Goal: Task Accomplishment & Management: Manage account settings

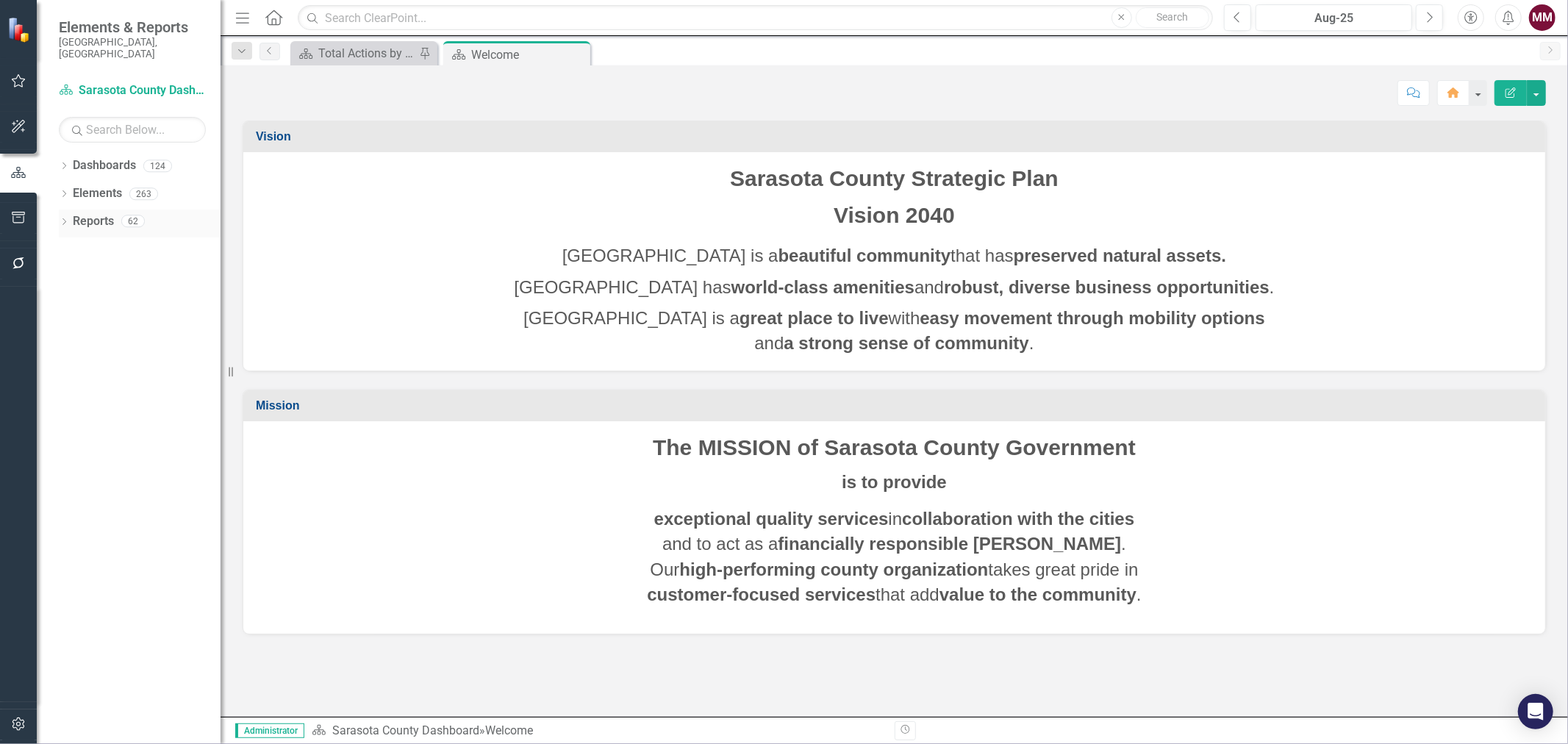
click at [69, 210] on div "Dropdown Reports 62" at bounding box center [140, 224] width 162 height 28
click at [64, 218] on icon at bounding box center [64, 222] width 4 height 6
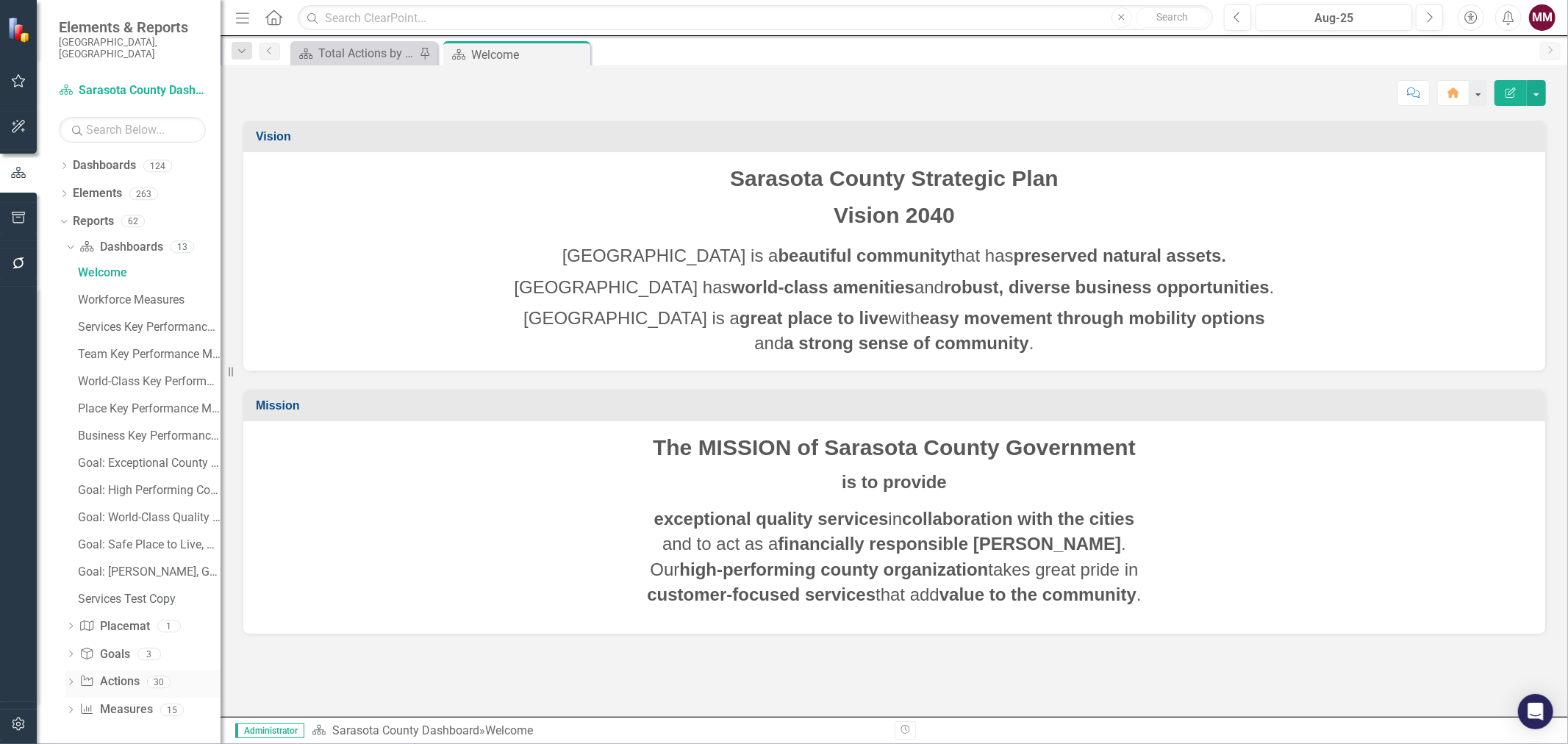
click at [68, 680] on icon "Dropdown" at bounding box center [70, 684] width 10 height 8
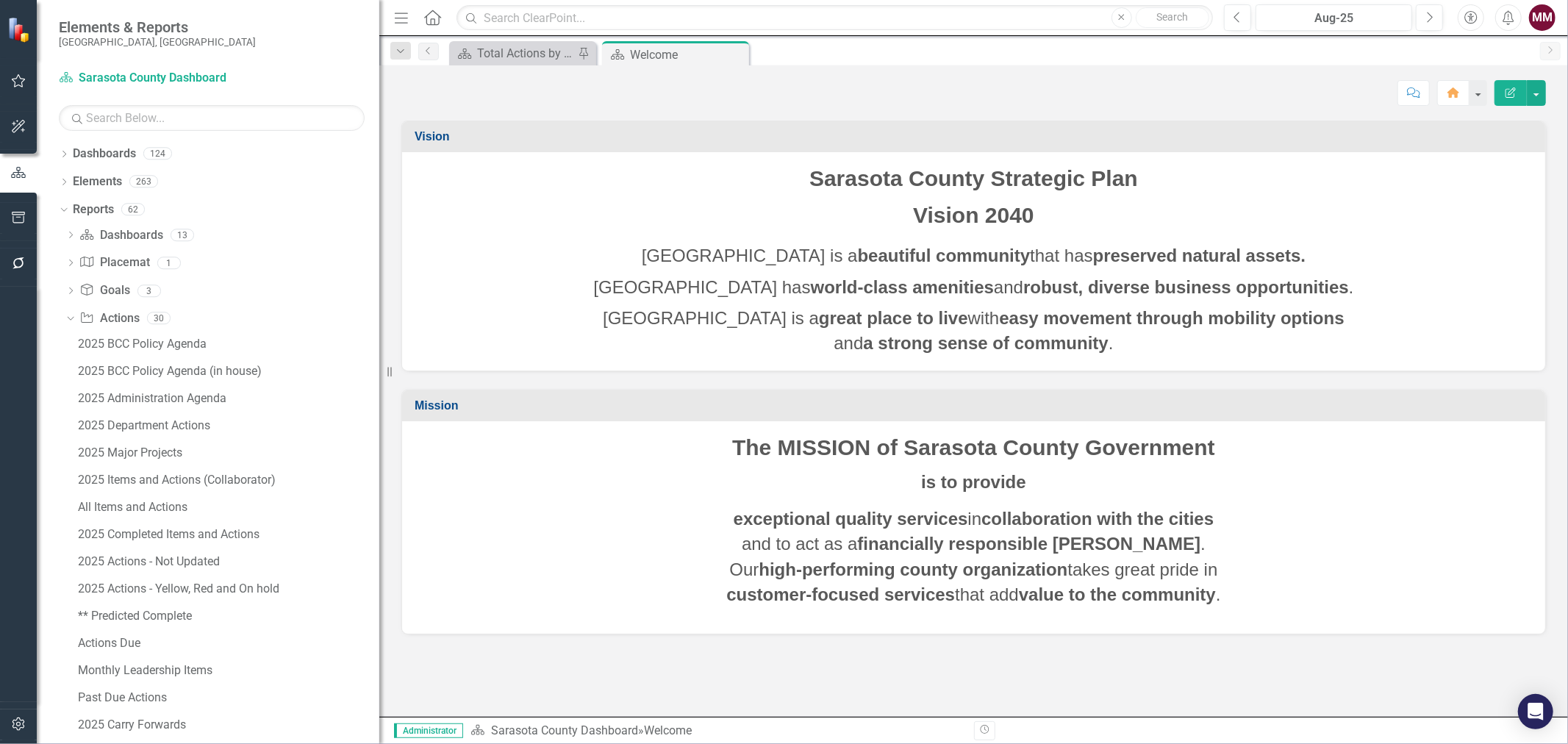
drag, startPoint x: 224, startPoint y: 366, endPoint x: 381, endPoint y: 369, distance: 157.0
click at [381, 369] on div "Resize" at bounding box center [385, 372] width 12 height 744
click at [166, 348] on div "2025 BCC Policy Agenda" at bounding box center [229, 344] width 303 height 13
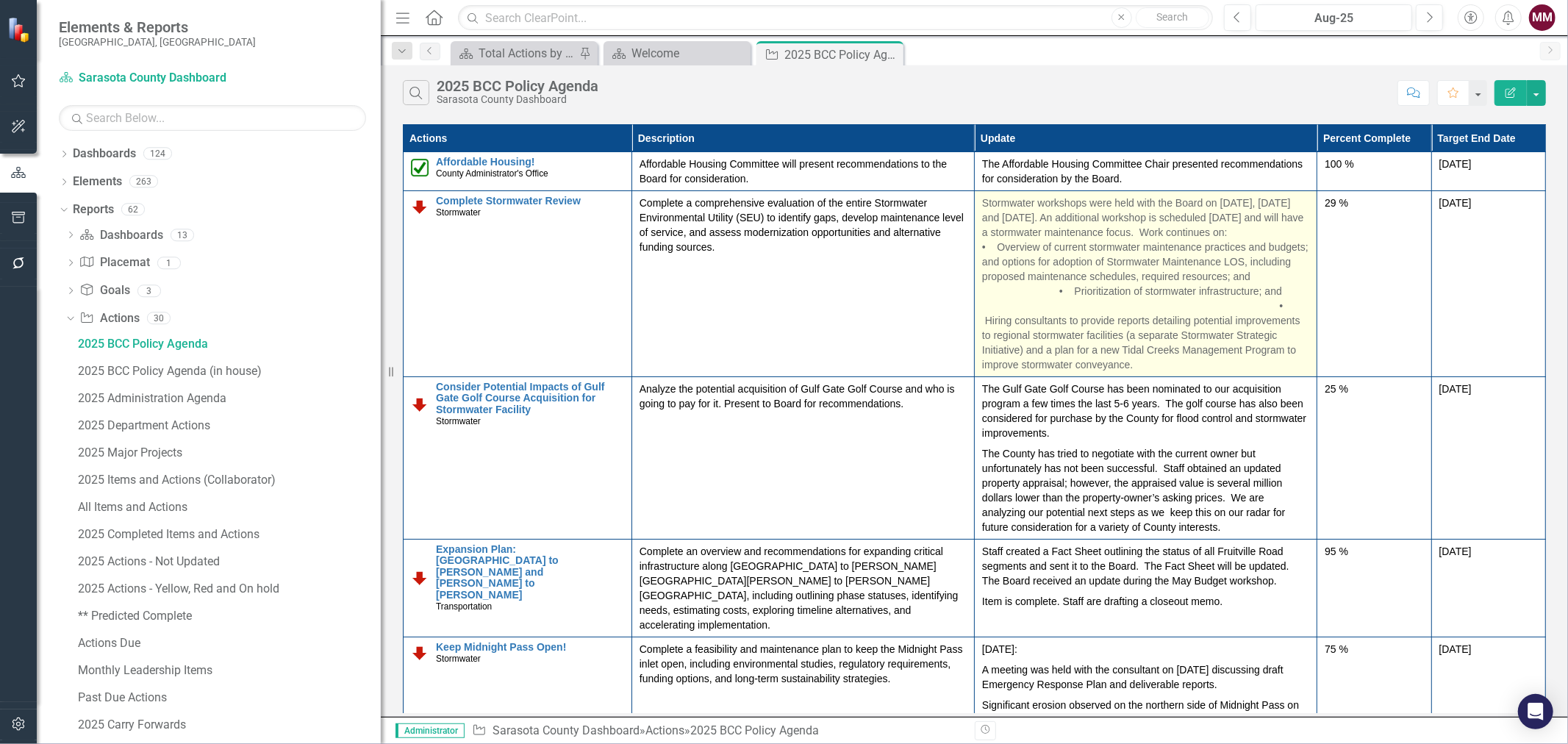
click at [1022, 297] on p "Stormwater workshops were held with the Board on [DATE], [DATE] and [DATE]. An …" at bounding box center [1146, 284] width 327 height 177
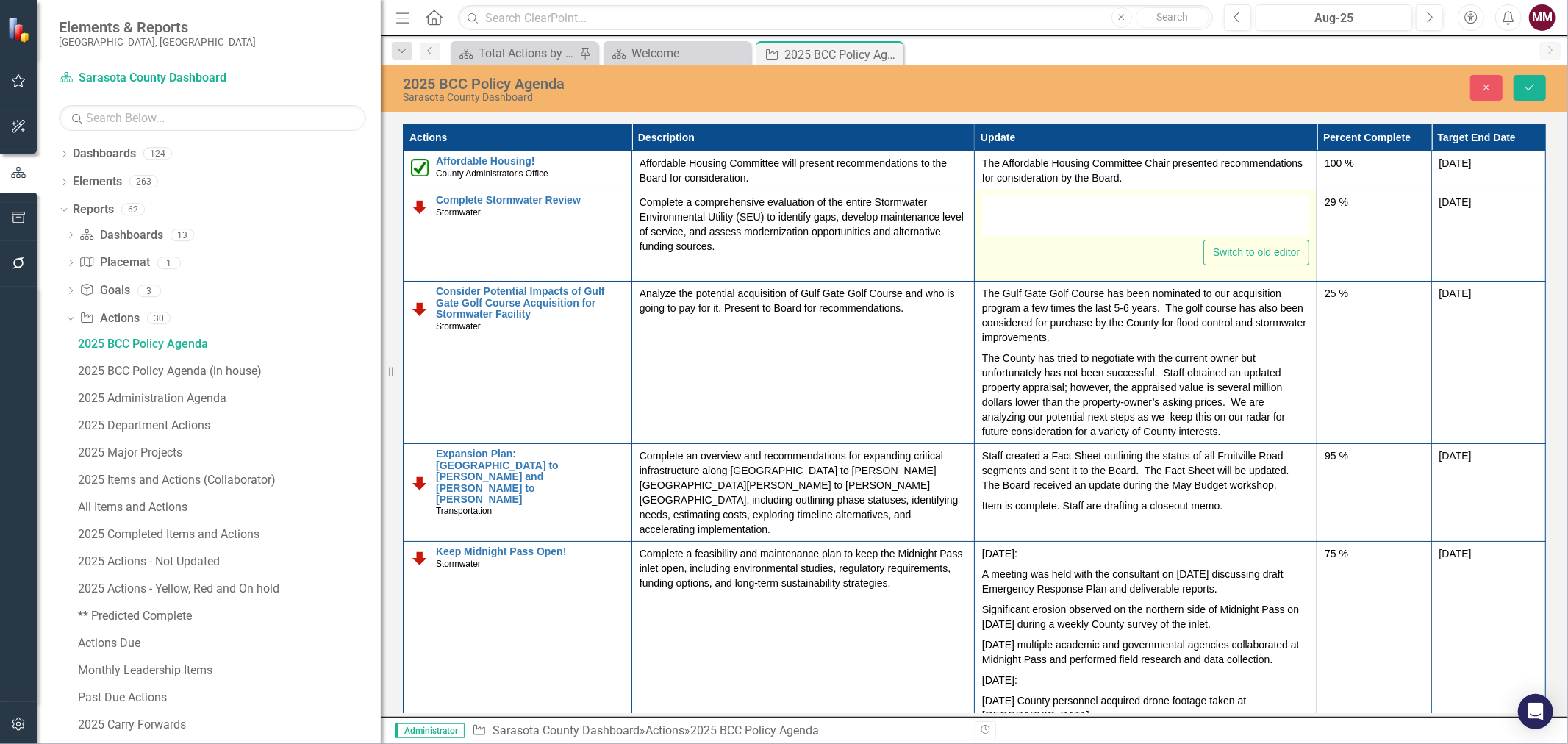
type textarea "<p>Stormwater workshops were held with the Board on [DATE], [DATE] and [DATE]. …"
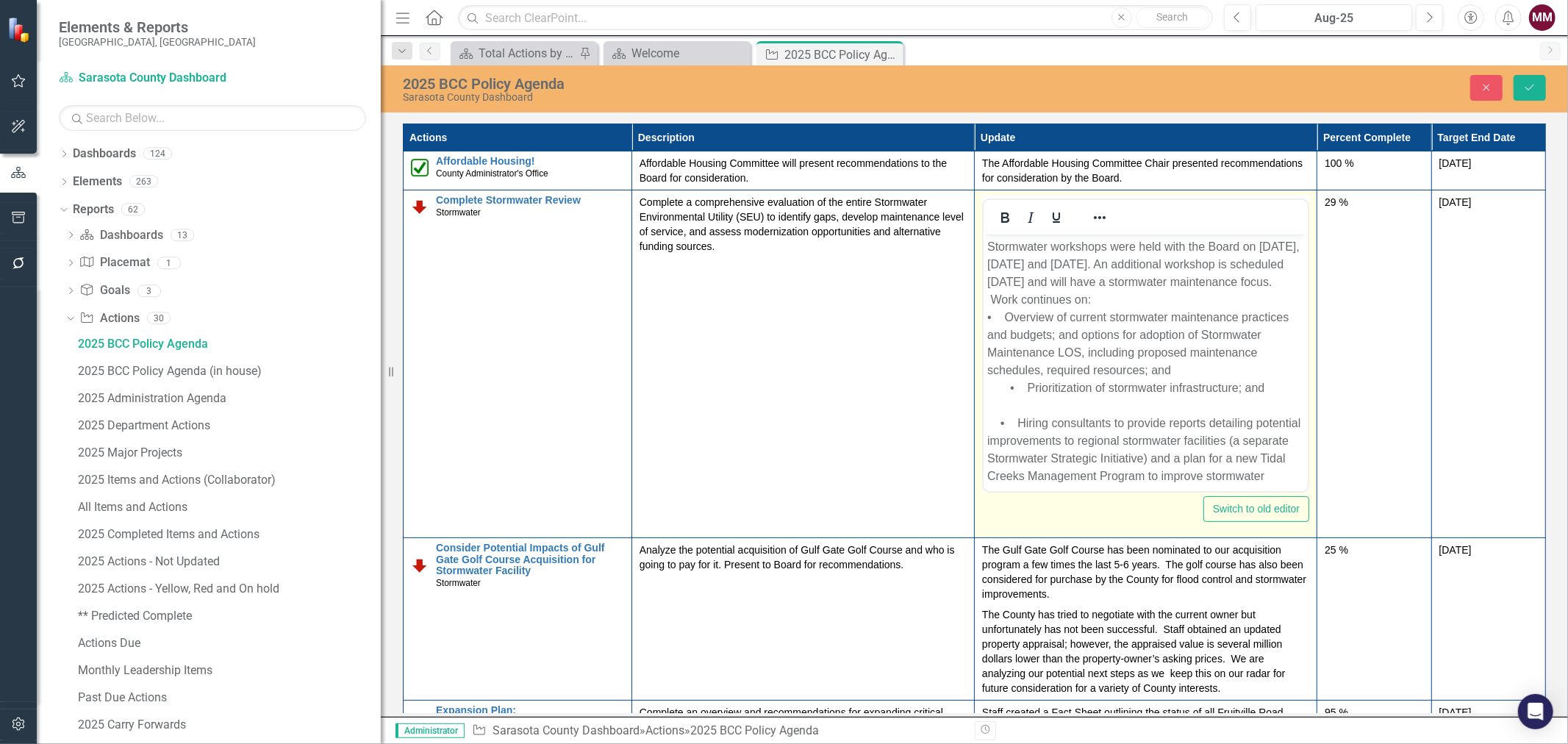
click at [991, 383] on p "Stormwater workshops were held with the Board on [DATE], [DATE] and [DATE]. An …" at bounding box center [1145, 370] width 317 height 265
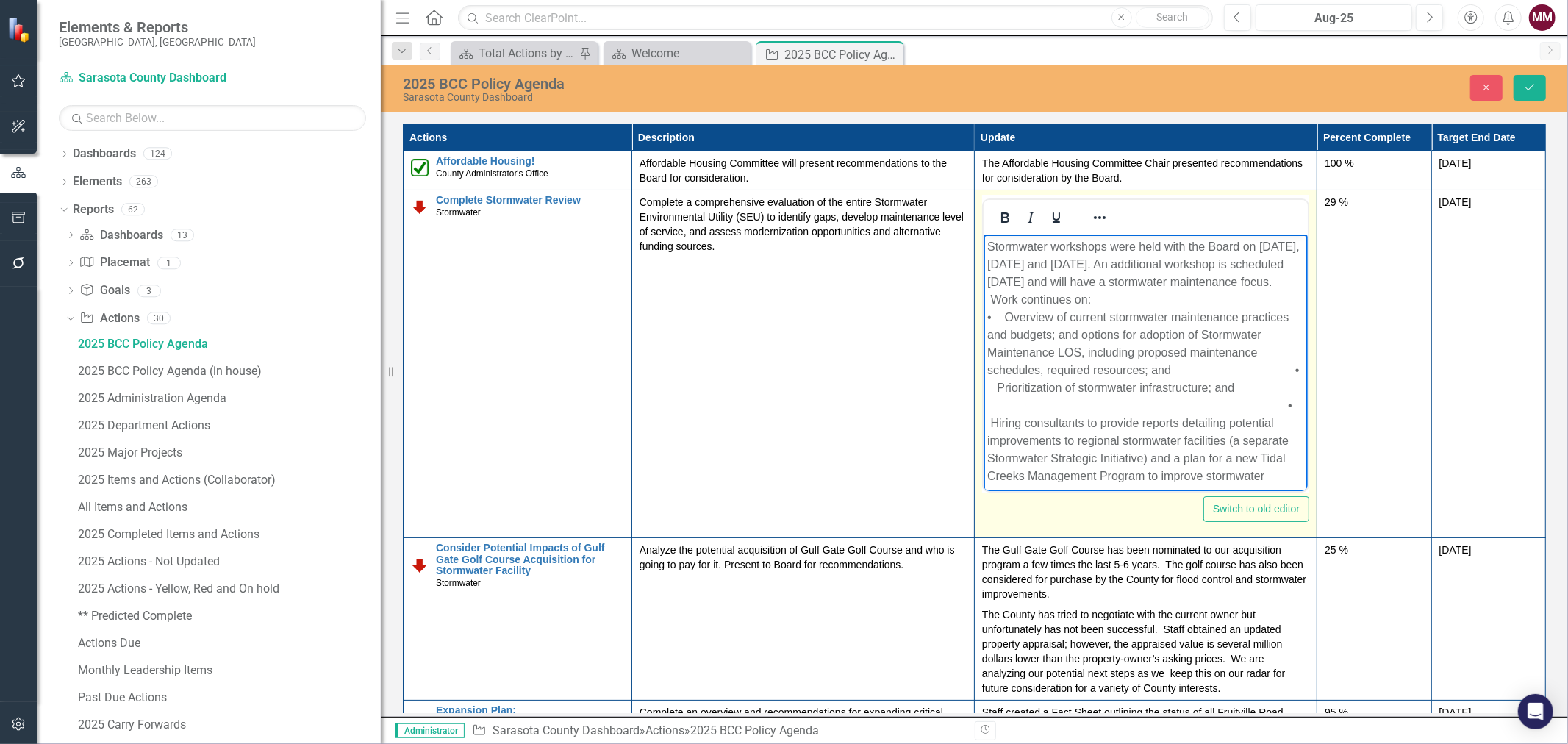
drag, startPoint x: 988, startPoint y: 422, endPoint x: 993, endPoint y: 410, distance: 13.0
click at [988, 422] on p "Stormwater workshops were held with the Board on [DATE], [DATE] and [DATE]. An …" at bounding box center [1145, 370] width 317 height 265
click at [997, 405] on p "Stormwater workshops were held with the Board on [DATE], [DATE] and [DATE]. An …" at bounding box center [1145, 370] width 317 height 265
click at [1209, 408] on p "Stormwater workshops were held with the Board on [DATE], [DATE] and [DATE]. An …" at bounding box center [1145, 370] width 317 height 265
click at [1226, 404] on p "Stormwater workshops were held with the Board on [DATE], [DATE] and [DATE]. An …" at bounding box center [1145, 370] width 317 height 265
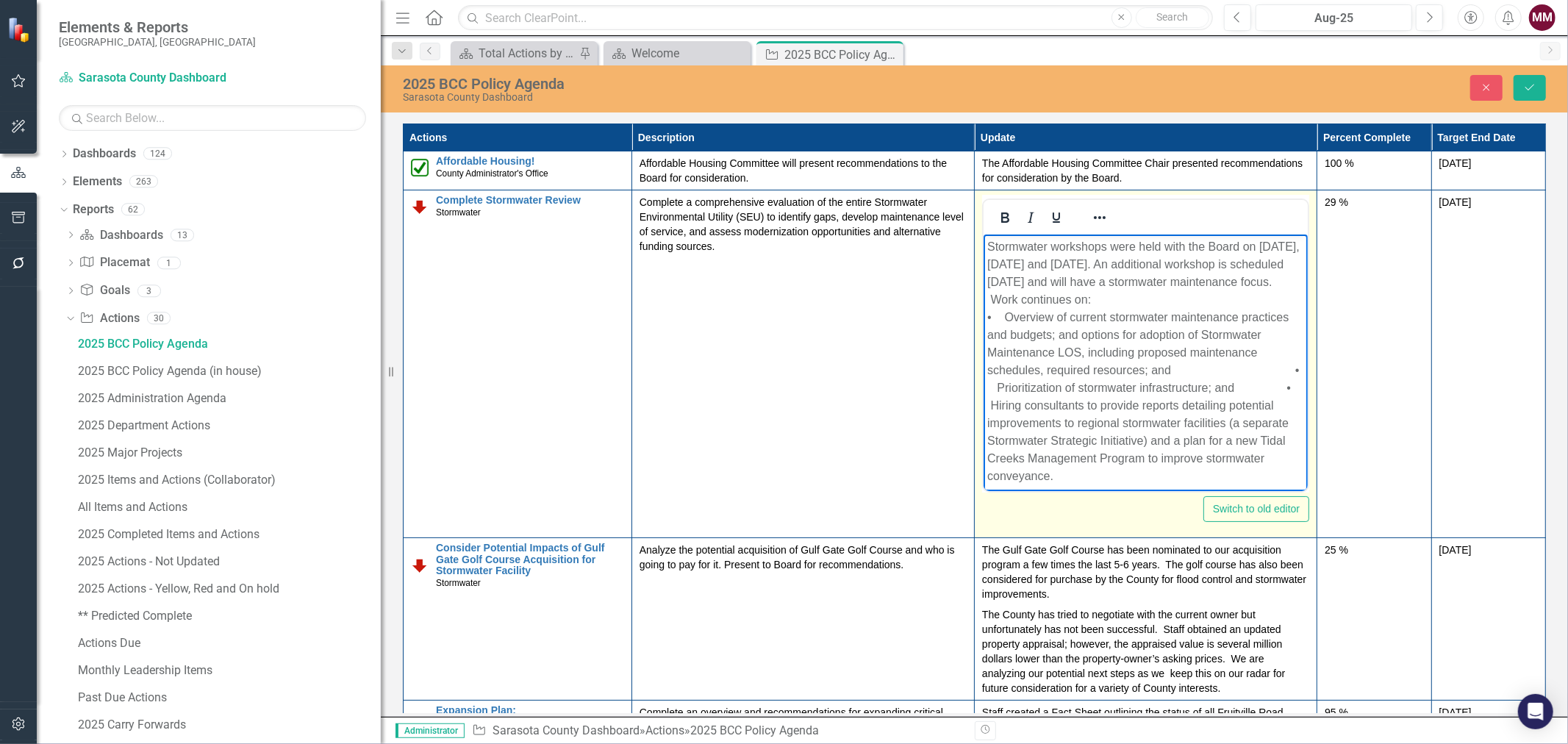
click at [1084, 268] on p "Stormwater workshops were held with the Board on [DATE], [DATE] and [DATE]. An …" at bounding box center [1145, 361] width 317 height 247
drag, startPoint x: 1095, startPoint y: 299, endPoint x: 1243, endPoint y: 299, distance: 148.0
click at [1095, 299] on p "Stormwater workshops were held with the Board on [DATE], [DATE], and [DATE]. An…" at bounding box center [1145, 361] width 317 height 247
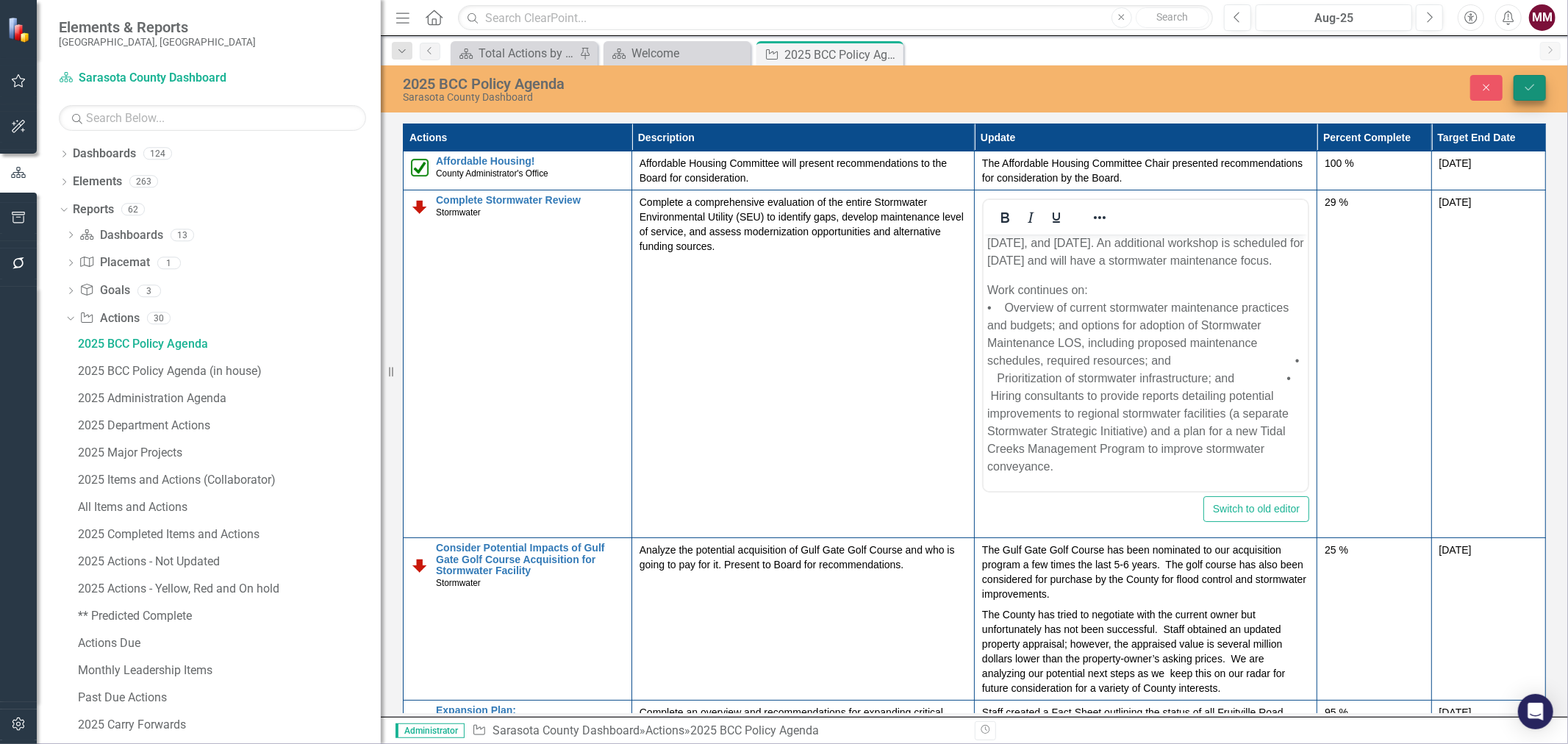
click at [1519, 82] on button "Save" at bounding box center [1530, 87] width 32 height 26
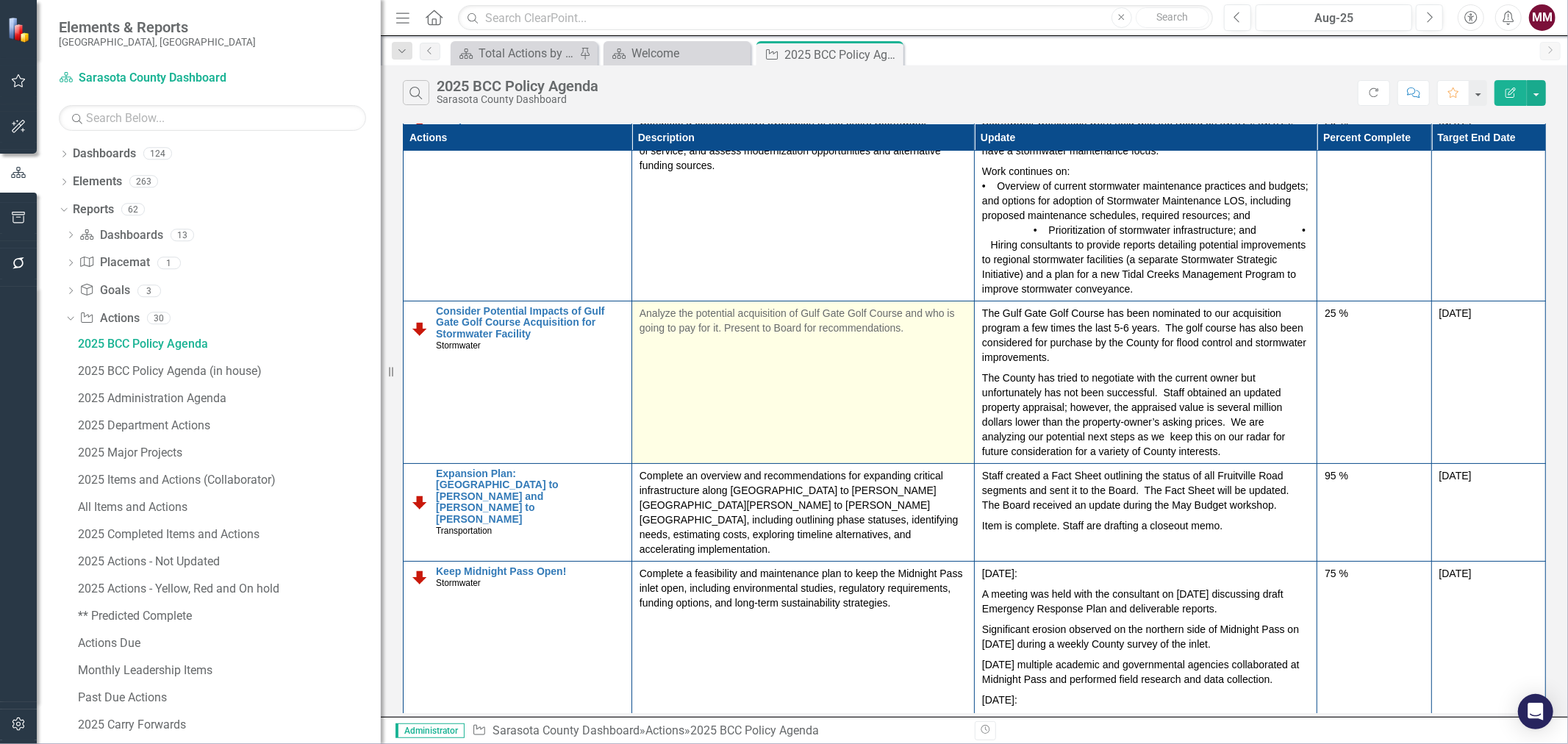
scroll to position [163, 0]
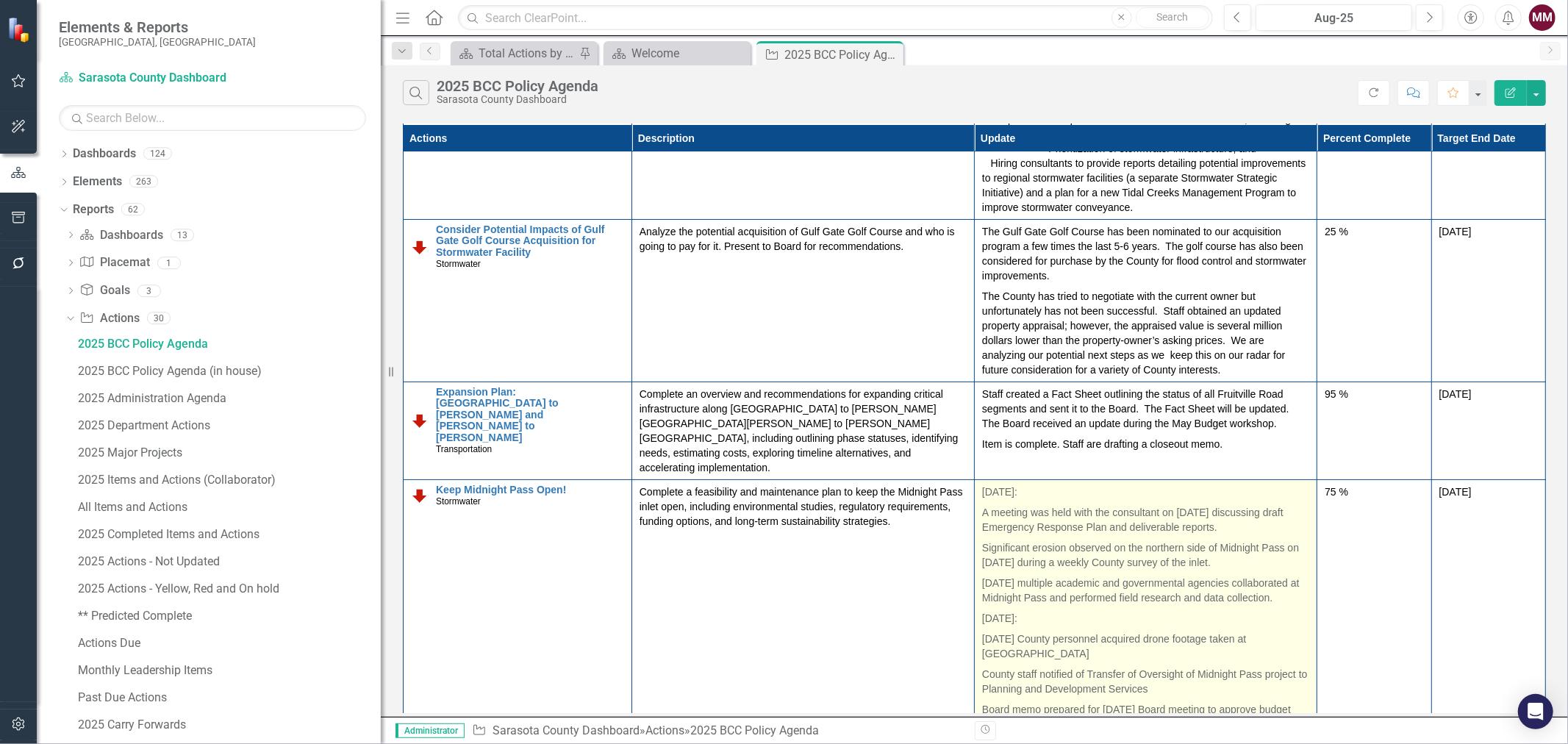
click at [1114, 485] on p "[DATE]:" at bounding box center [1146, 493] width 327 height 17
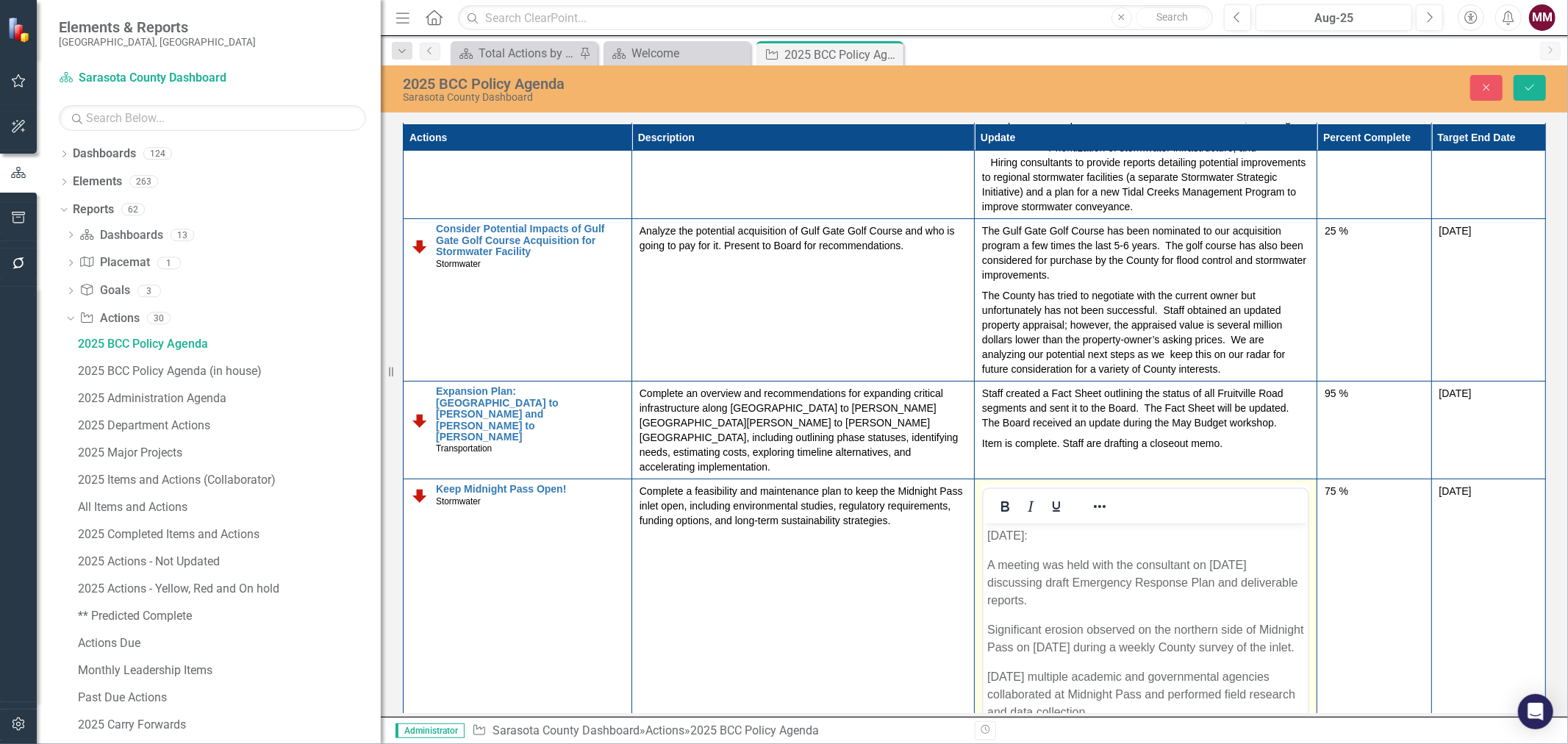
scroll to position [0, 0]
drag, startPoint x: 1058, startPoint y: 533, endPoint x: 986, endPoint y: 537, distance: 72.1
click at [987, 536] on p "[DATE]:" at bounding box center [1145, 536] width 317 height 17
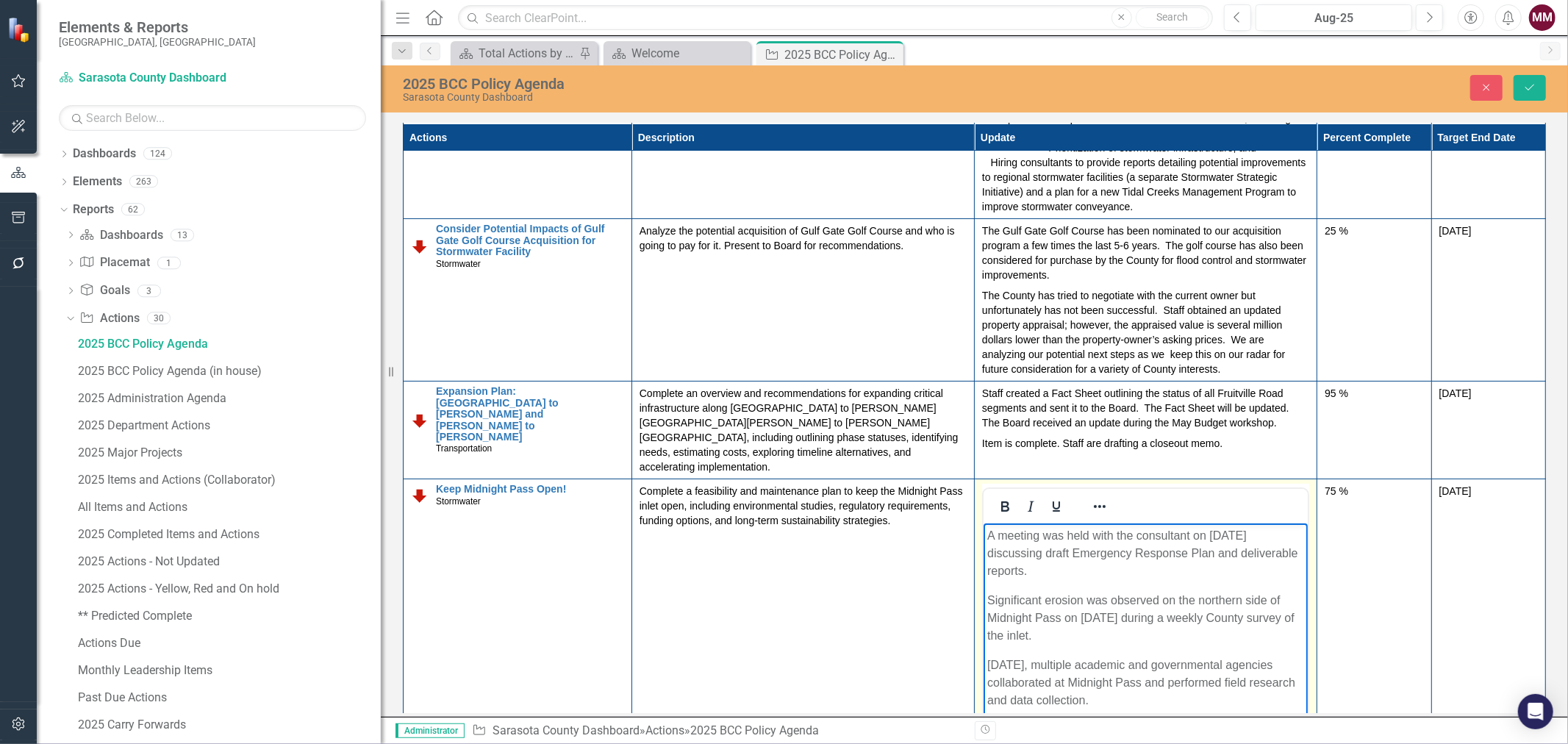
drag, startPoint x: 985, startPoint y: 535, endPoint x: 1015, endPoint y: 535, distance: 30.0
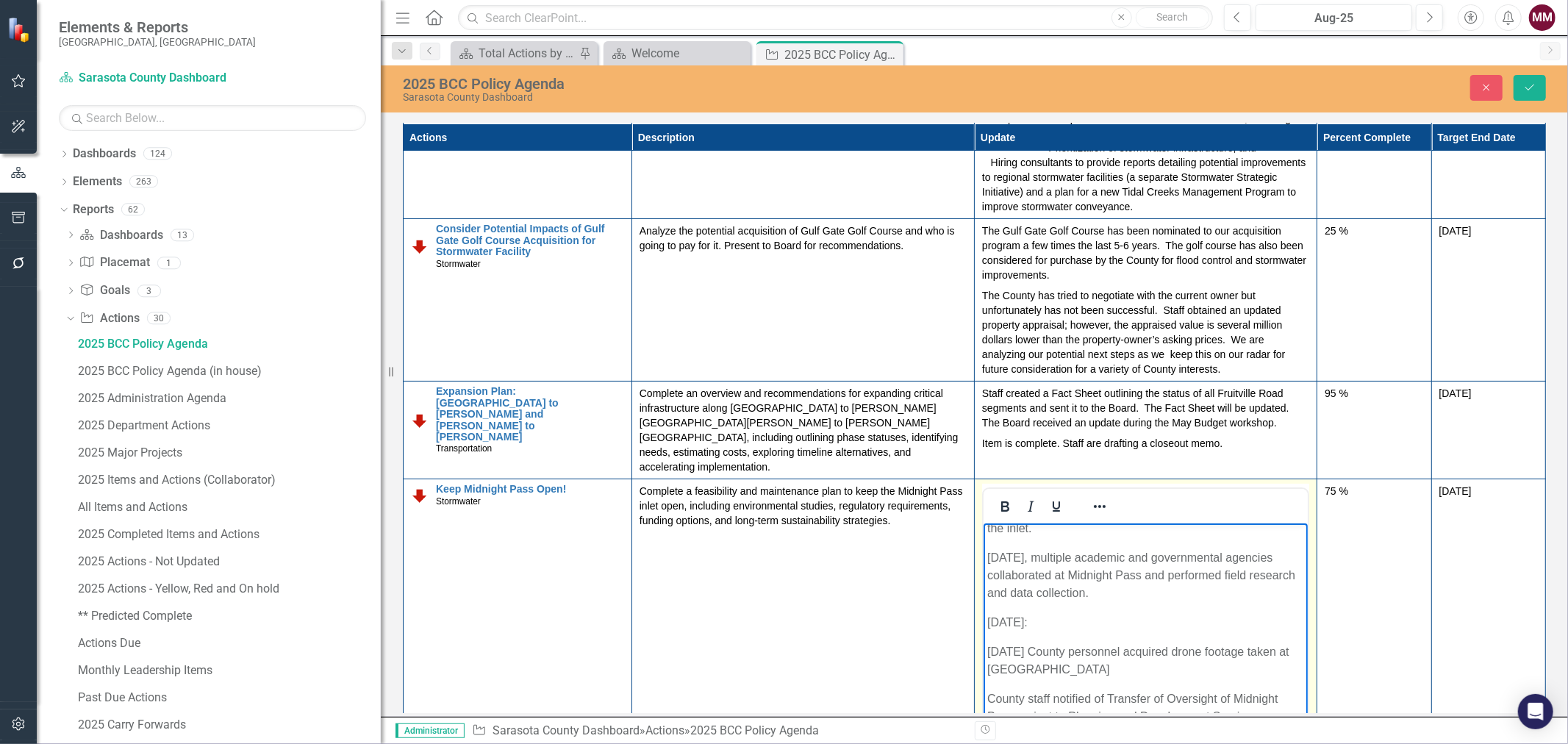
scroll to position [163, 0]
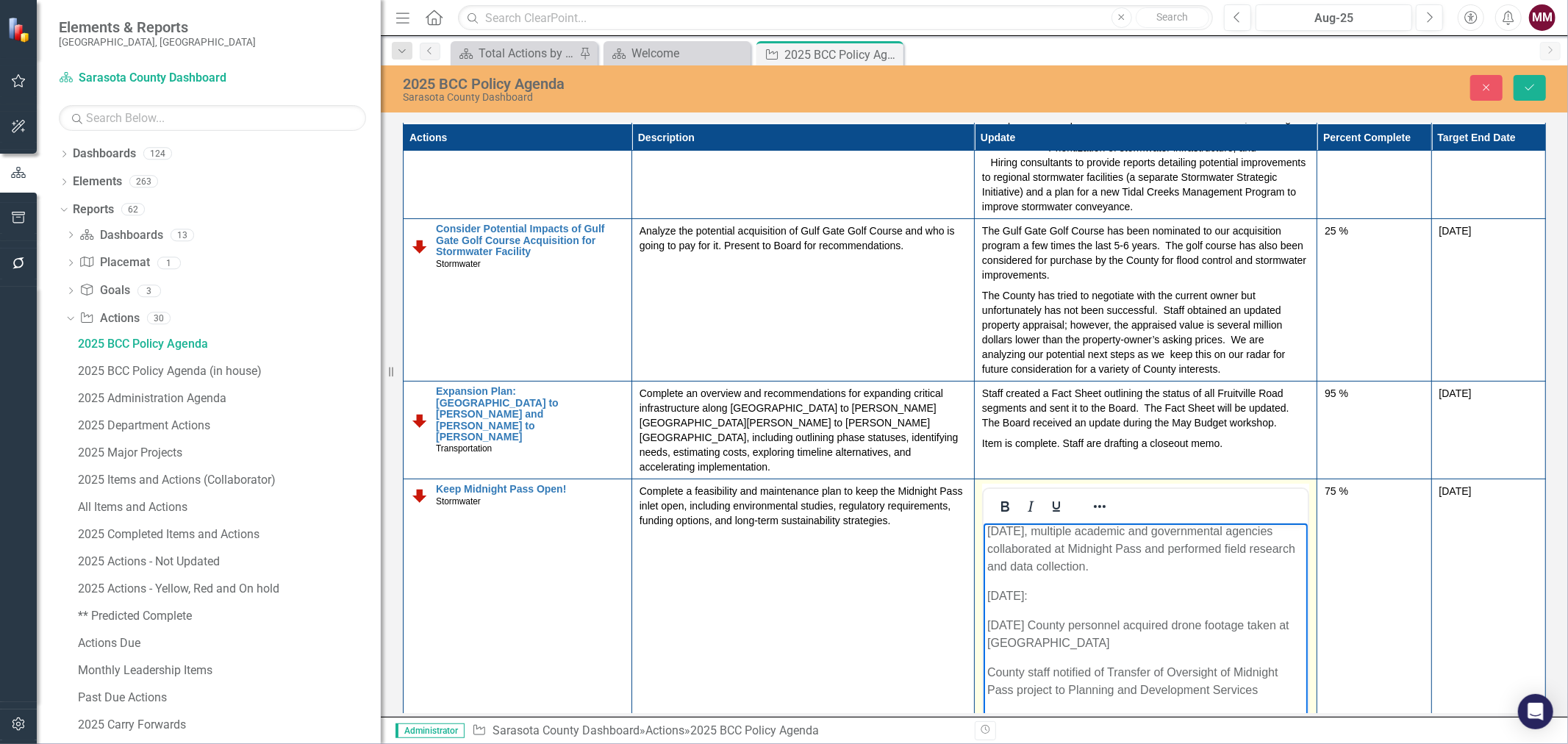
drag, startPoint x: 1047, startPoint y: 601, endPoint x: 987, endPoint y: 604, distance: 60.1
click at [987, 604] on p "[DATE]:" at bounding box center [1145, 596] width 317 height 17
click at [1047, 498] on icon "Underline" at bounding box center [1056, 507] width 17 height 17
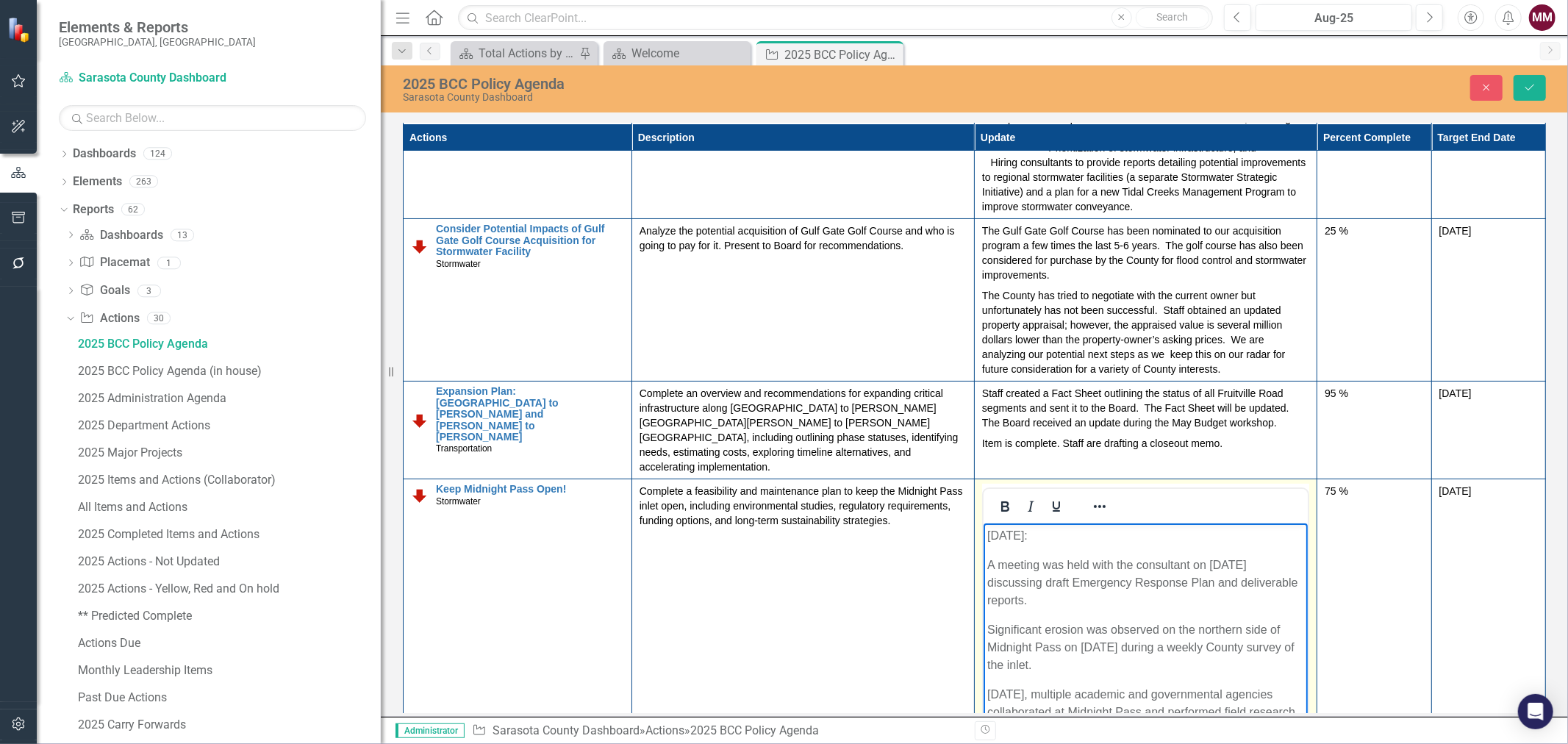
drag, startPoint x: 1064, startPoint y: 537, endPoint x: 985, endPoint y: 537, distance: 79.0
click at [1053, 502] on icon "Underline" at bounding box center [1056, 507] width 7 height 10
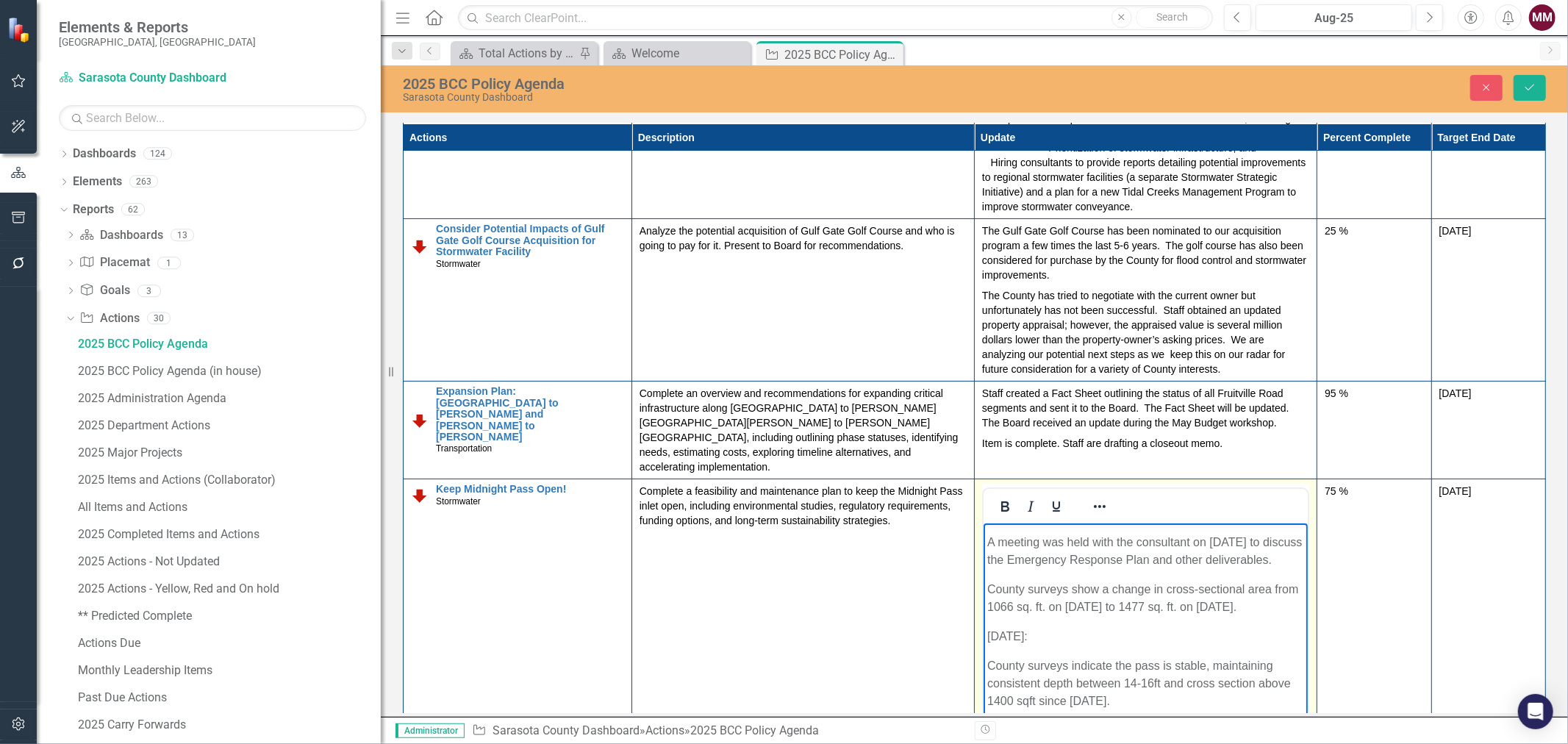
scroll to position [490, 0]
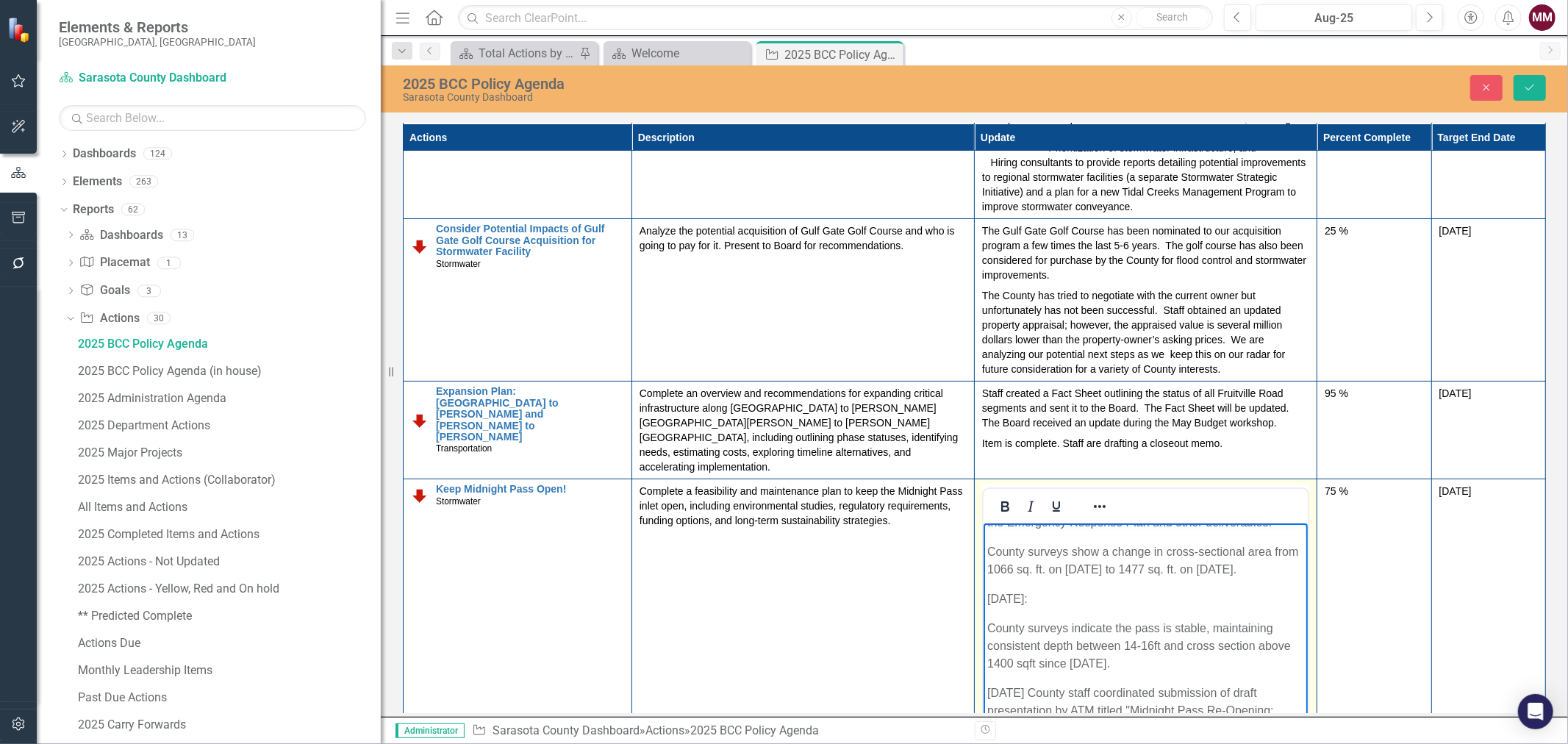
drag, startPoint x: 1068, startPoint y: 614, endPoint x: 987, endPoint y: 614, distance: 81.0
click at [987, 608] on p "[DATE]:" at bounding box center [1145, 599] width 317 height 17
click at [1049, 498] on icon "Underline" at bounding box center [1056, 507] width 17 height 17
click at [1217, 665] on p "County surveys indicate the pass is stable, maintaining consistent depth betwee…" at bounding box center [1145, 646] width 317 height 53
drag, startPoint x: 1186, startPoint y: 664, endPoint x: 1281, endPoint y: 680, distance: 96.3
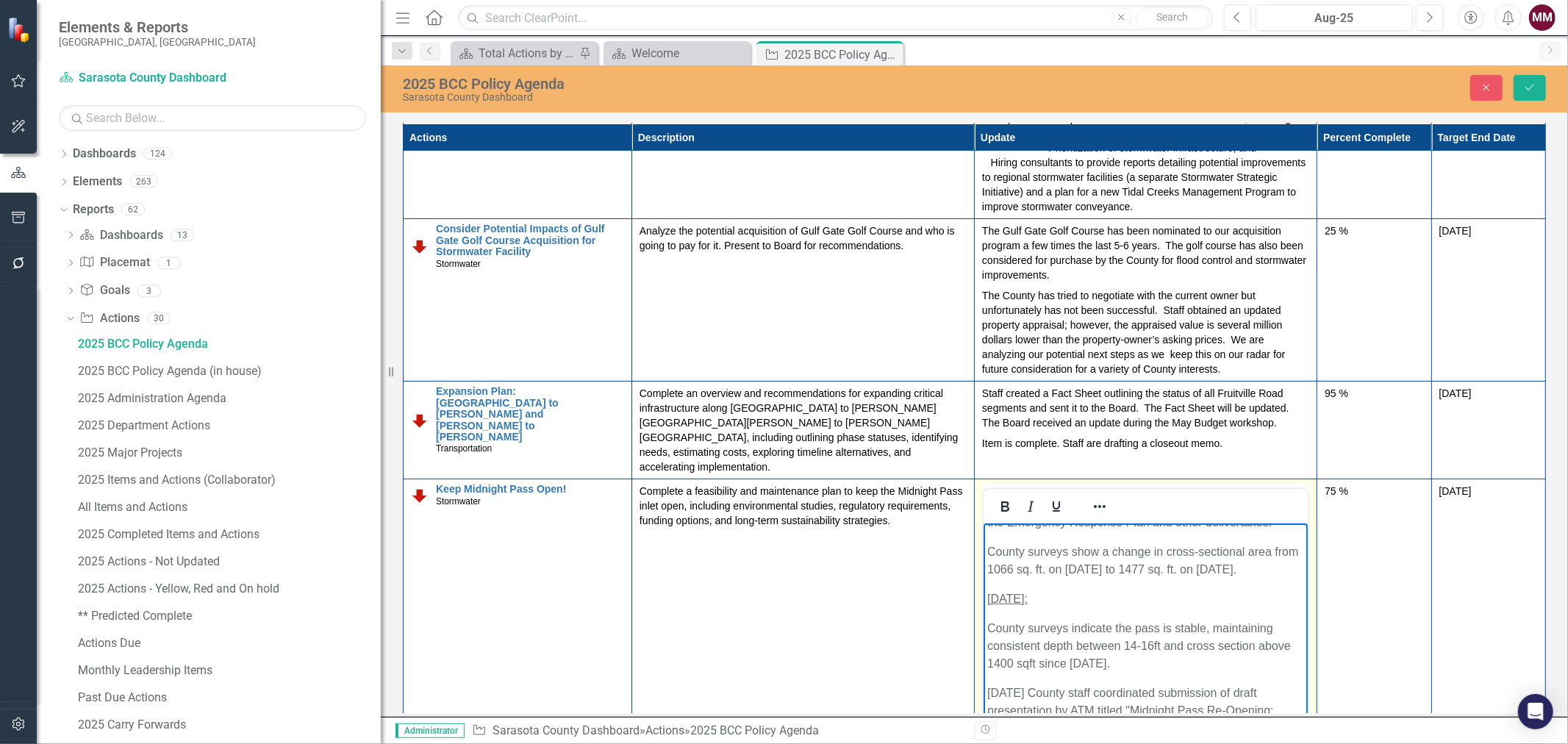
click at [1186, 664] on p "County surveys indicate the pass is stable, maintaining consistent depth betwee…" at bounding box center [1145, 646] width 317 height 53
click at [1193, 571] on p "County surveys show a change in cross-sectional area from 1066 sq. ft. on [DATE…" at bounding box center [1145, 561] width 317 height 35
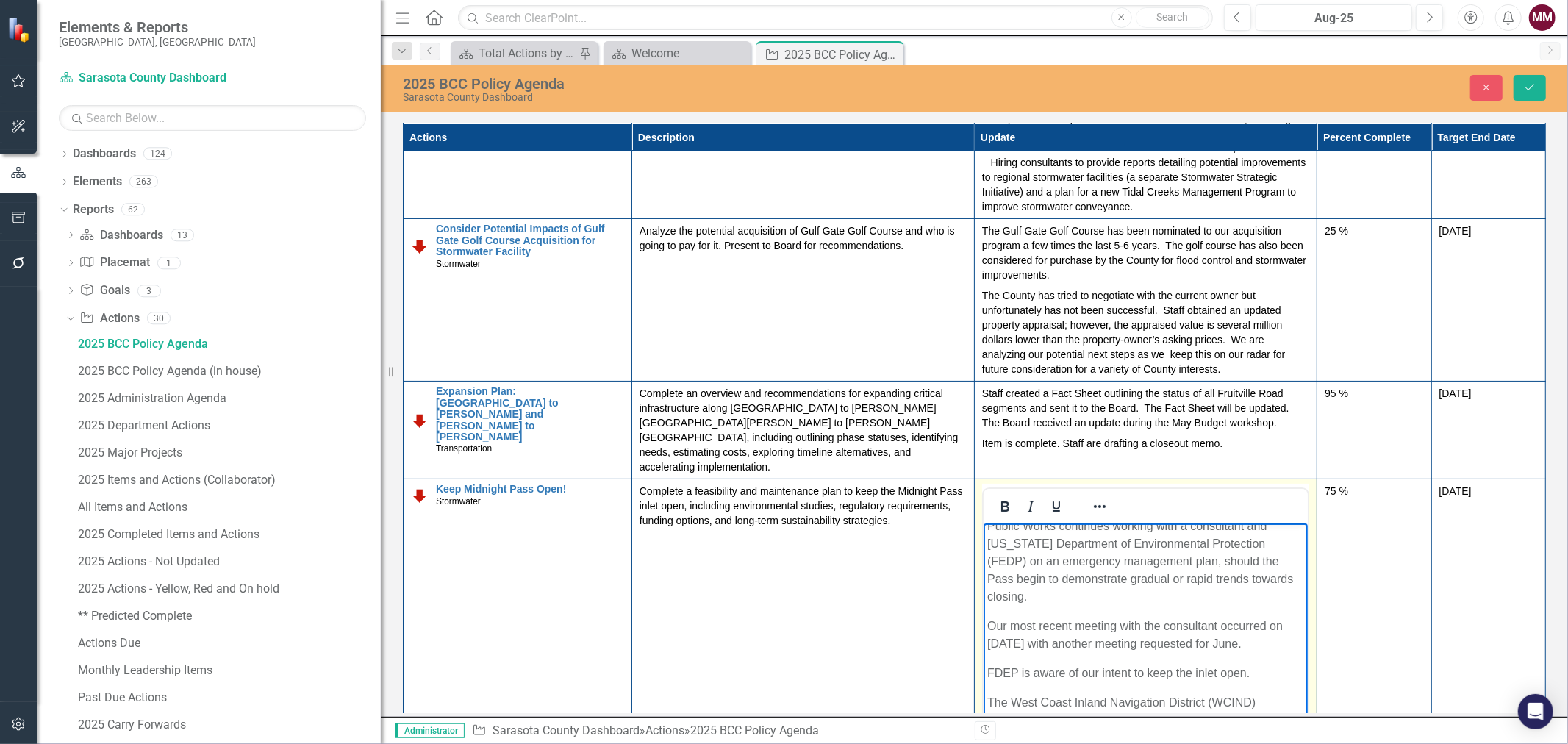
scroll to position [245, 0]
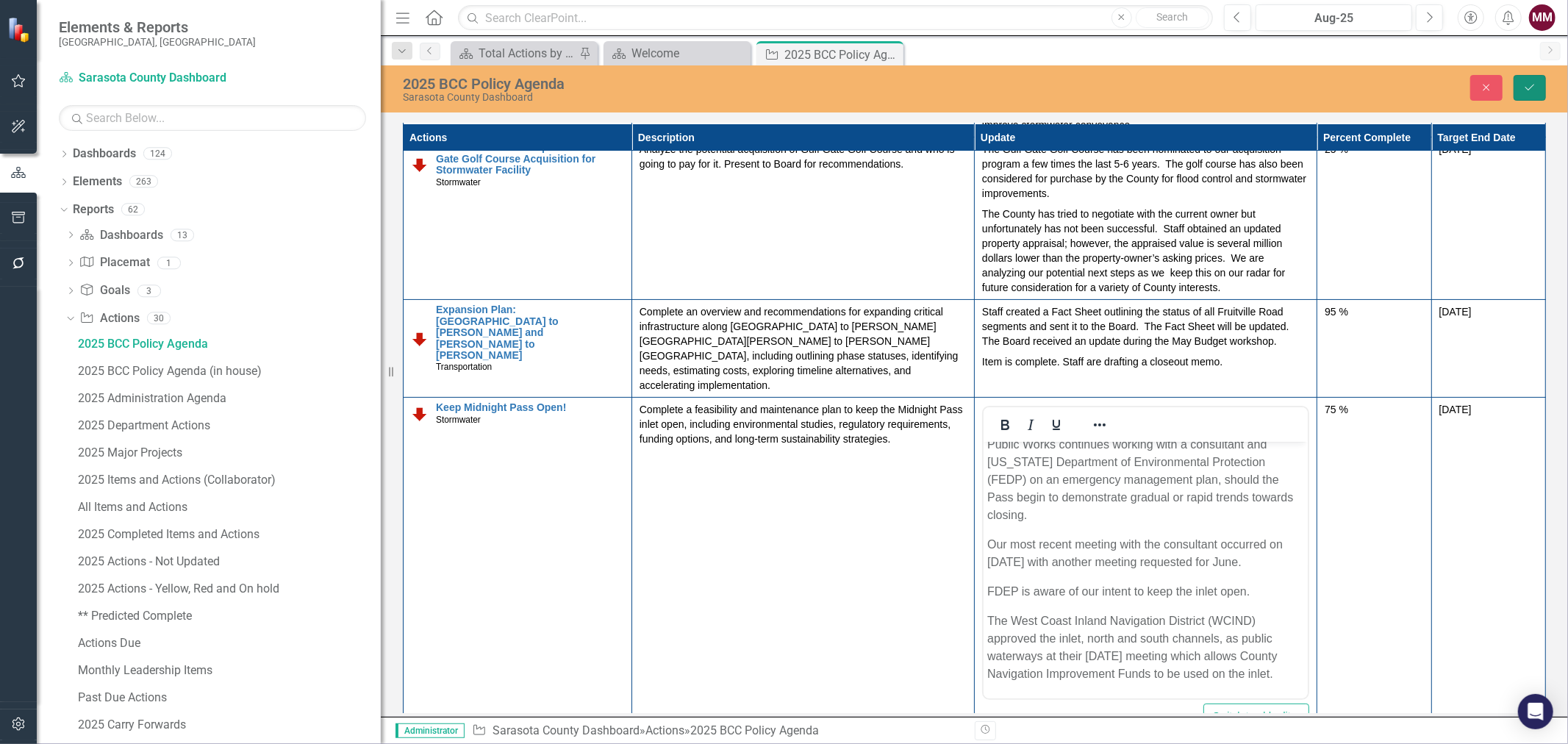
click at [1545, 90] on button "Save" at bounding box center [1530, 87] width 32 height 26
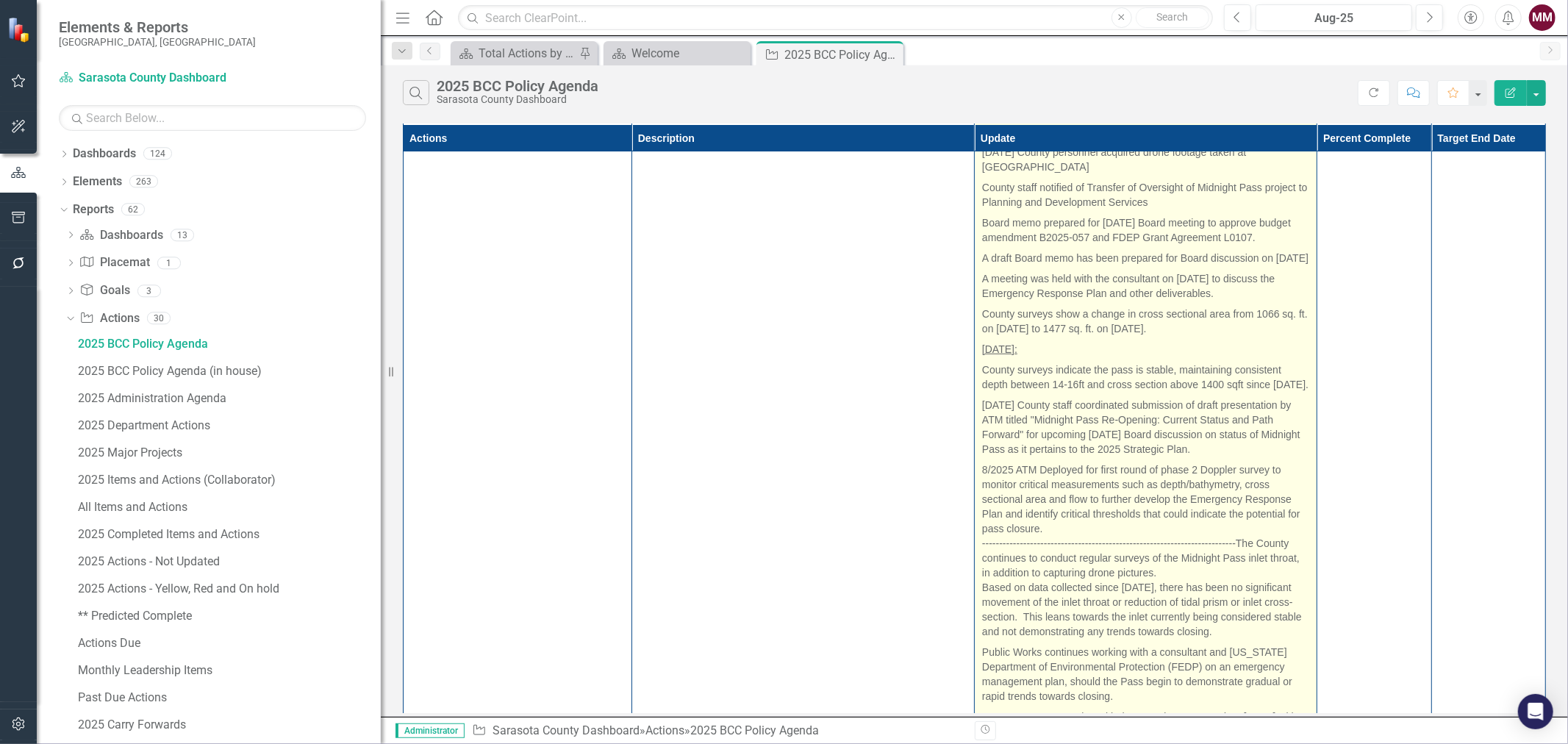
scroll to position [653, 0]
drag, startPoint x: 1230, startPoint y: 541, endPoint x: 973, endPoint y: 540, distance: 257.0
click at [974, 540] on td "[DATE]: A meeting was held with the consultant on [DATE] discussing draft Emerg…" at bounding box center [1146, 409] width 342 height 837
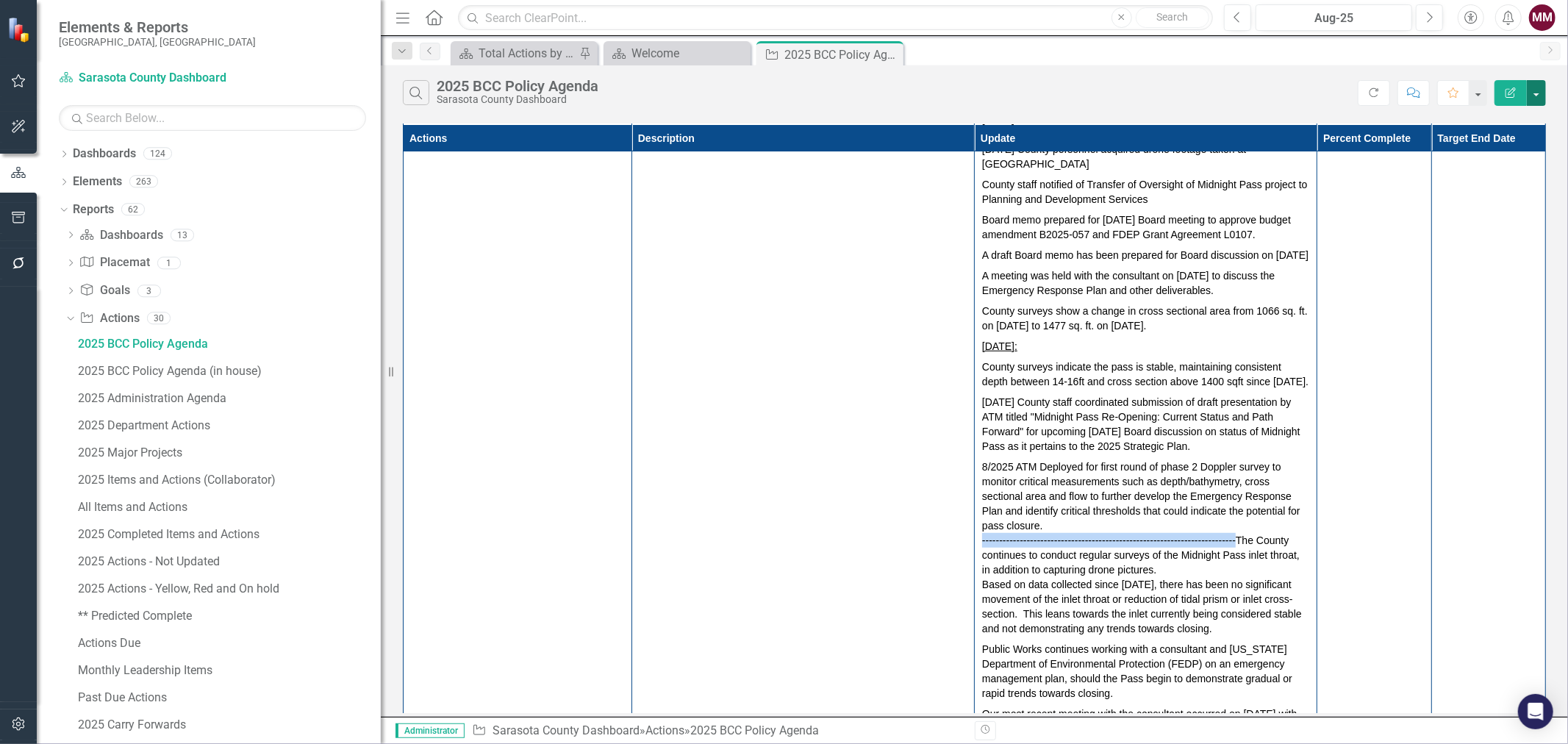
click at [1540, 97] on button "button" at bounding box center [1537, 93] width 19 height 26
click at [1522, 126] on link "Edit Report Edit Report" at bounding box center [1487, 120] width 116 height 27
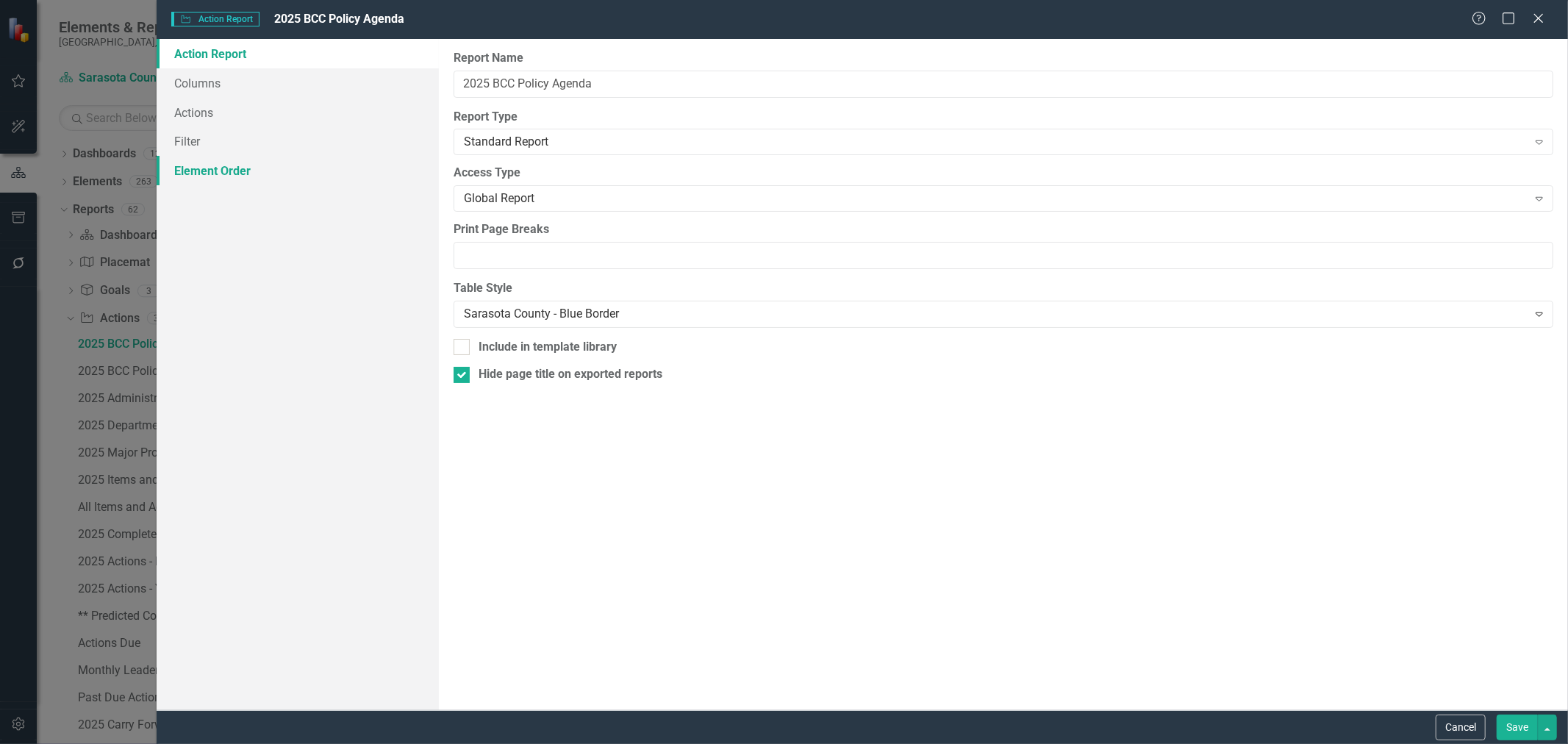
click at [207, 165] on link "Element Order" at bounding box center [298, 170] width 283 height 29
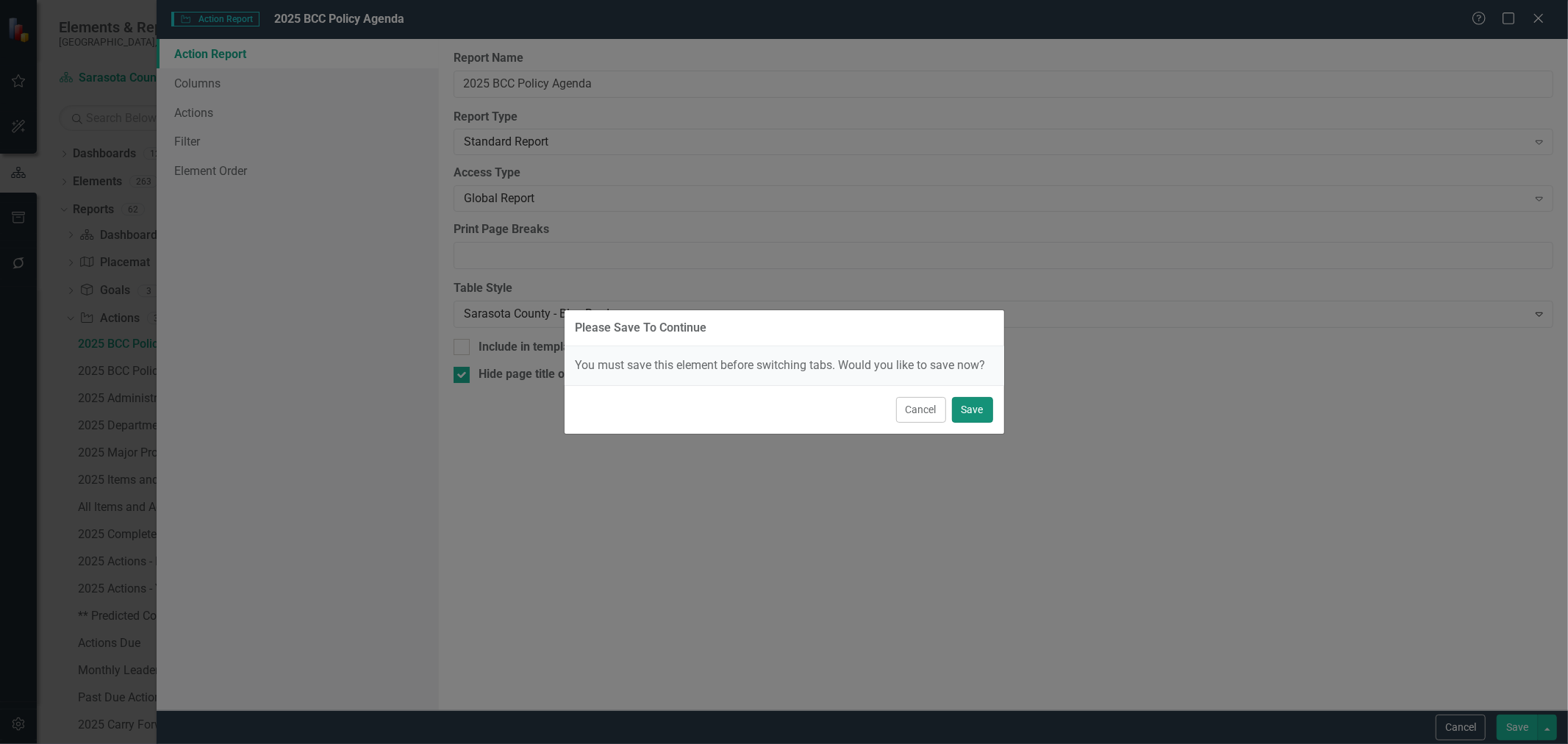
click at [973, 410] on button "Save" at bounding box center [972, 410] width 41 height 26
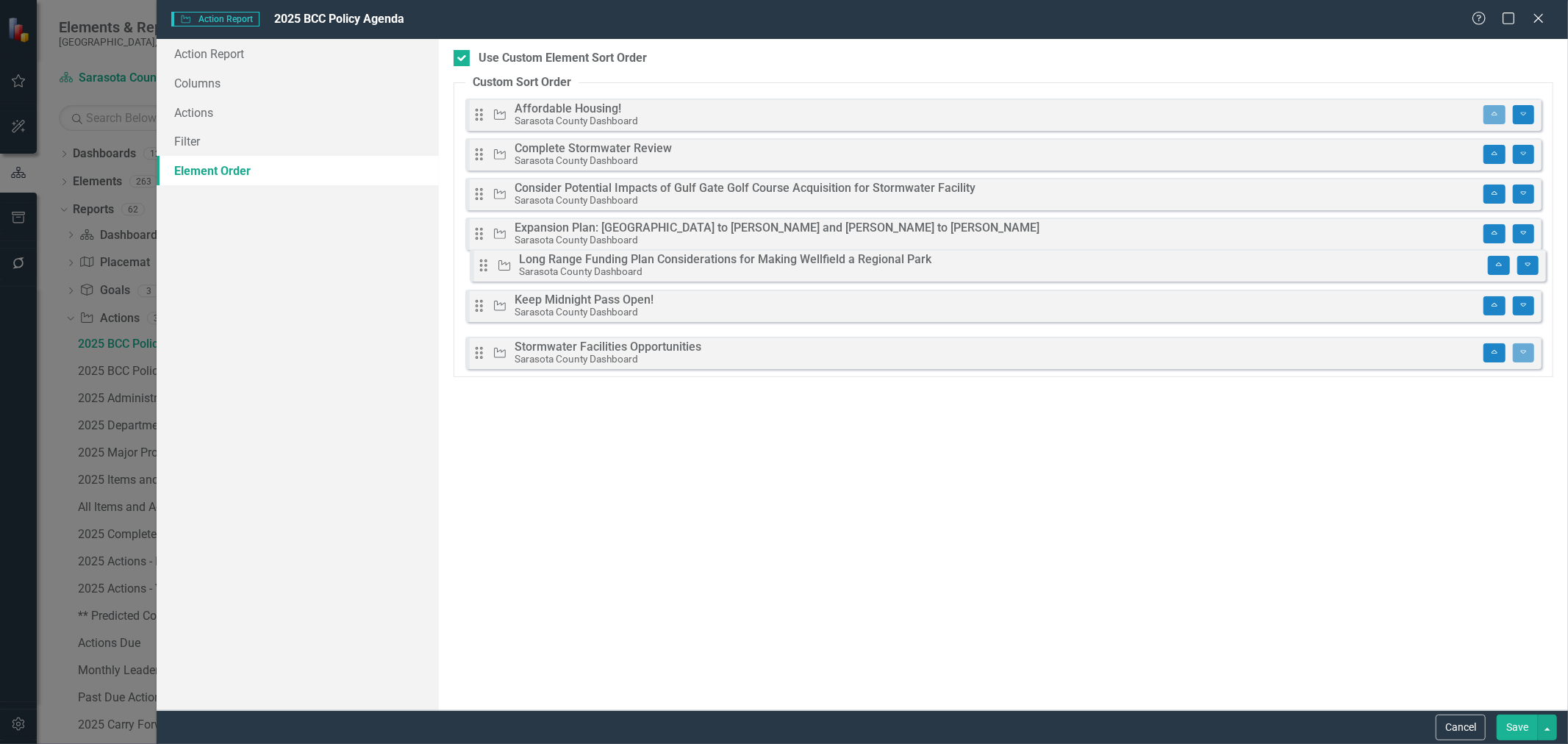
drag, startPoint x: 485, startPoint y: 313, endPoint x: 490, endPoint y: 265, distance: 48.3
click at [490, 265] on div "Drag Action Affordable Housing! Sarasota County Dashboard Move to Top Move To B…" at bounding box center [1003, 233] width 1076 height 271
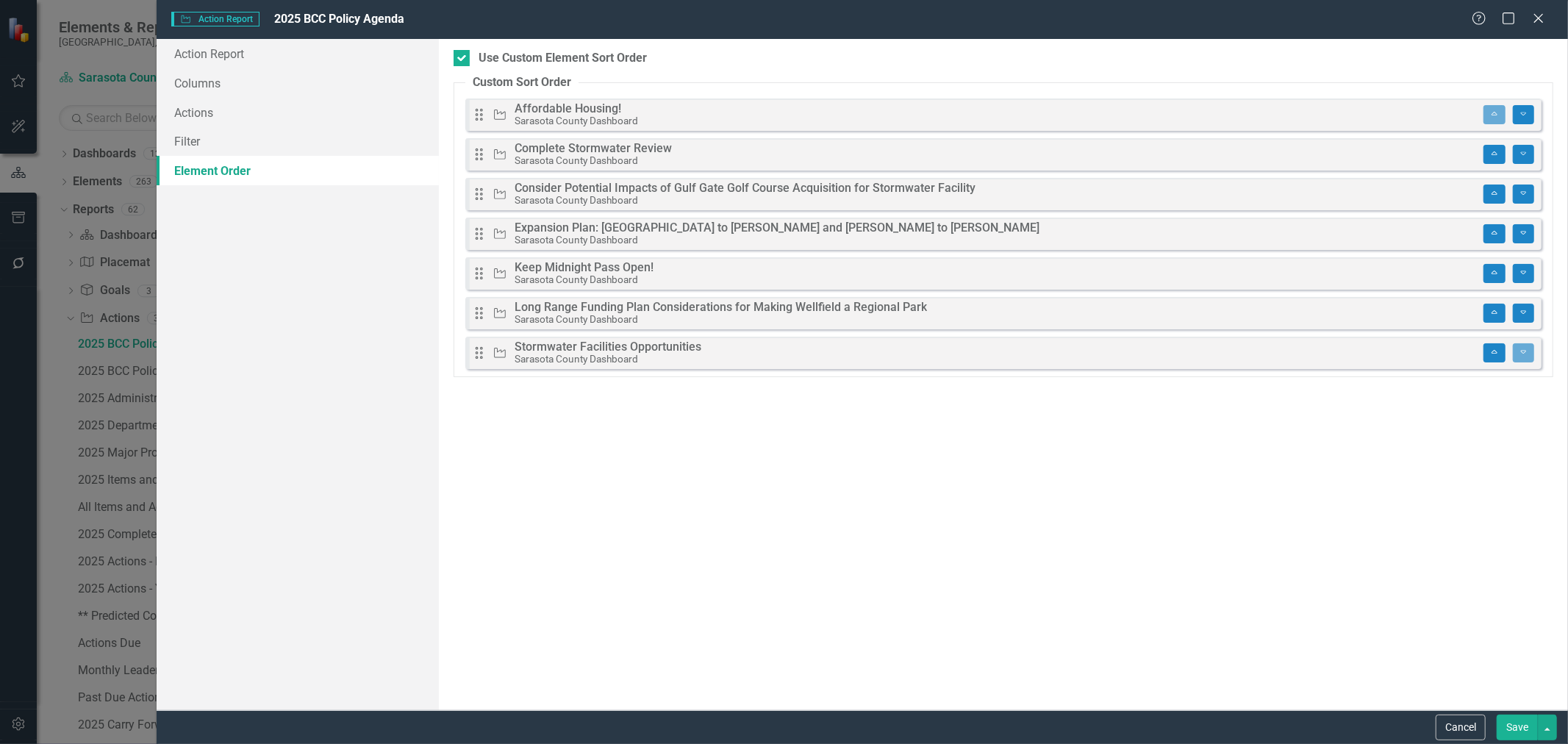
click at [476, 353] on icon at bounding box center [479, 353] width 7 height 12
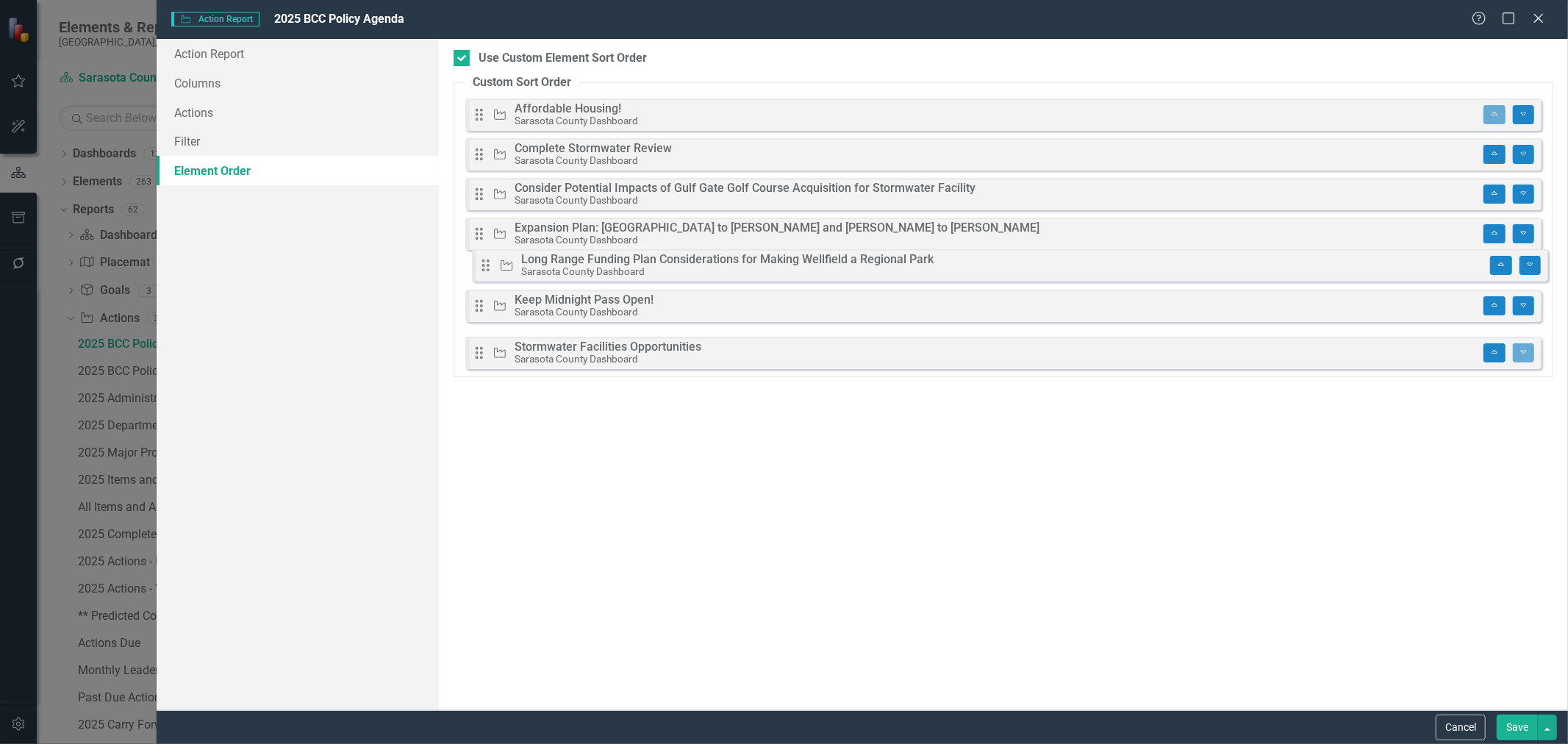
drag, startPoint x: 475, startPoint y: 314, endPoint x: 481, endPoint y: 266, distance: 48.4
click at [481, 266] on div "Drag Action Affordable Housing! Sarasota County Dashboard Move to Top Move To B…" at bounding box center [1003, 233] width 1076 height 271
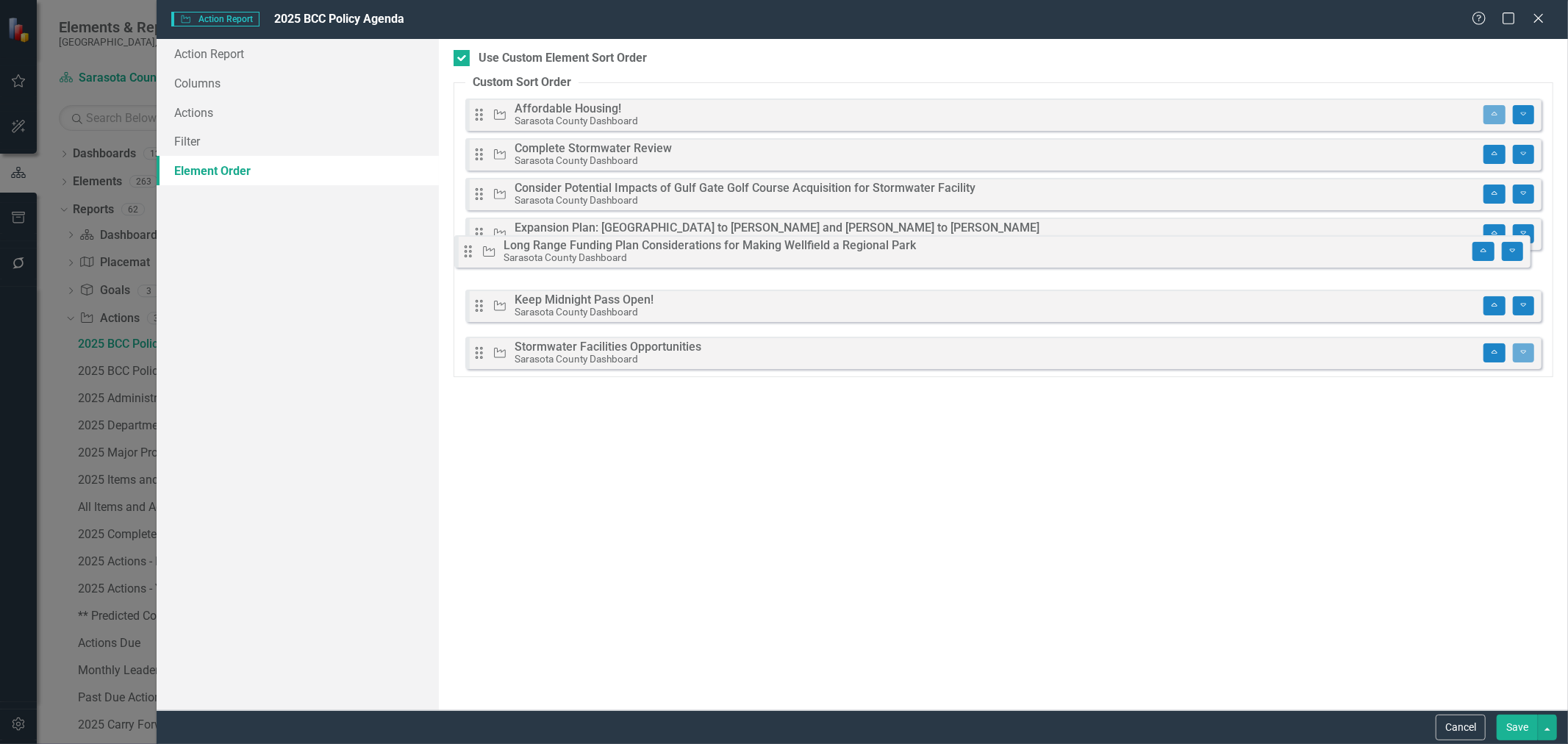
drag, startPoint x: 479, startPoint y: 313, endPoint x: 468, endPoint y: 251, distance: 63.0
click at [468, 251] on div "Drag Action Affordable Housing! Sarasota County Dashboard Move to Top Move To B…" at bounding box center [1003, 233] width 1076 height 271
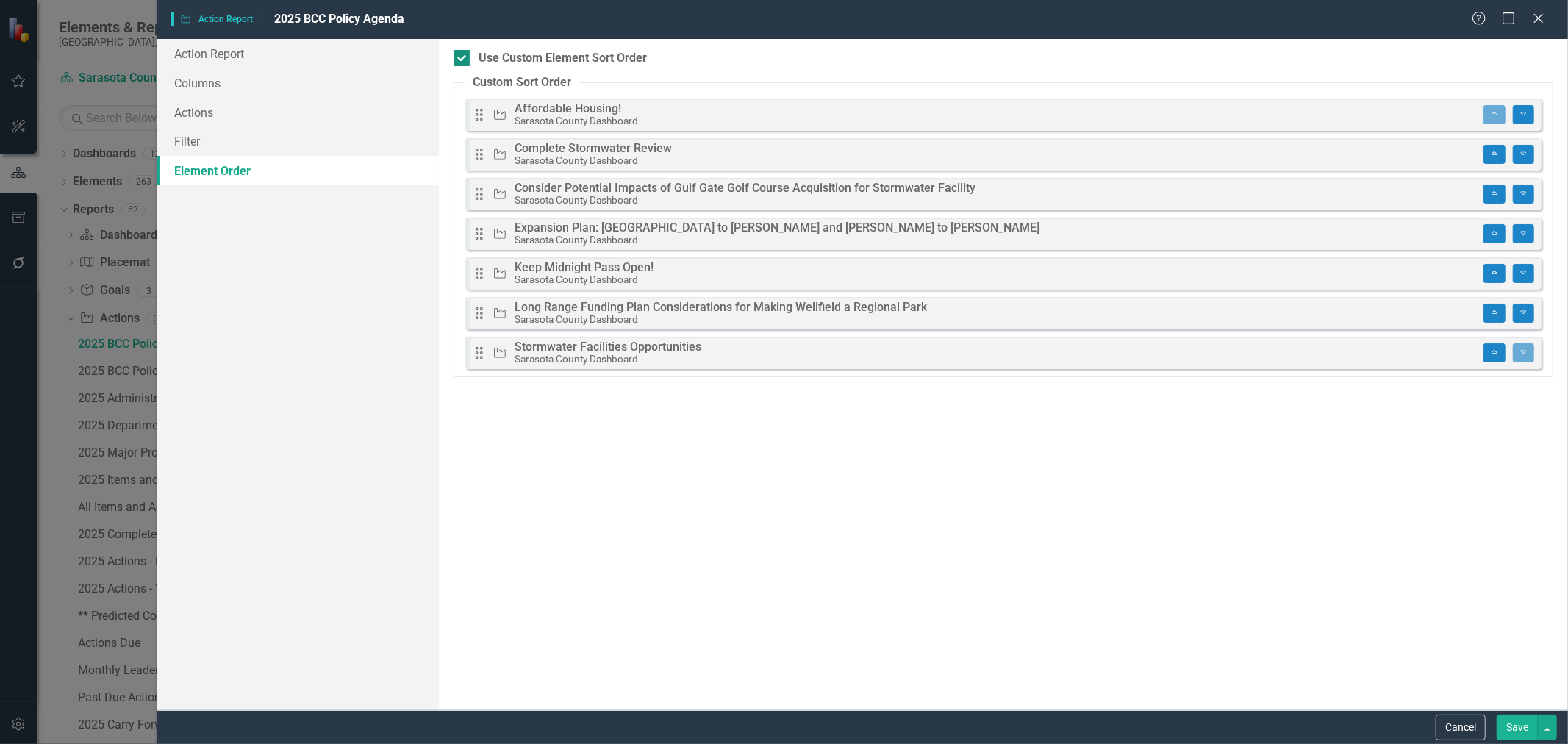
click at [459, 64] on div at bounding box center [462, 58] width 16 height 16
click at [459, 60] on input "Use Custom Element Sort Order" at bounding box center [459, 55] width 9 height 9
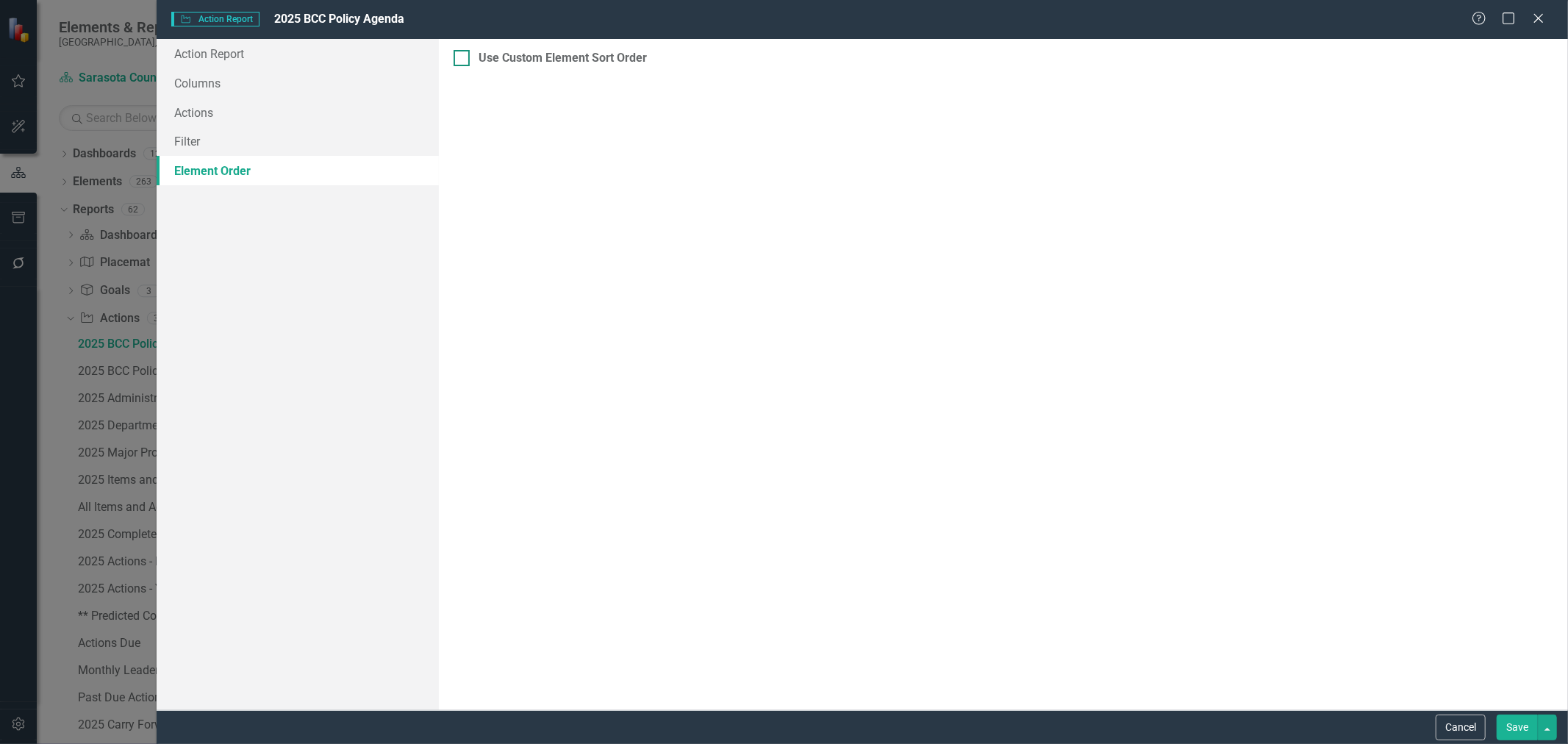
click at [461, 60] on input "Use Custom Element Sort Order" at bounding box center [459, 55] width 9 height 9
checkbox input "true"
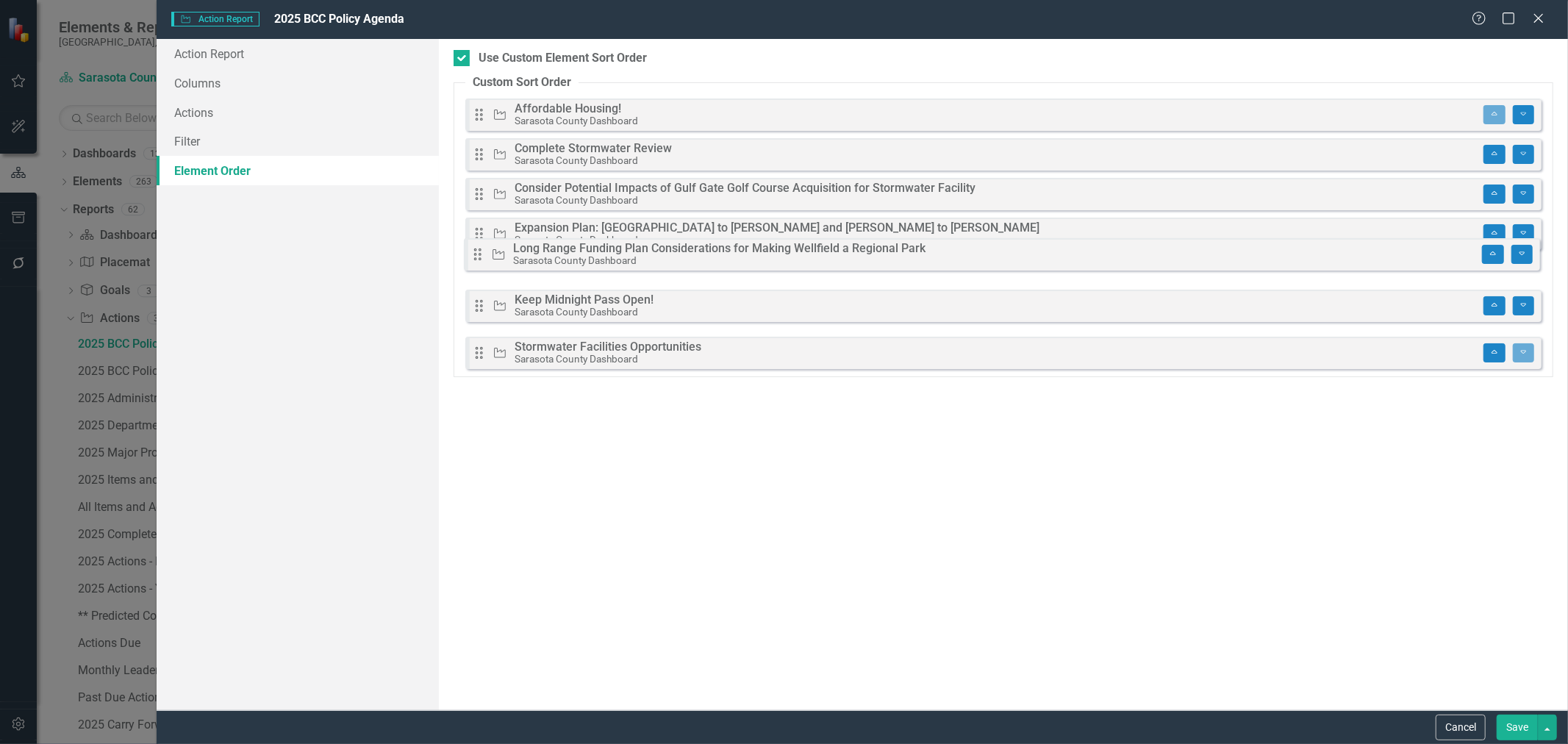
drag, startPoint x: 485, startPoint y: 307, endPoint x: 484, endPoint y: 248, distance: 59.0
click at [484, 248] on div "Drag Action Affordable Housing! Sarasota County Dashboard Move to Top Move To B…" at bounding box center [1003, 233] width 1076 height 271
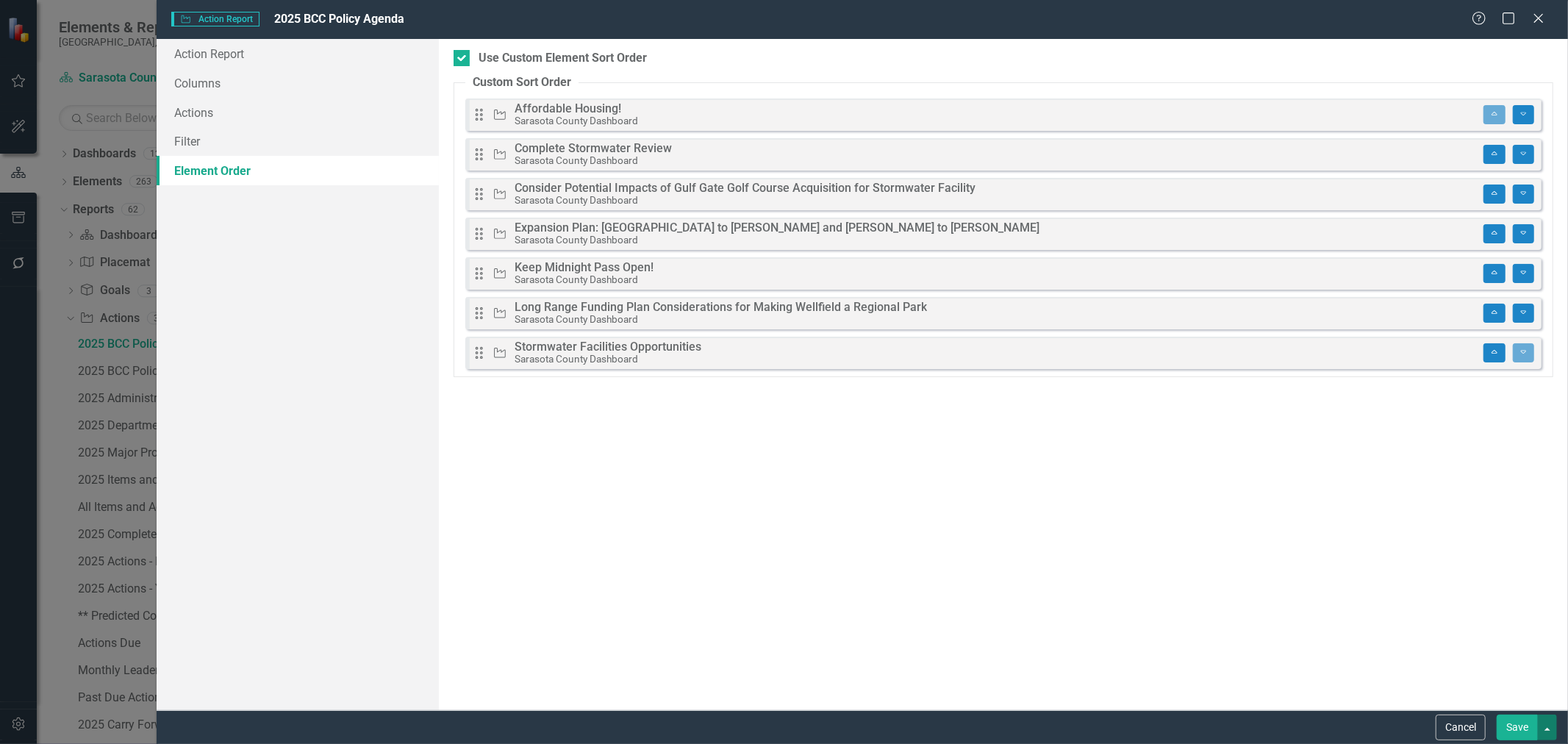
click at [1553, 729] on button "button" at bounding box center [1548, 728] width 19 height 26
click at [1531, 701] on link "Save and Continue" at bounding box center [1499, 700] width 116 height 27
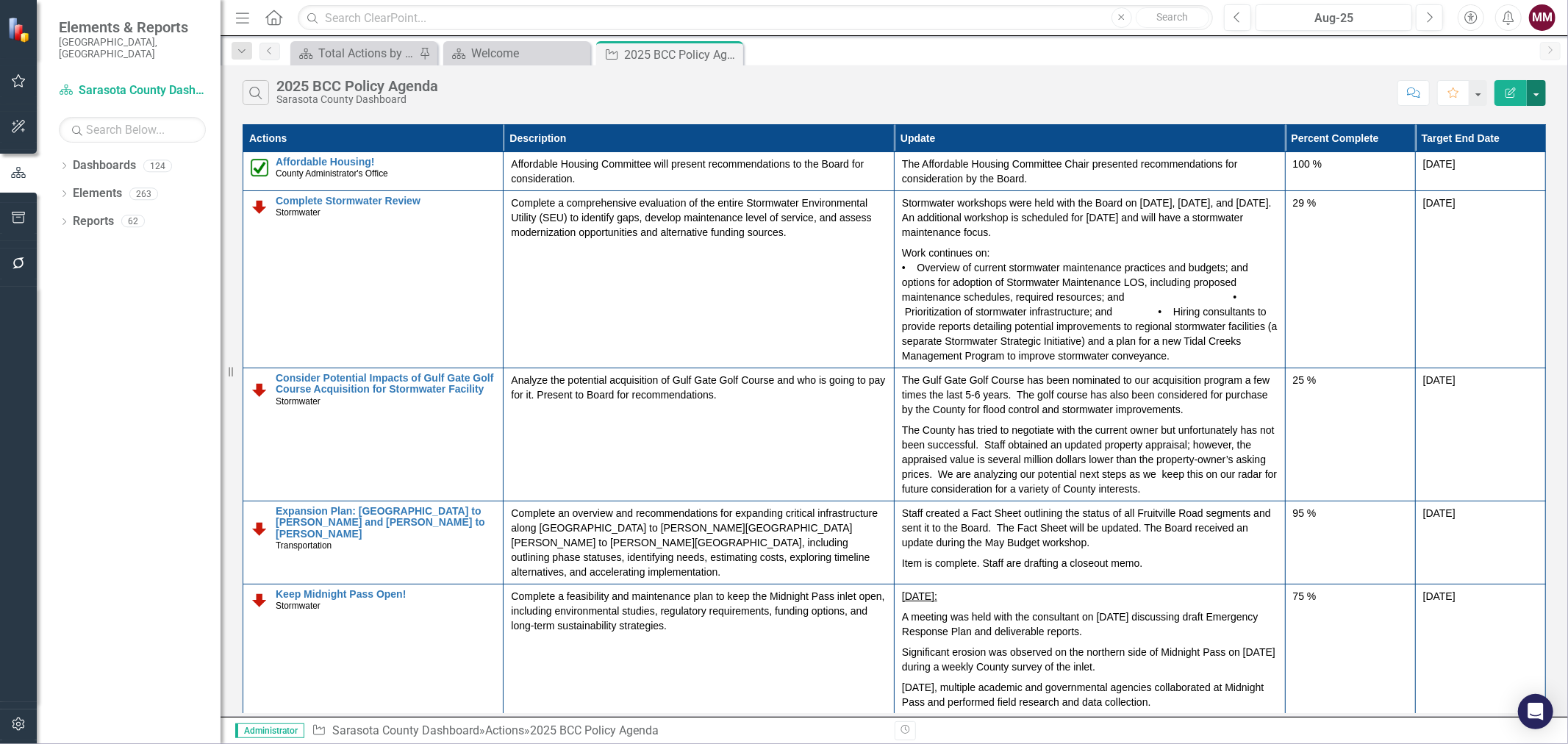
click at [1541, 101] on button "button" at bounding box center [1537, 93] width 19 height 26
click at [1493, 126] on link "Edit Report Edit Report" at bounding box center [1487, 120] width 116 height 27
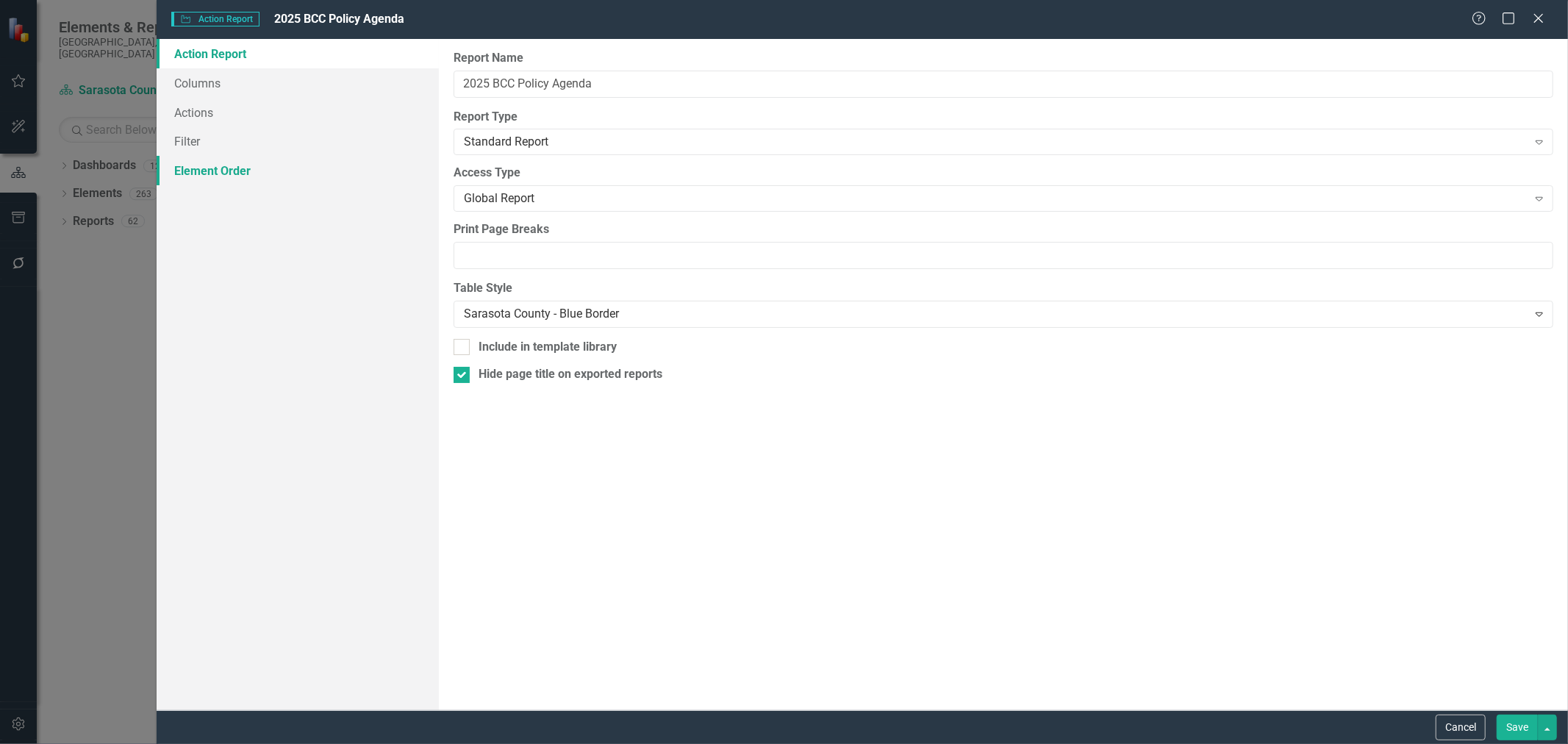
click at [216, 162] on link "Element Order" at bounding box center [298, 170] width 283 height 29
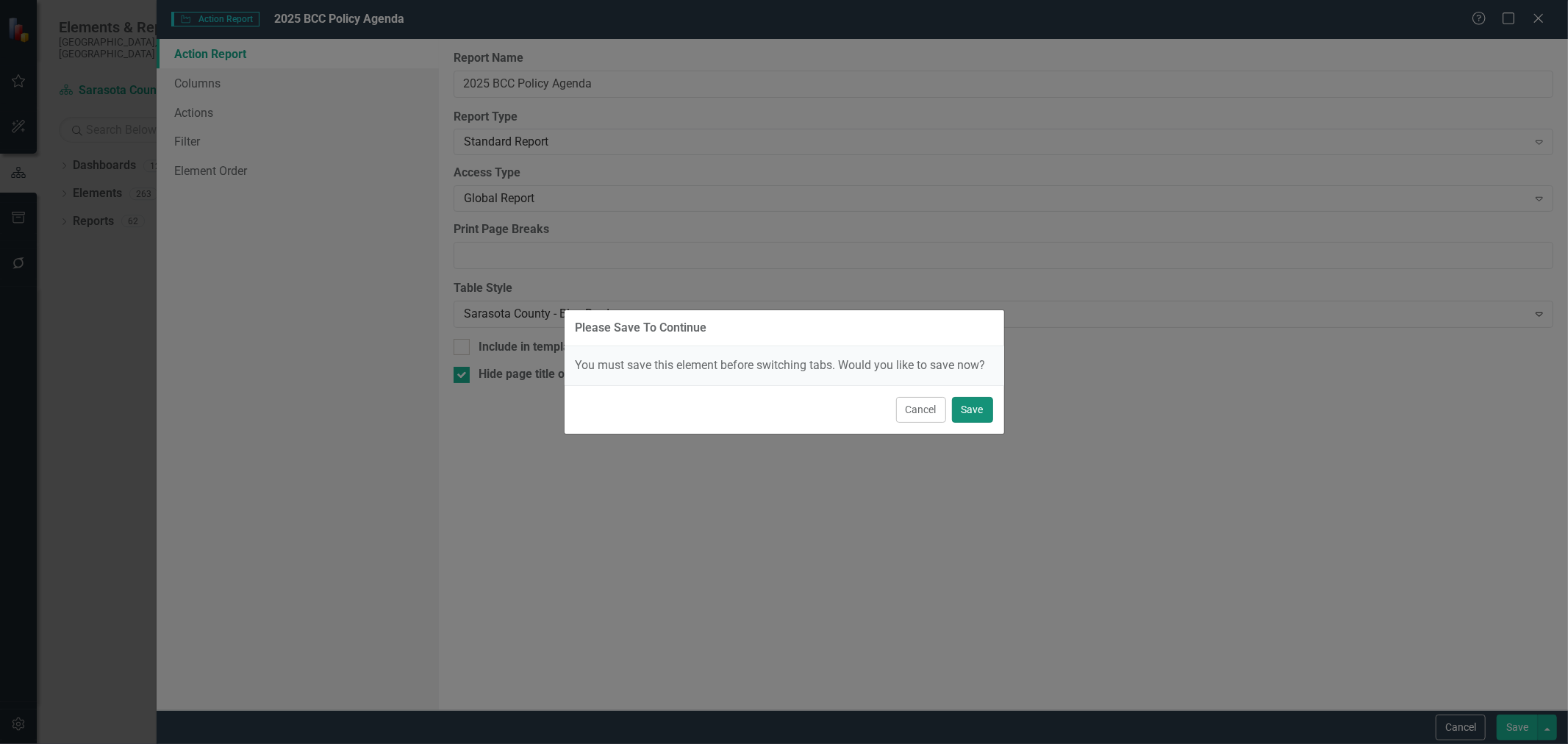
click at [967, 399] on button "Save" at bounding box center [972, 410] width 41 height 26
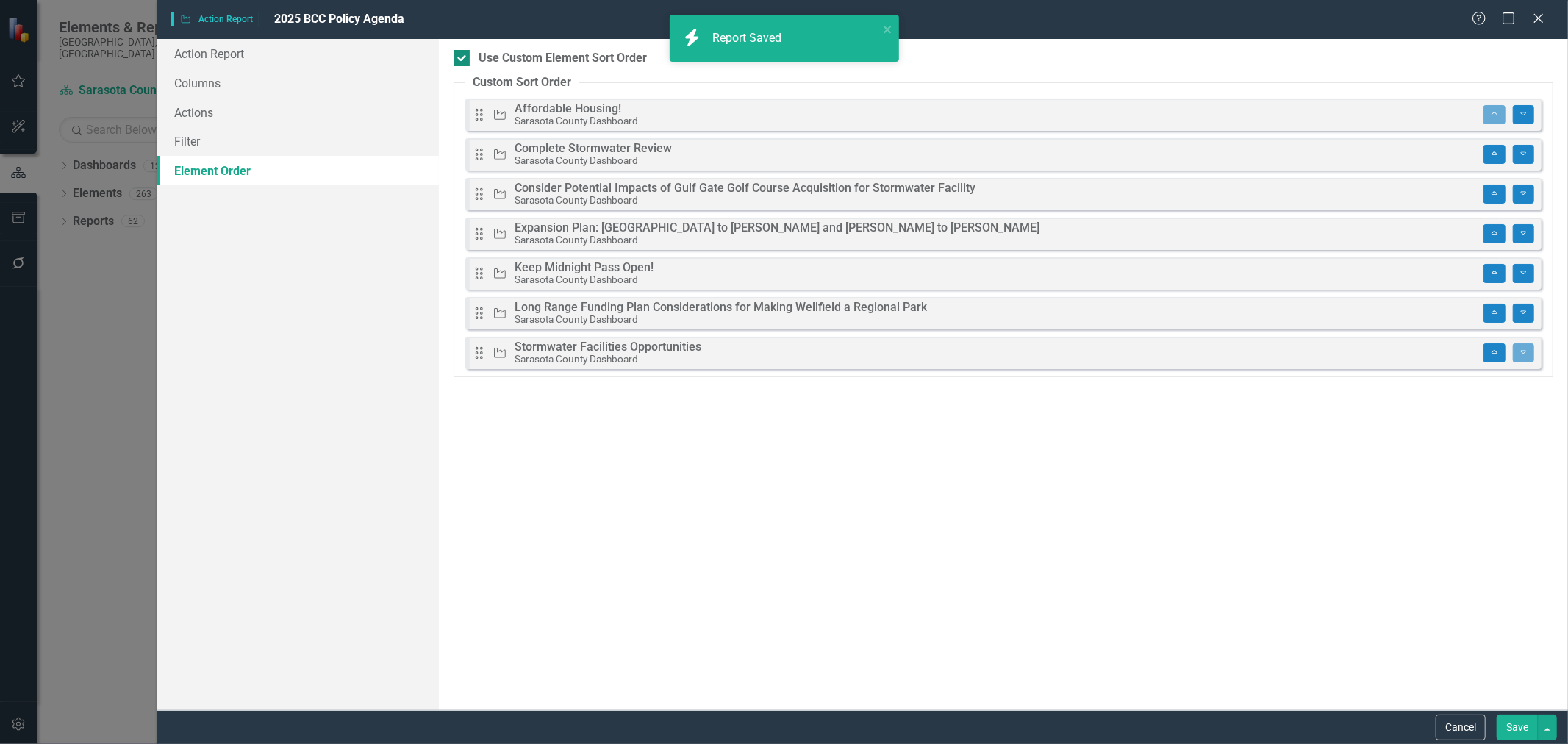
click at [461, 57] on input "Use Custom Element Sort Order" at bounding box center [459, 55] width 9 height 9
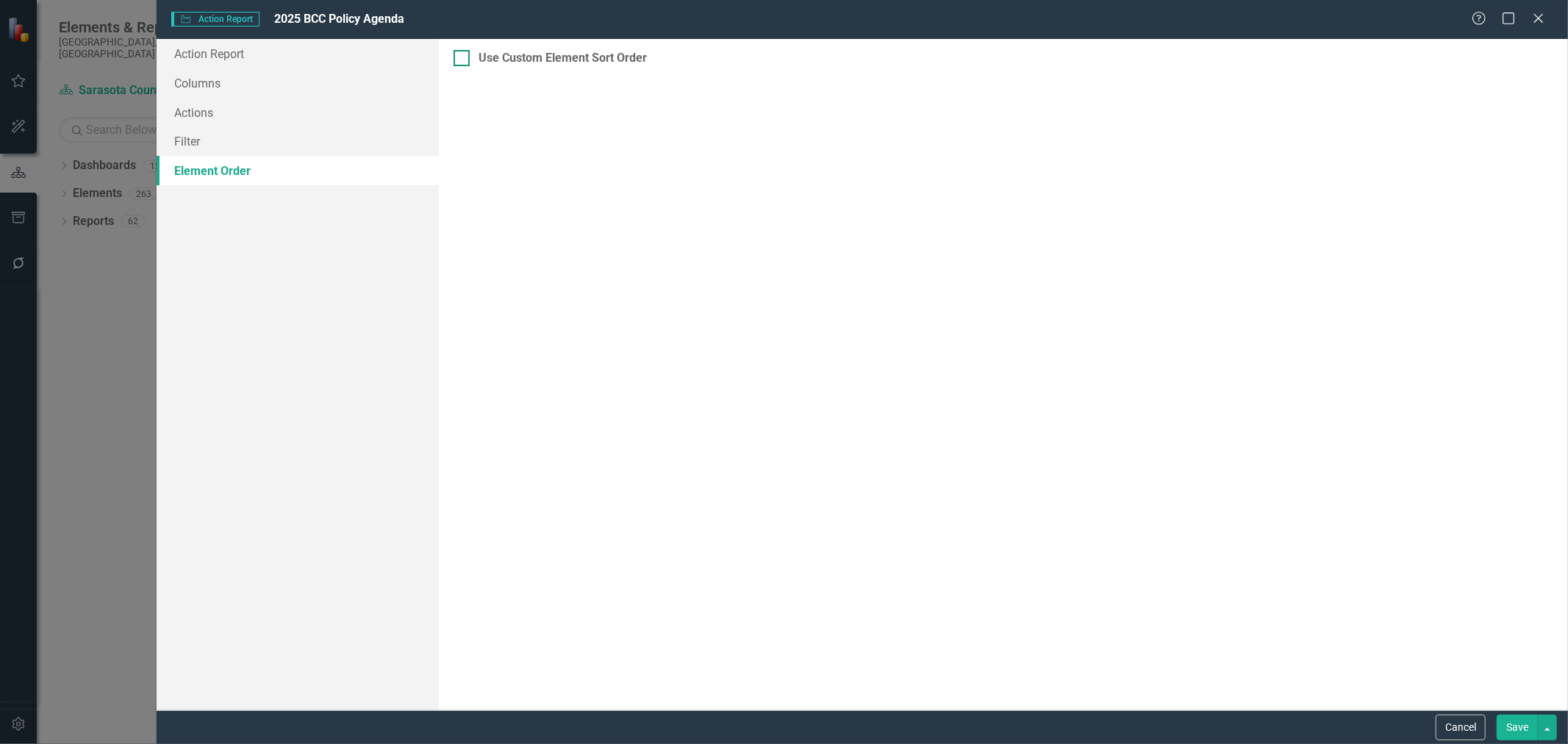
click at [461, 57] on input "Use Custom Element Sort Order" at bounding box center [459, 55] width 9 height 9
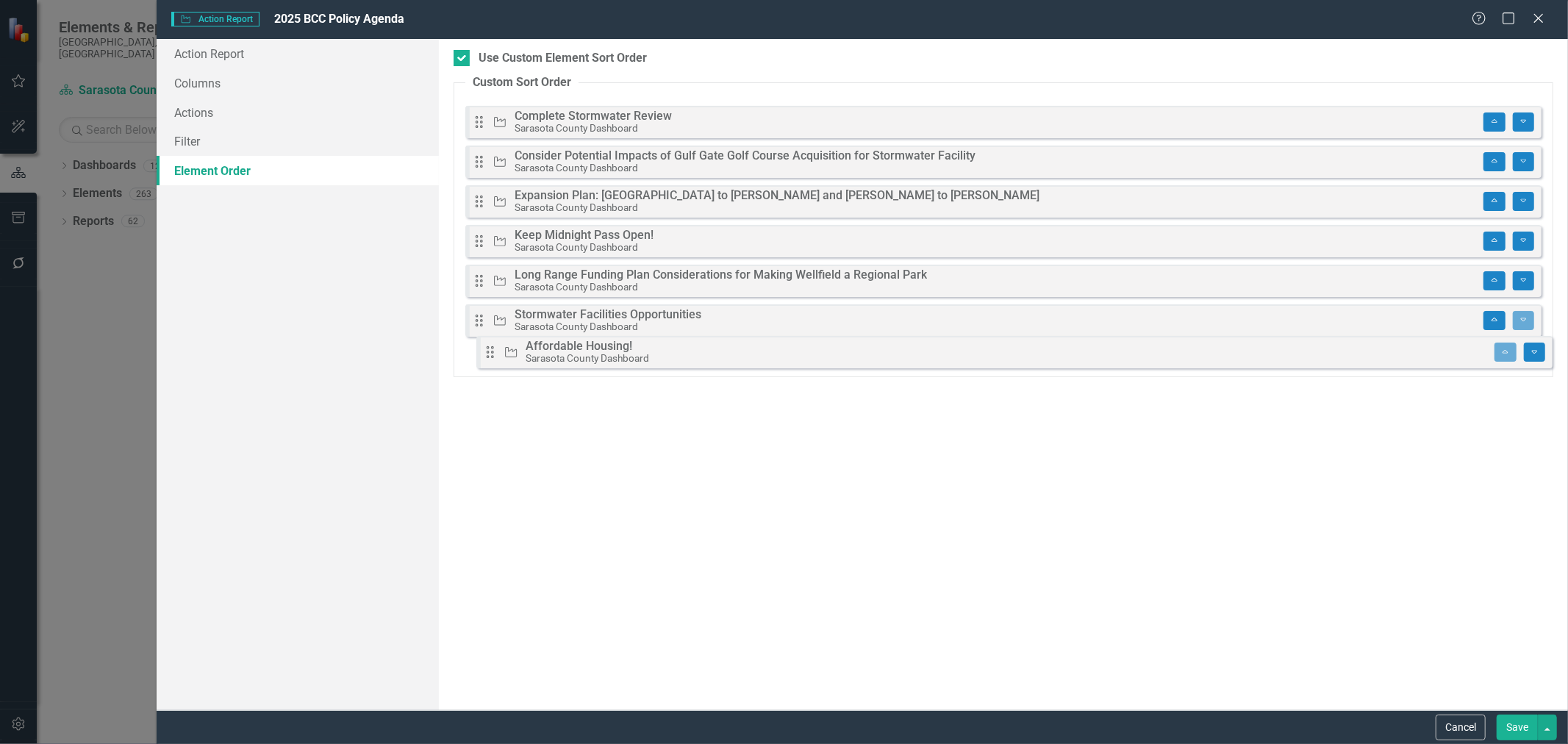
drag, startPoint x: 484, startPoint y: 111, endPoint x: 495, endPoint y: 349, distance: 238.3
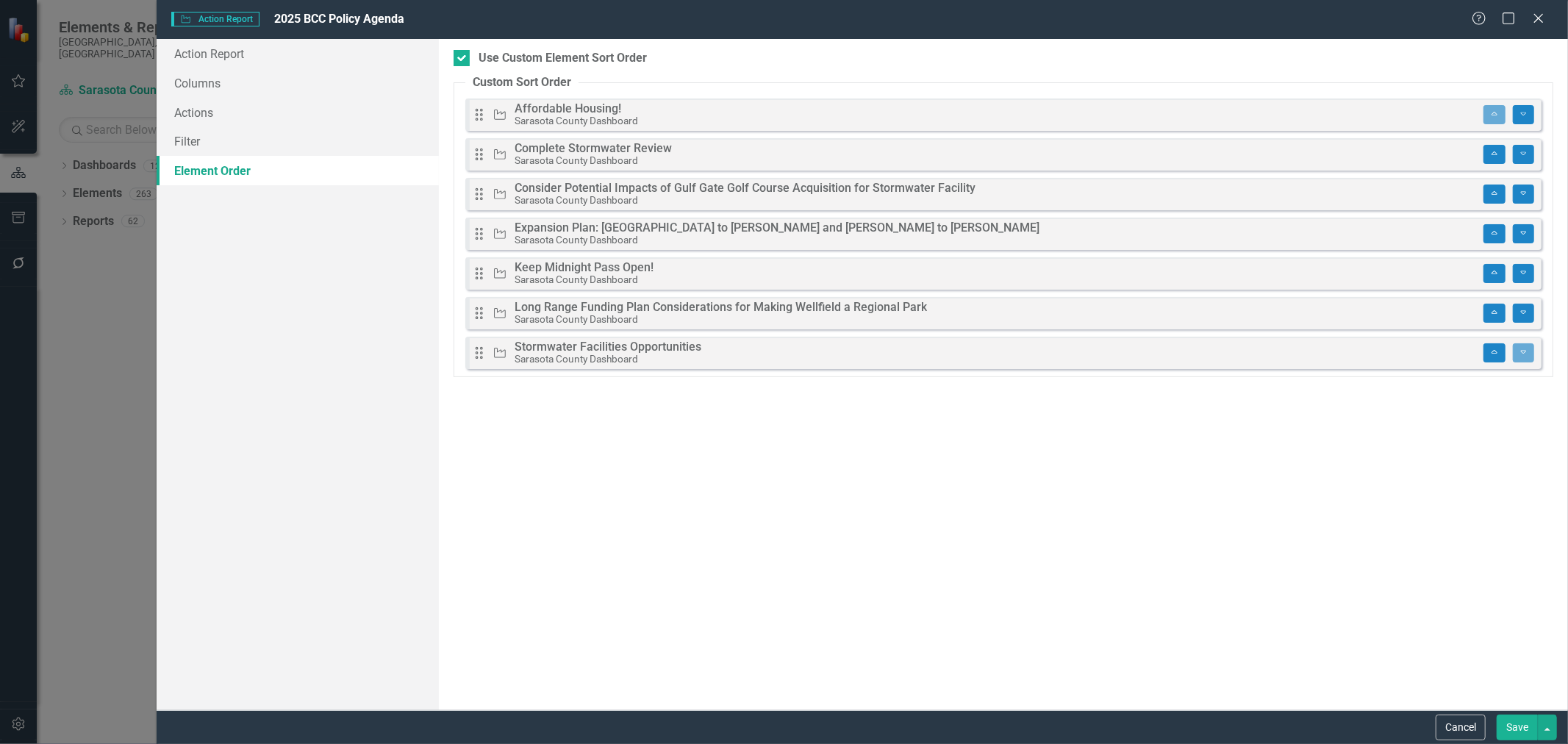
drag, startPoint x: 495, startPoint y: 349, endPoint x: 529, endPoint y: 206, distance: 147.0
click at [529, 206] on div "Drag Action Affordable Housing! Sarasota County Dashboard Move to Top Move To B…" at bounding box center [1003, 233] width 1076 height 271
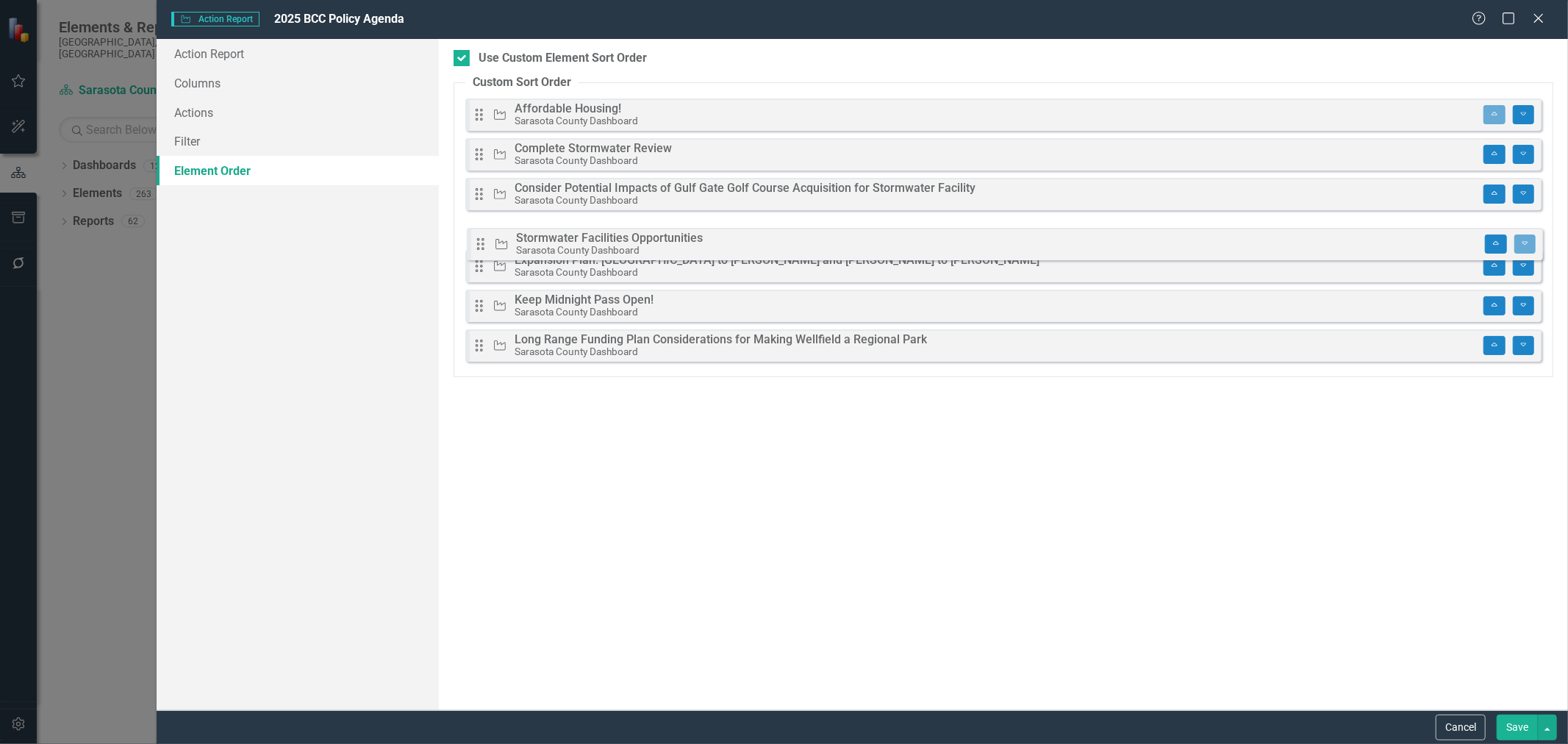
drag, startPoint x: 485, startPoint y: 350, endPoint x: 487, endPoint y: 241, distance: 109.0
click at [487, 241] on div "Drag Action Affordable Housing! Sarasota County Dashboard Move to Top Move To B…" at bounding box center [1003, 233] width 1076 height 271
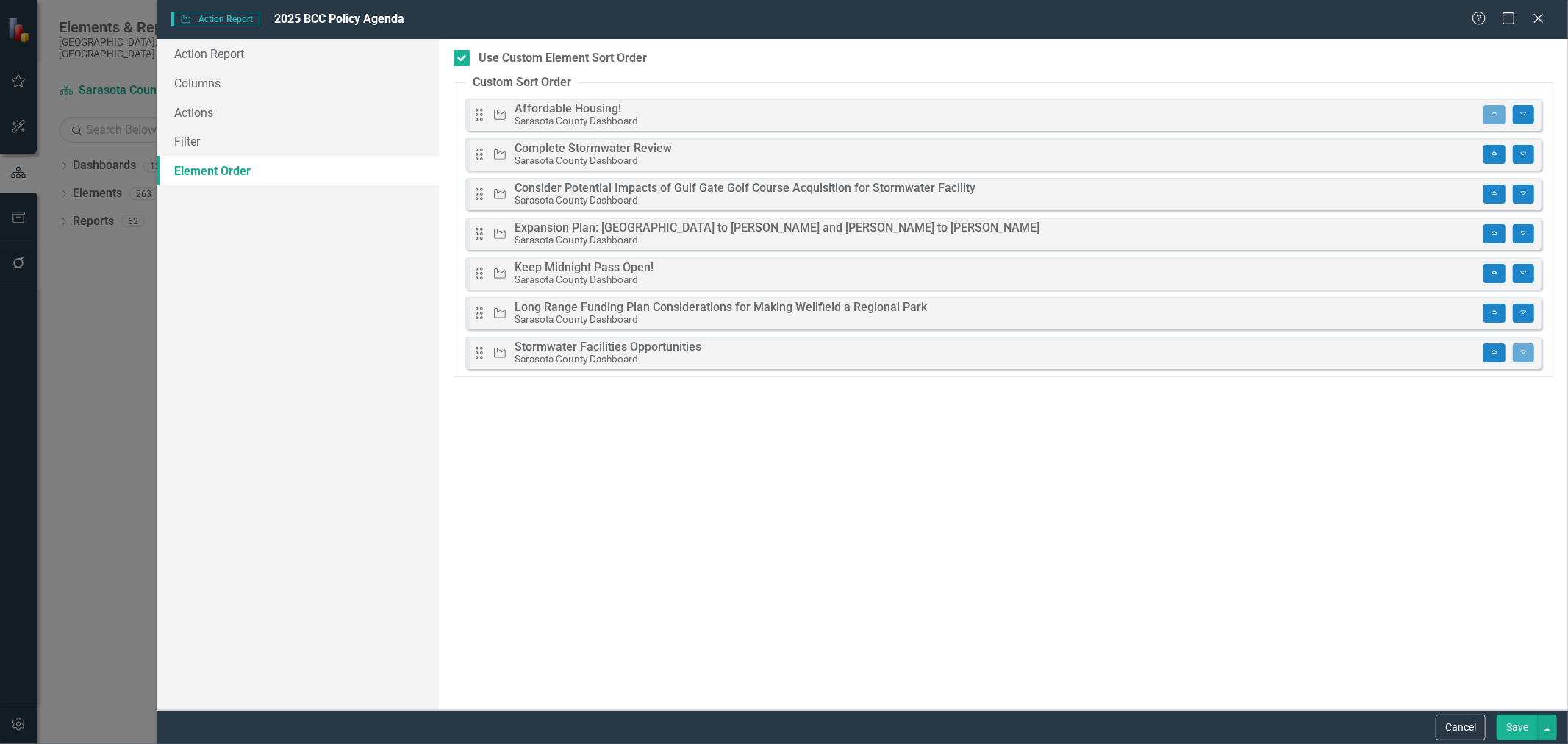
drag, startPoint x: 479, startPoint y: 305, endPoint x: 479, endPoint y: 275, distance: 30.0
click at [479, 275] on div "Drag Action Affordable Housing! Sarasota County Dashboard Move to Top Move To B…" at bounding box center [1003, 233] width 1076 height 271
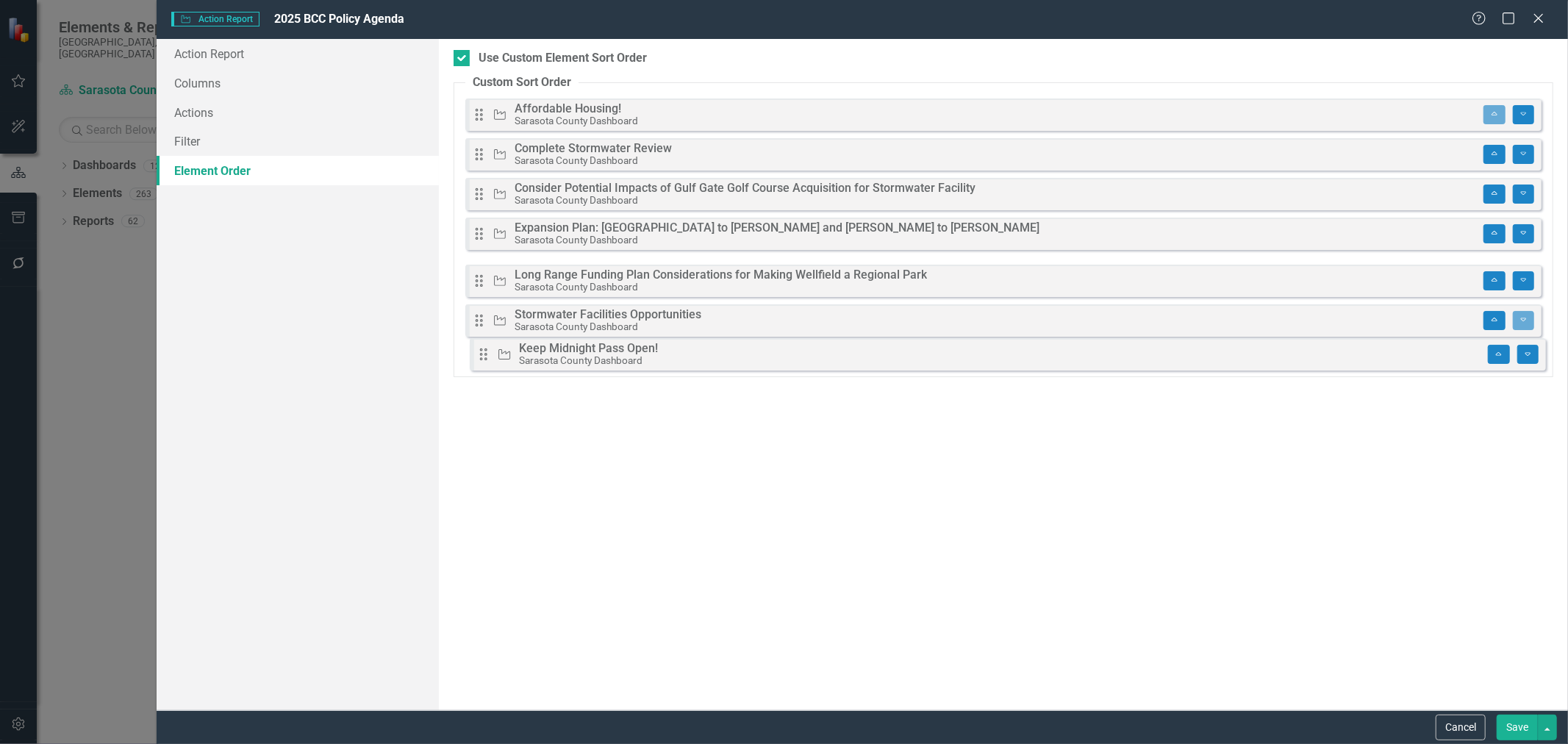
drag, startPoint x: 479, startPoint y: 275, endPoint x: 483, endPoint y: 356, distance: 81.1
drag, startPoint x: 490, startPoint y: 278, endPoint x: 488, endPoint y: 354, distance: 76.0
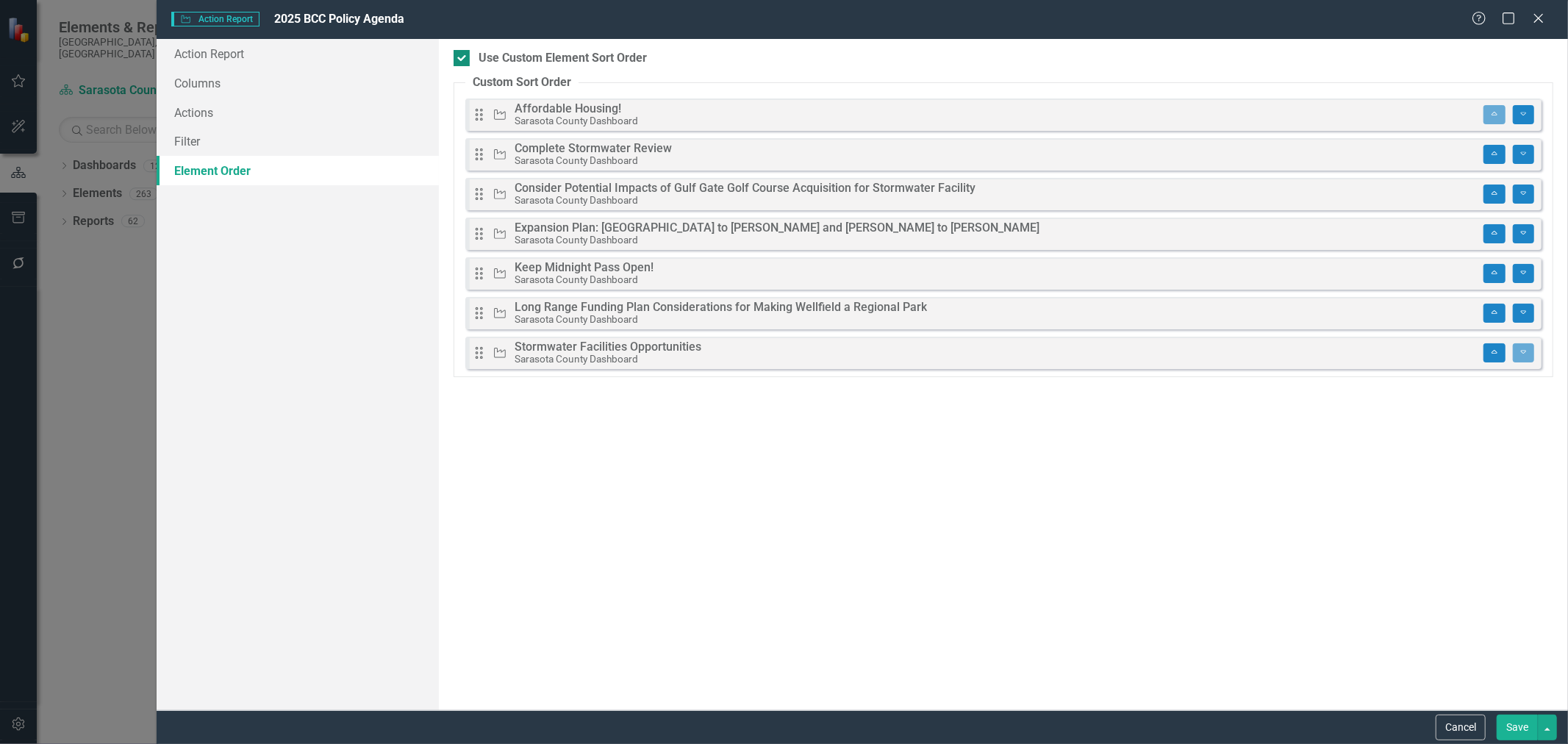
click at [465, 61] on div at bounding box center [462, 58] width 16 height 16
click at [463, 60] on input "Use Custom Element Sort Order" at bounding box center [459, 55] width 9 height 9
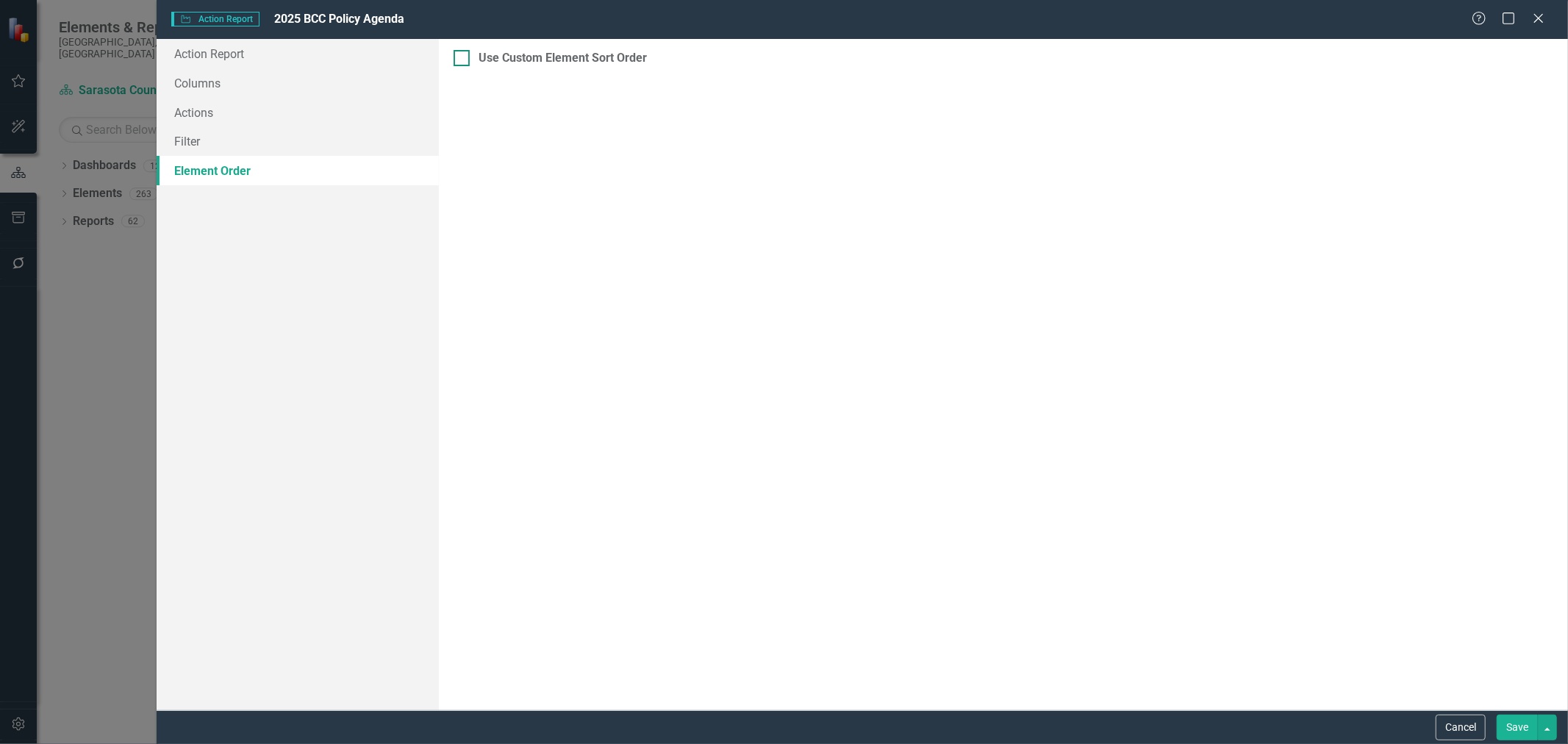
click at [465, 61] on div at bounding box center [462, 58] width 16 height 16
click at [463, 60] on input "Use Custom Element Sort Order" at bounding box center [459, 55] width 9 height 9
checkbox input "true"
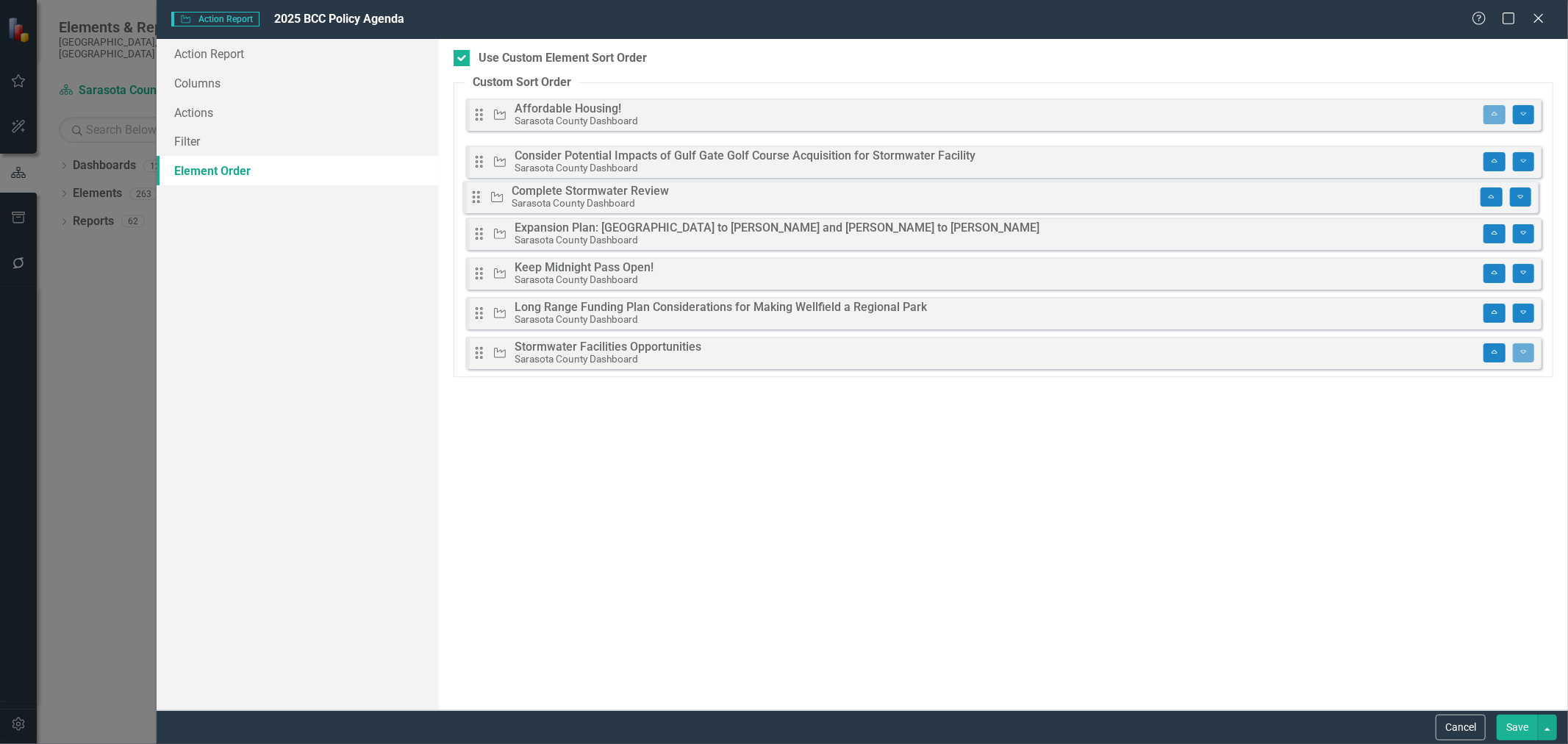
drag, startPoint x: 479, startPoint y: 153, endPoint x: 476, endPoint y: 196, distance: 43.1
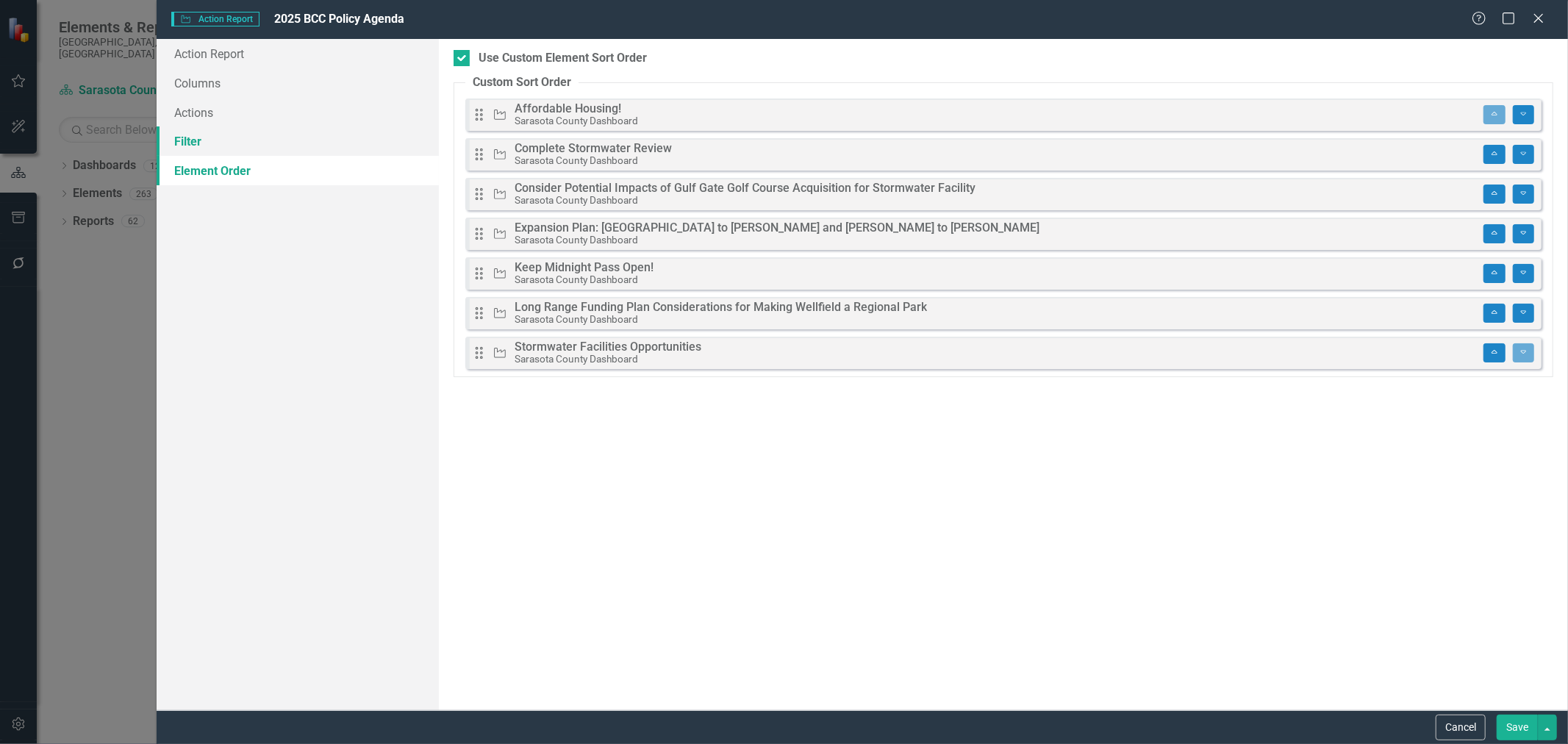
click at [225, 147] on link "Filter" at bounding box center [298, 141] width 283 height 29
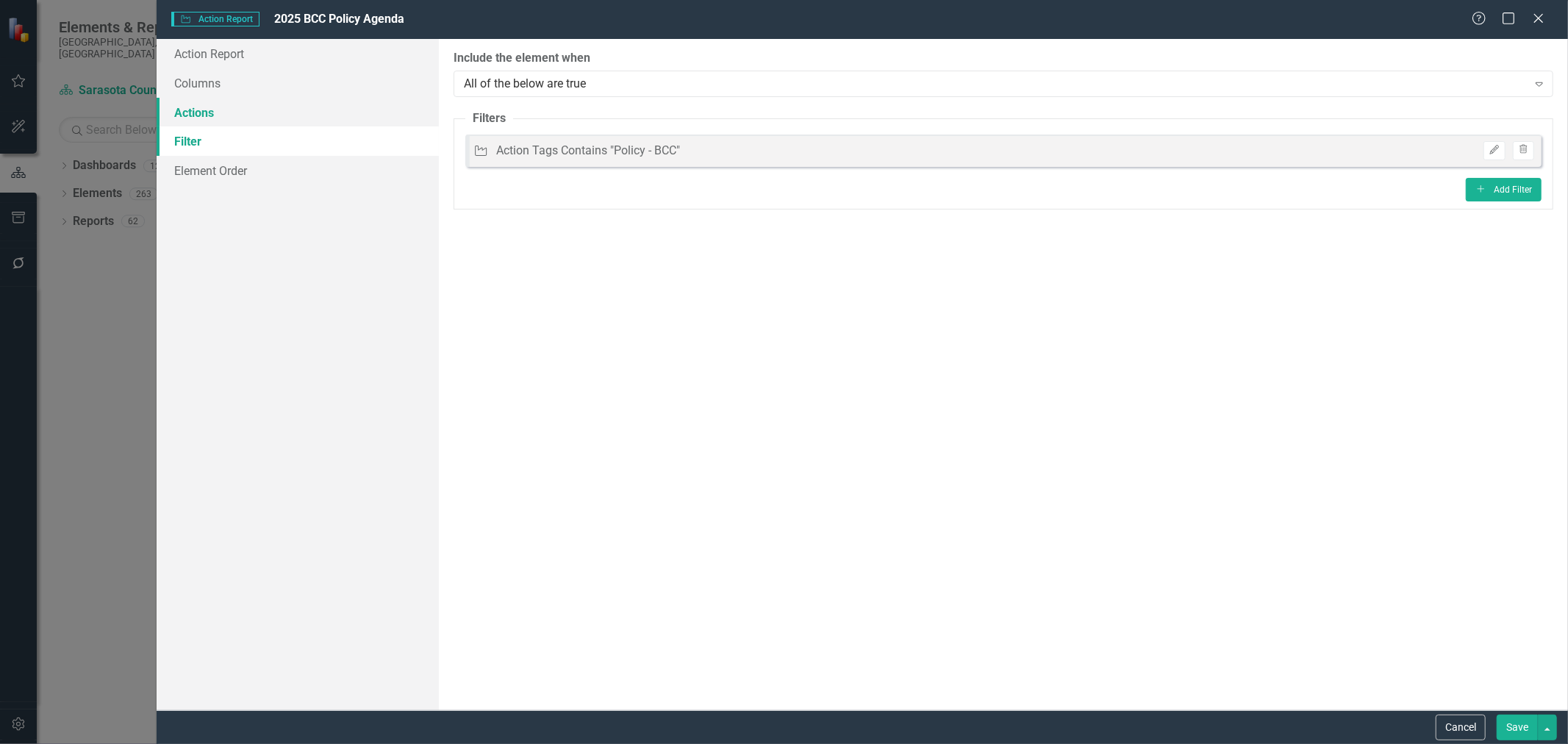
click at [228, 116] on link "Actions" at bounding box center [298, 112] width 283 height 29
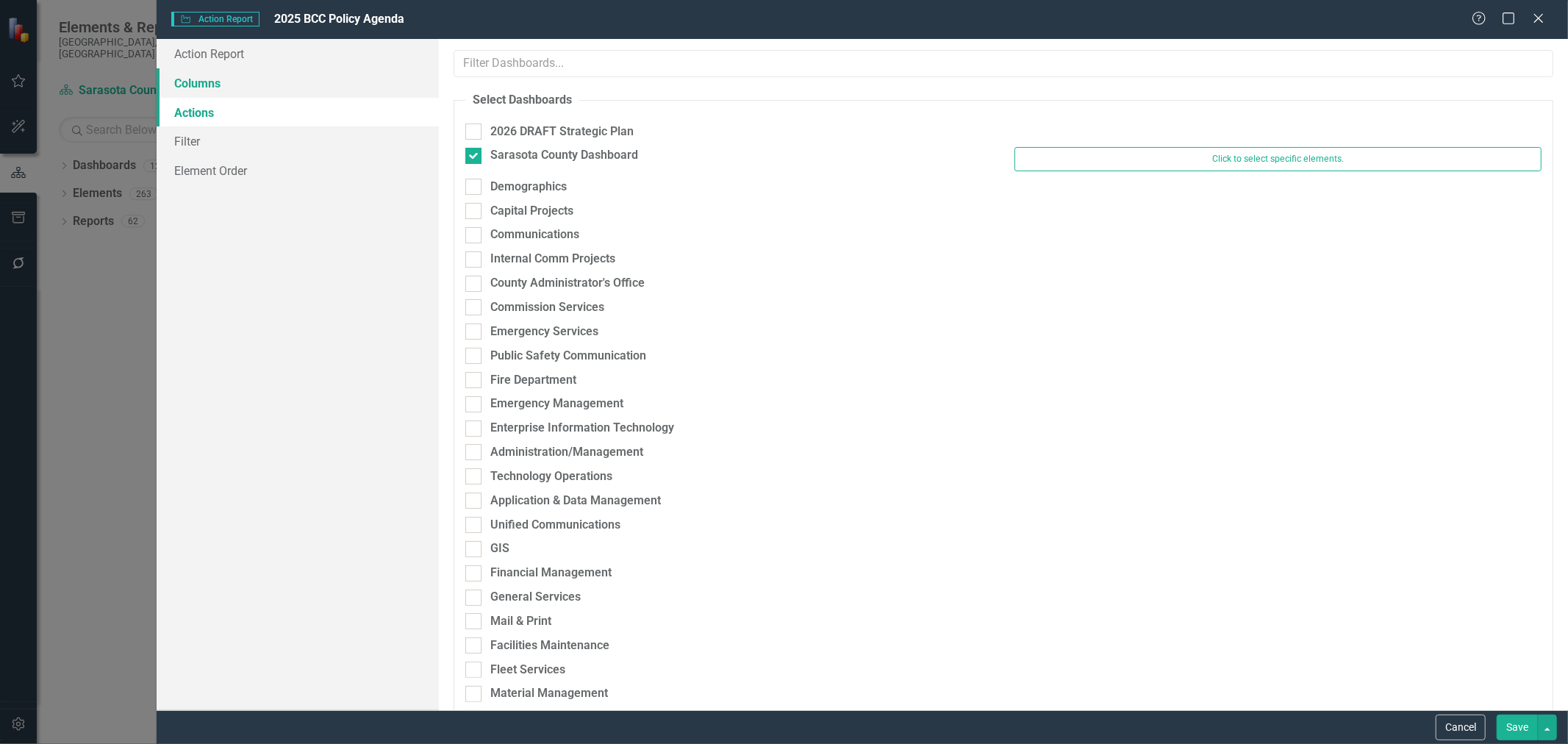
click at [228, 81] on link "Columns" at bounding box center [298, 82] width 283 height 29
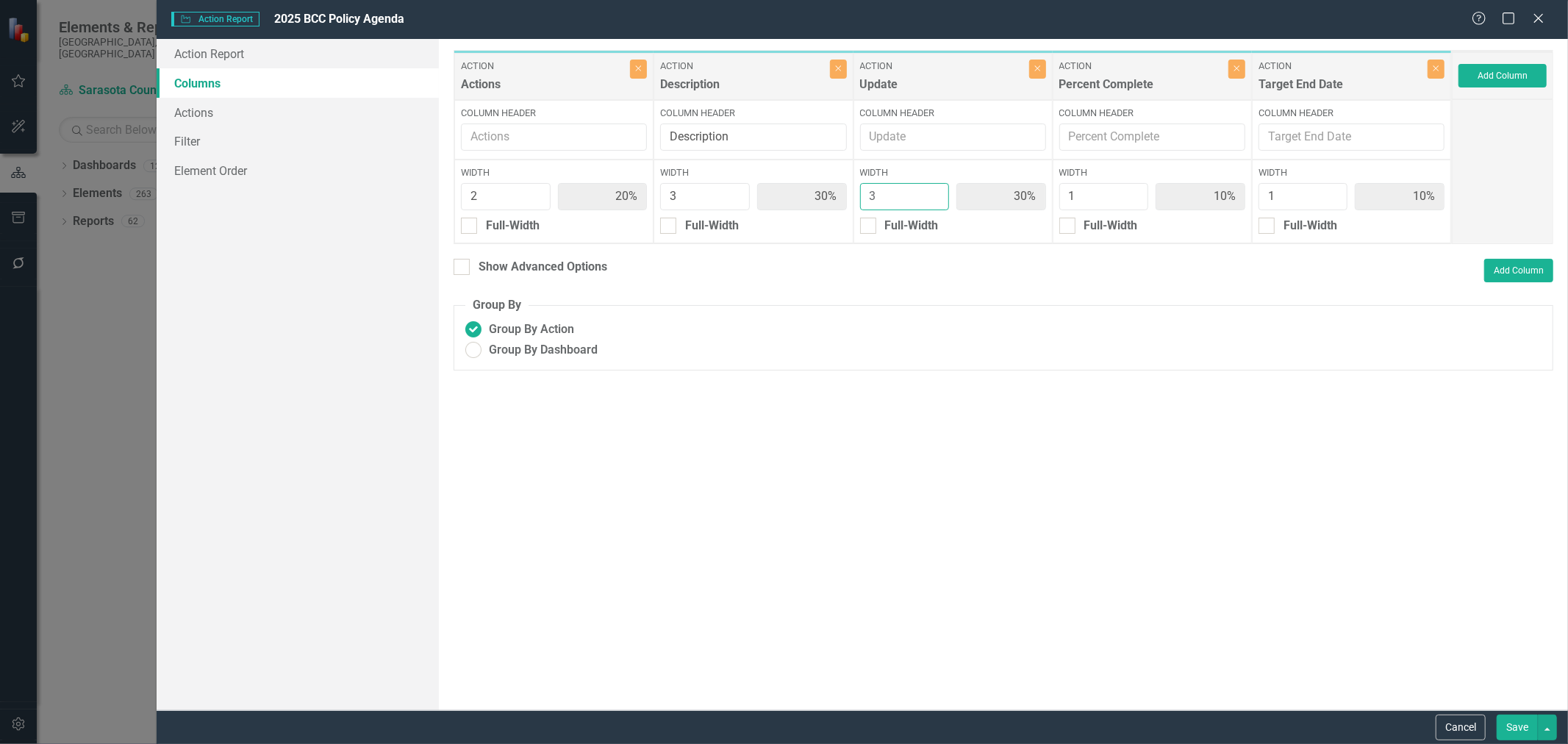
click at [810, 192] on div "Action Actions Close Column Header Width 2 20% Full-Width Action Description Cl…" at bounding box center [952, 147] width 998 height 194
type input "4"
type input "18%"
type input "27%"
type input "36%"
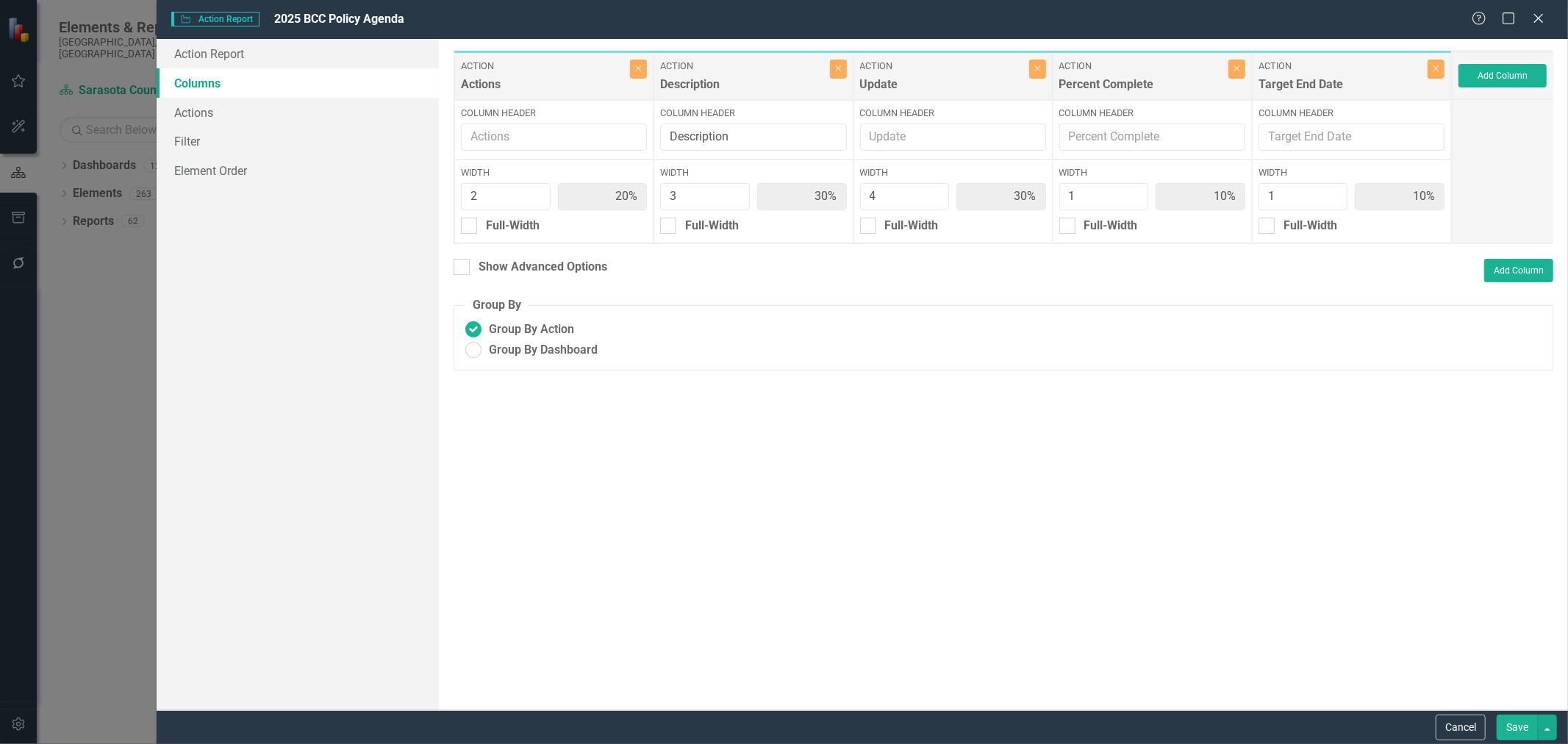
type input "9%"
click at [230, 174] on link "Element Order" at bounding box center [298, 170] width 283 height 29
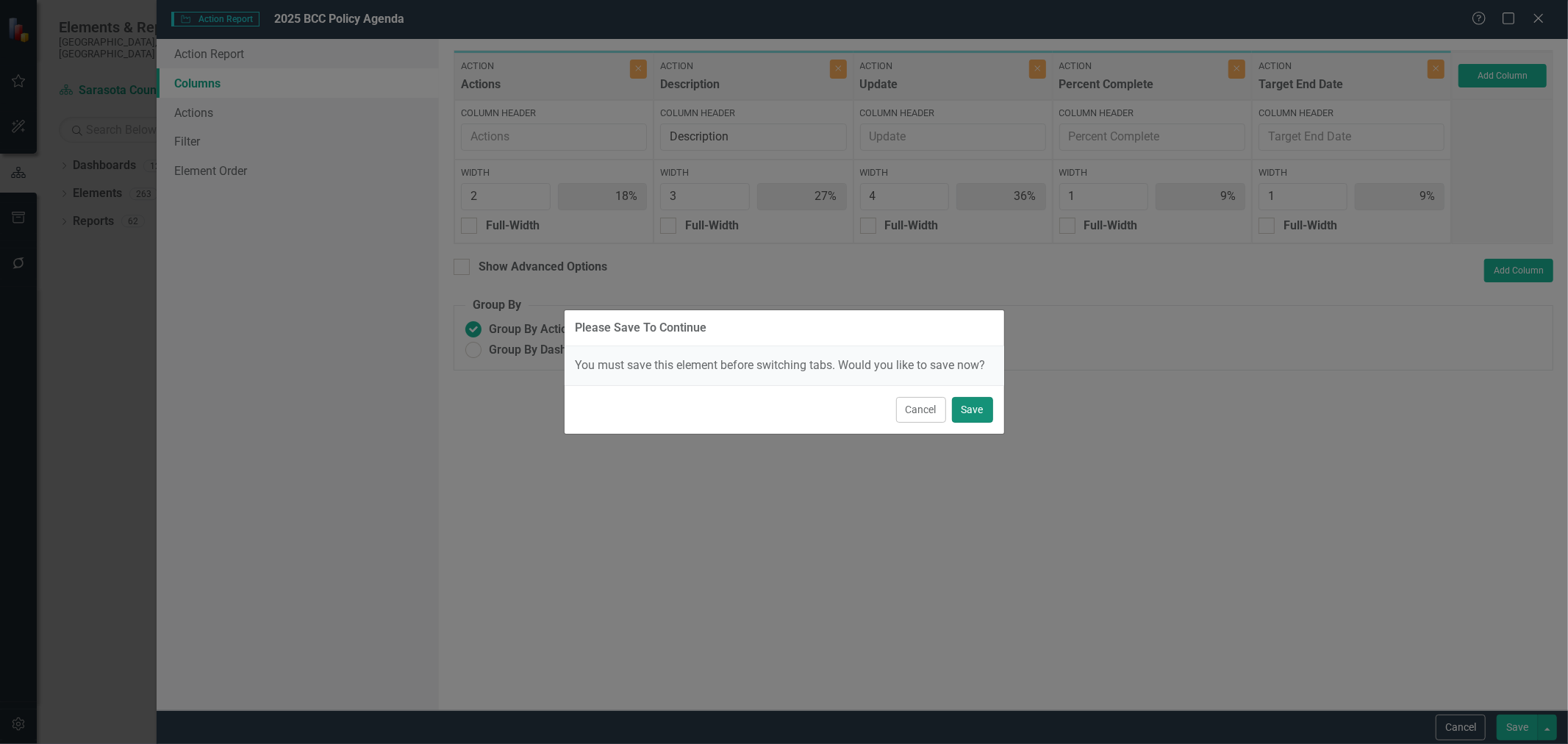
click at [978, 405] on button "Save" at bounding box center [972, 410] width 41 height 26
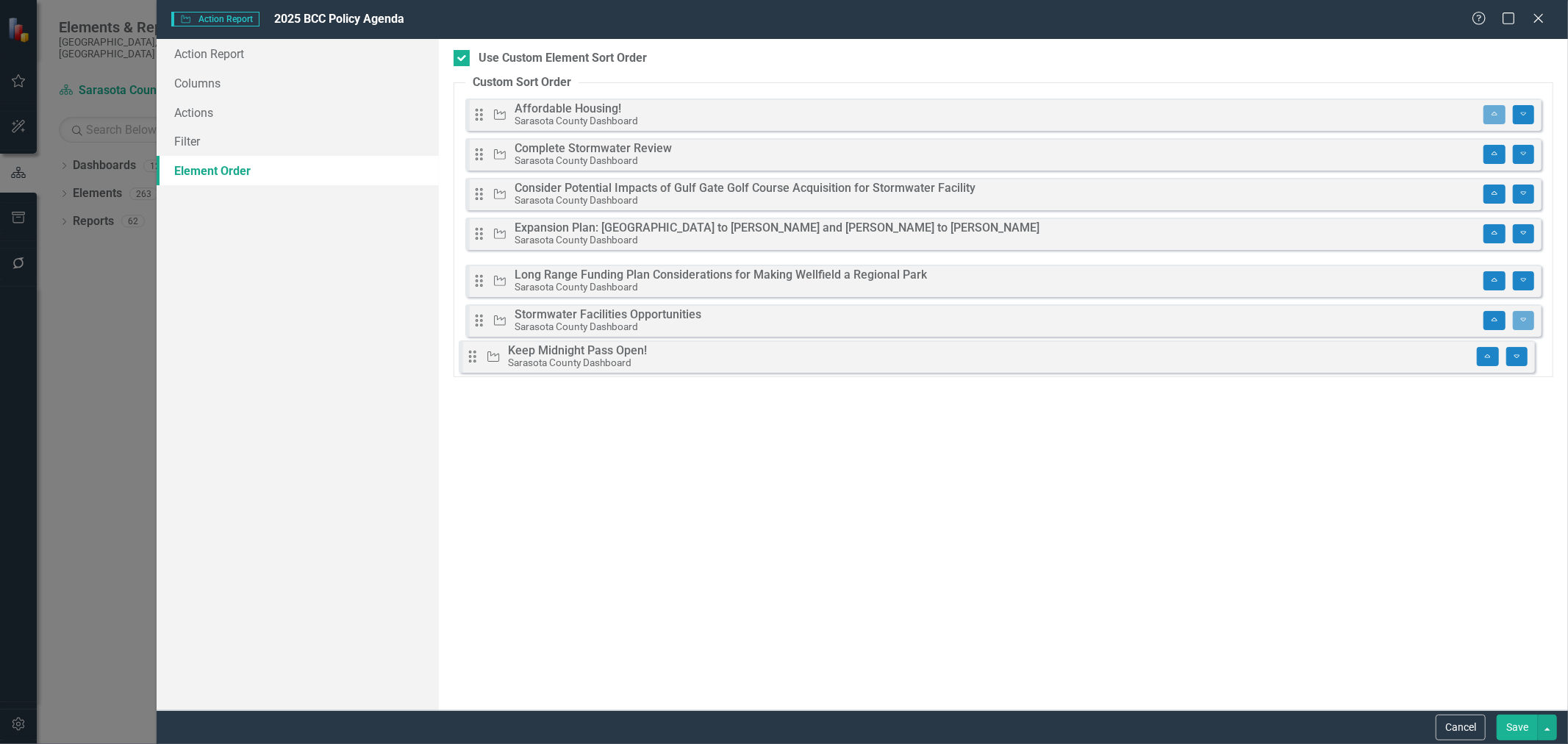
drag, startPoint x: 479, startPoint y: 272, endPoint x: 472, endPoint y: 355, distance: 83.3
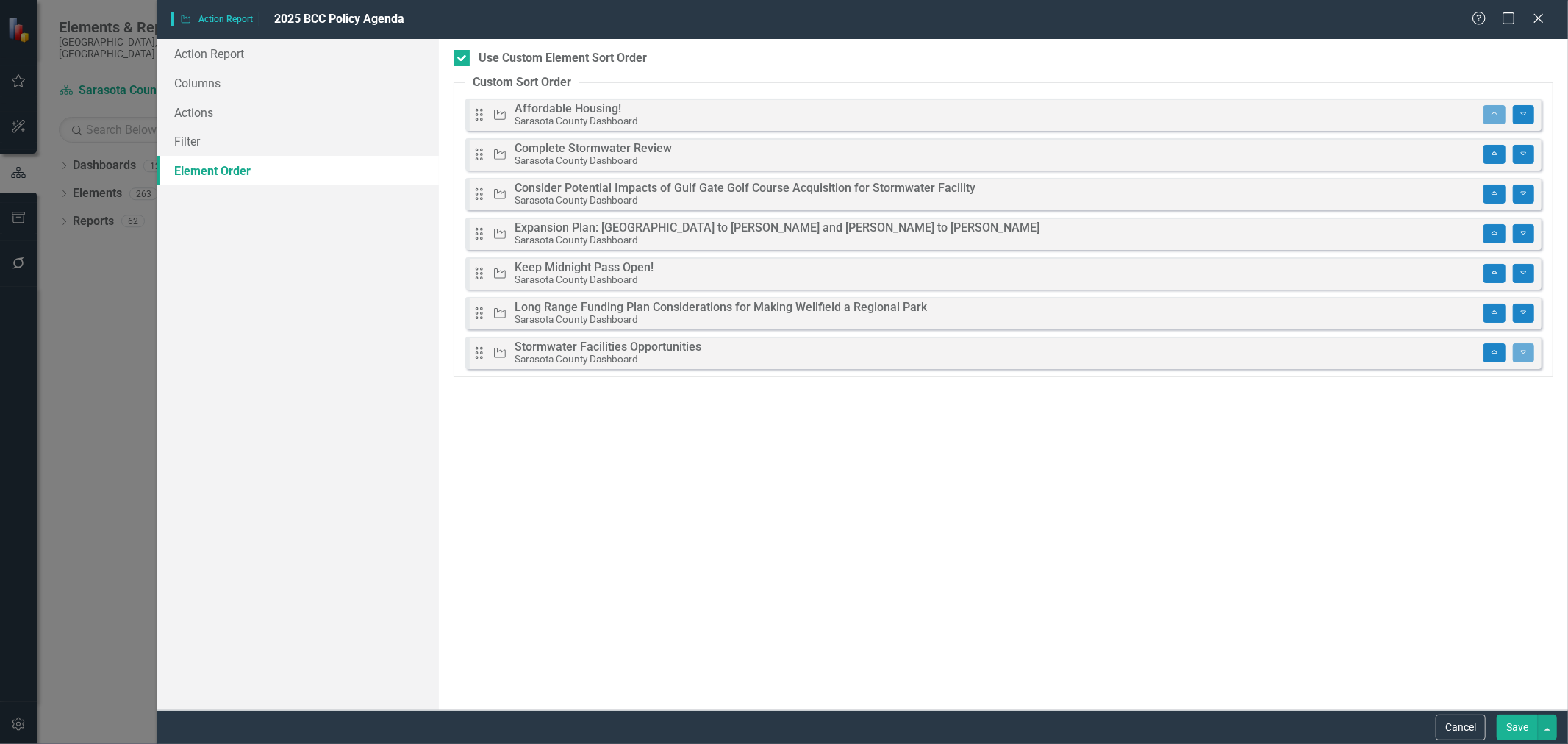
click at [1515, 716] on button "Save" at bounding box center [1517, 728] width 41 height 26
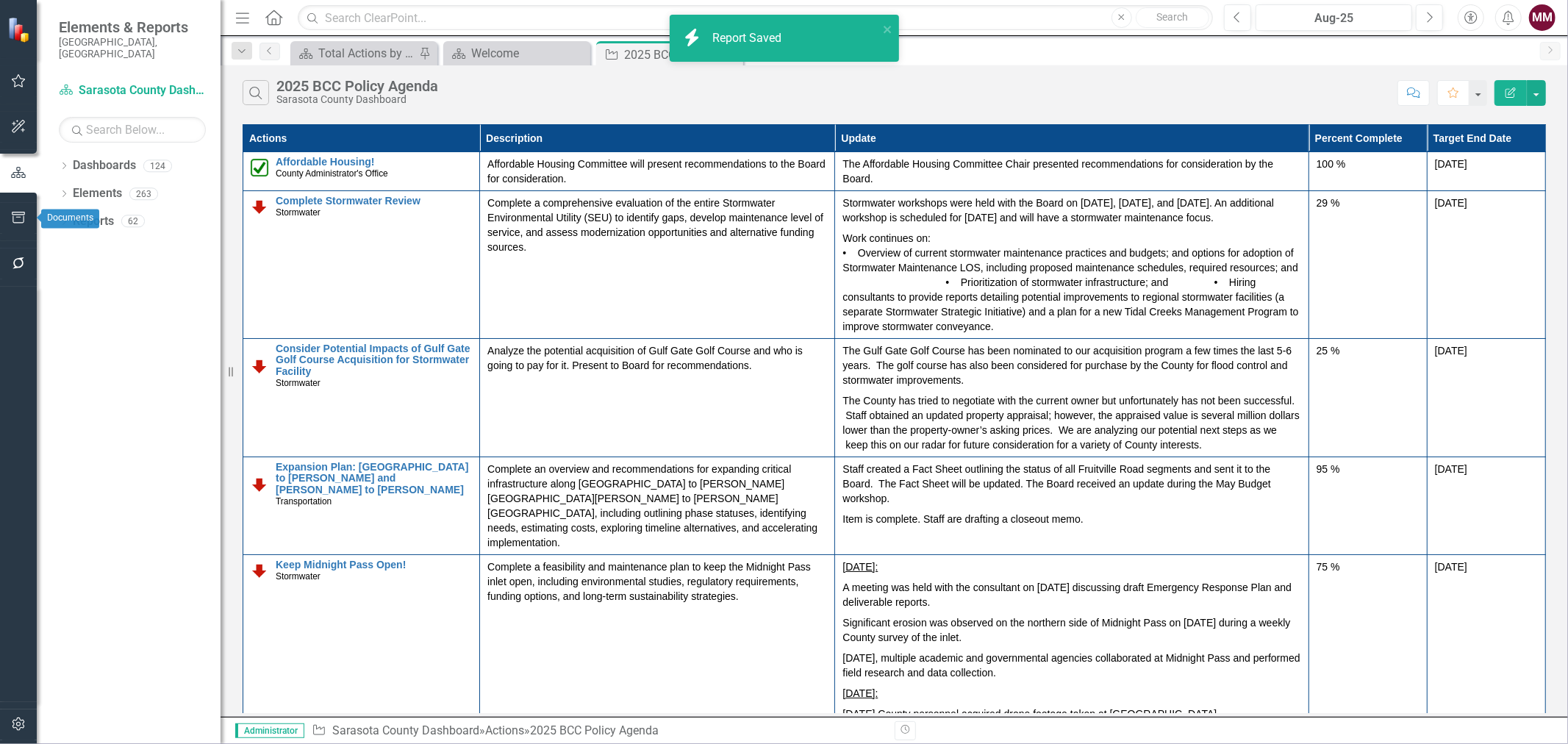
click at [12, 217] on icon "button" at bounding box center [19, 218] width 16 height 12
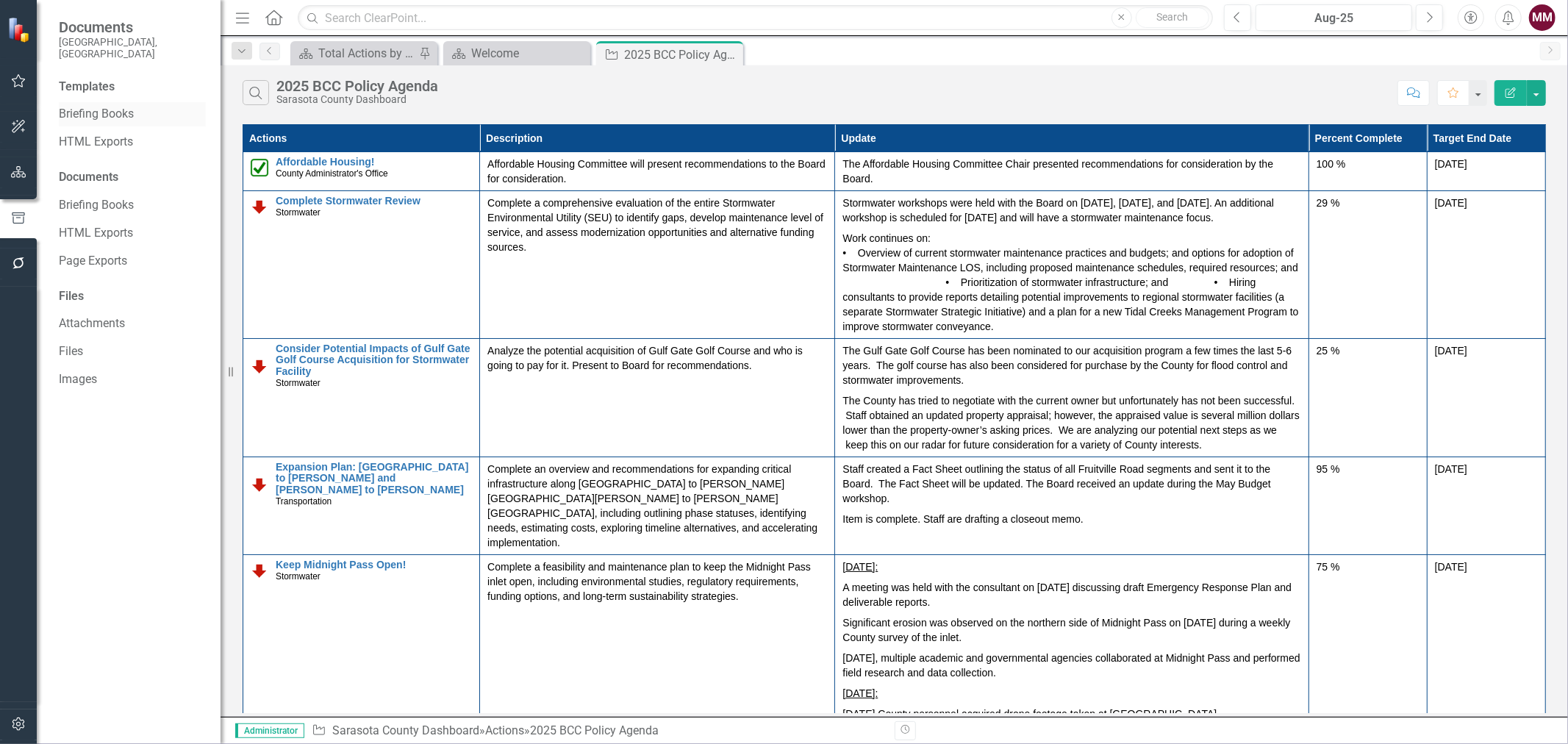
click at [64, 106] on link "Briefing Books" at bounding box center [132, 115] width 147 height 17
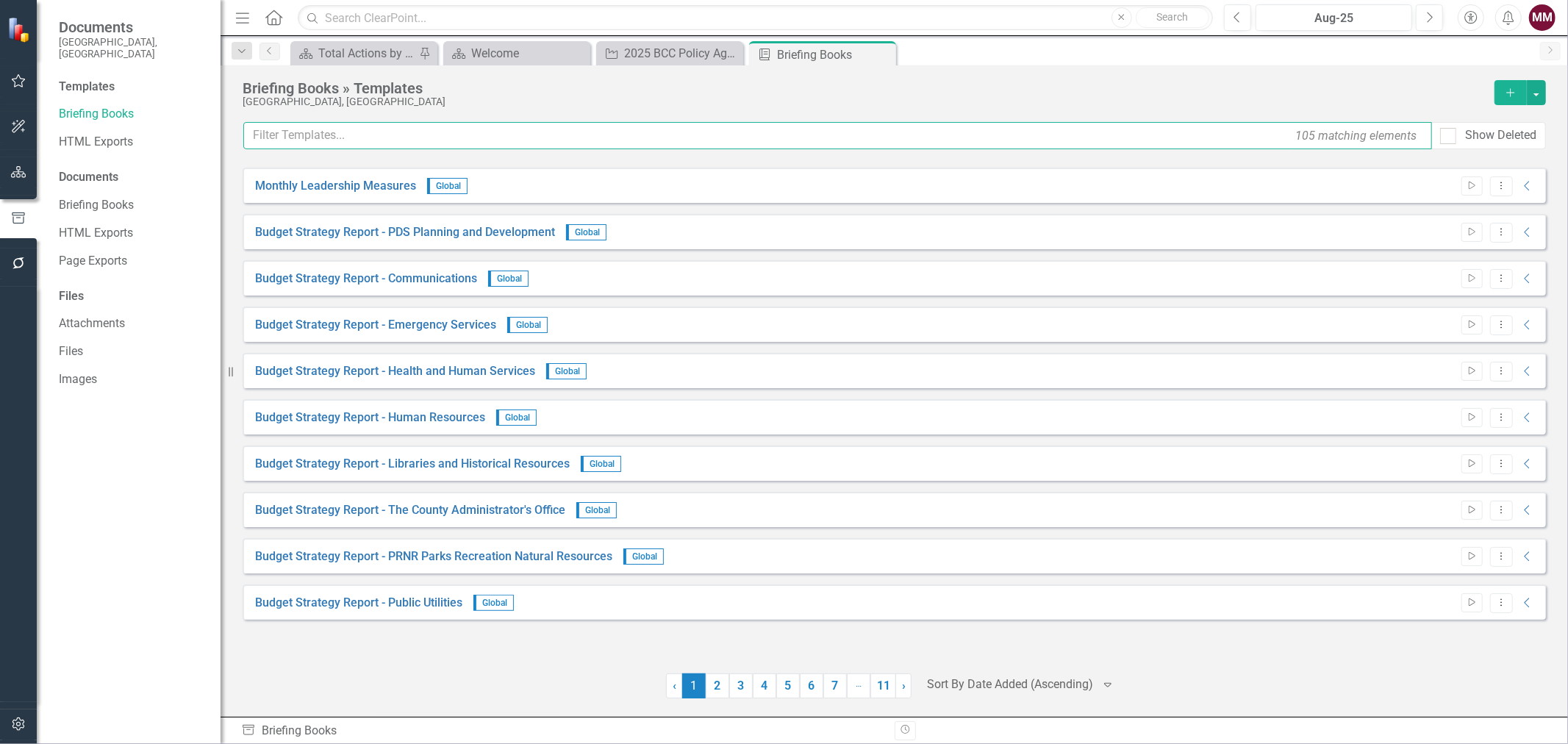
click at [351, 122] on input "text" at bounding box center [838, 135] width 1189 height 27
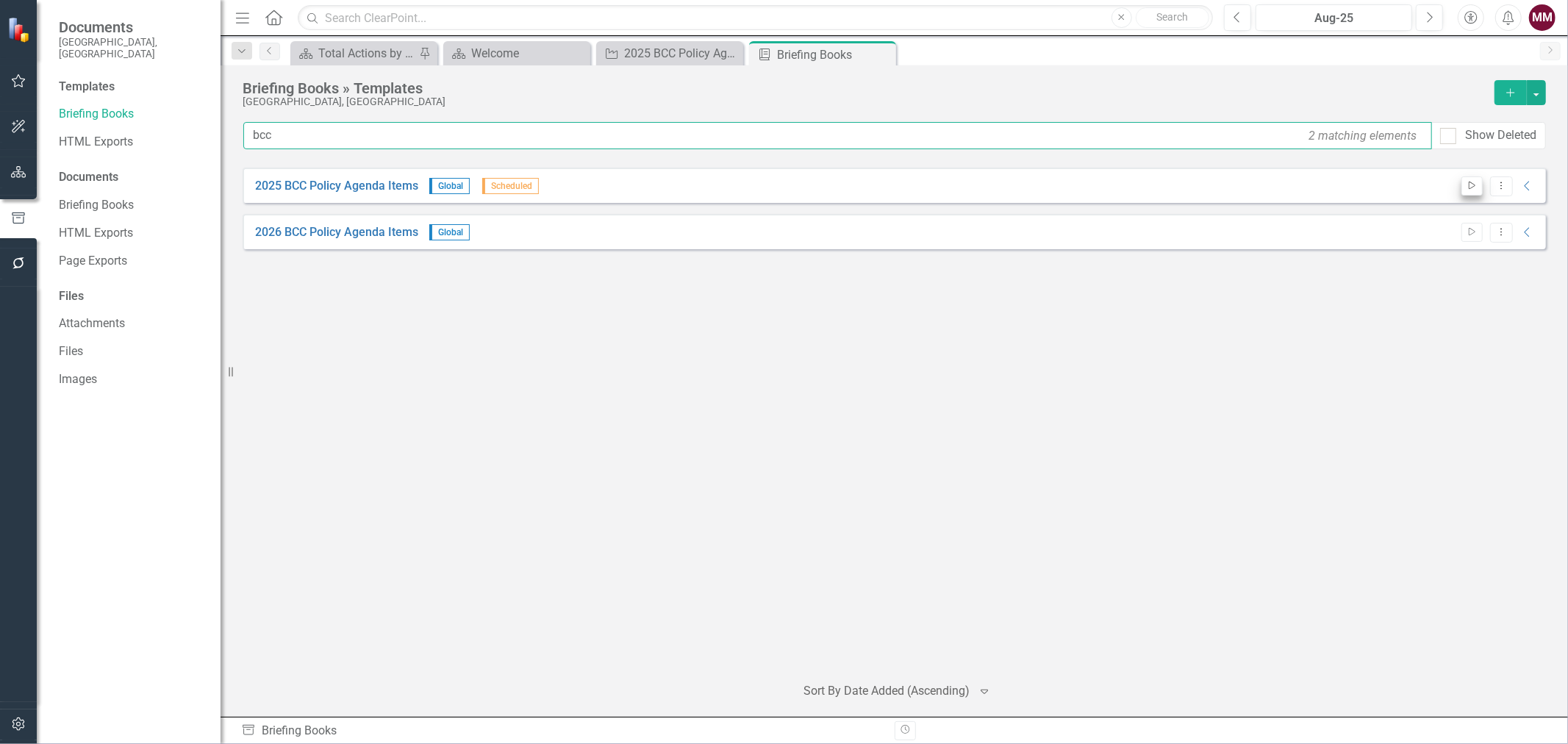
type input "bcc"
click at [1465, 185] on button "Start" at bounding box center [1471, 186] width 21 height 19
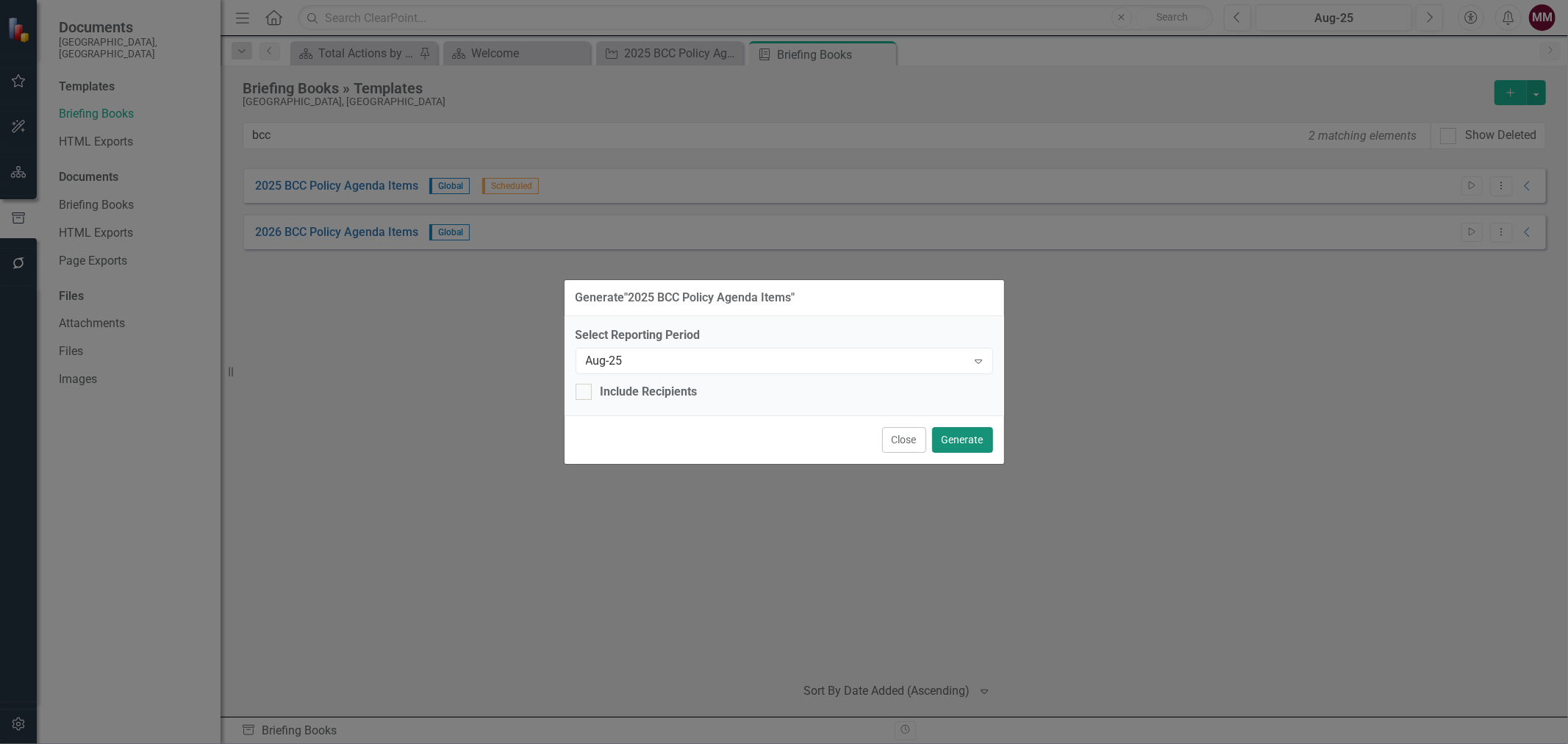
click at [963, 444] on button "Generate" at bounding box center [963, 440] width 61 height 26
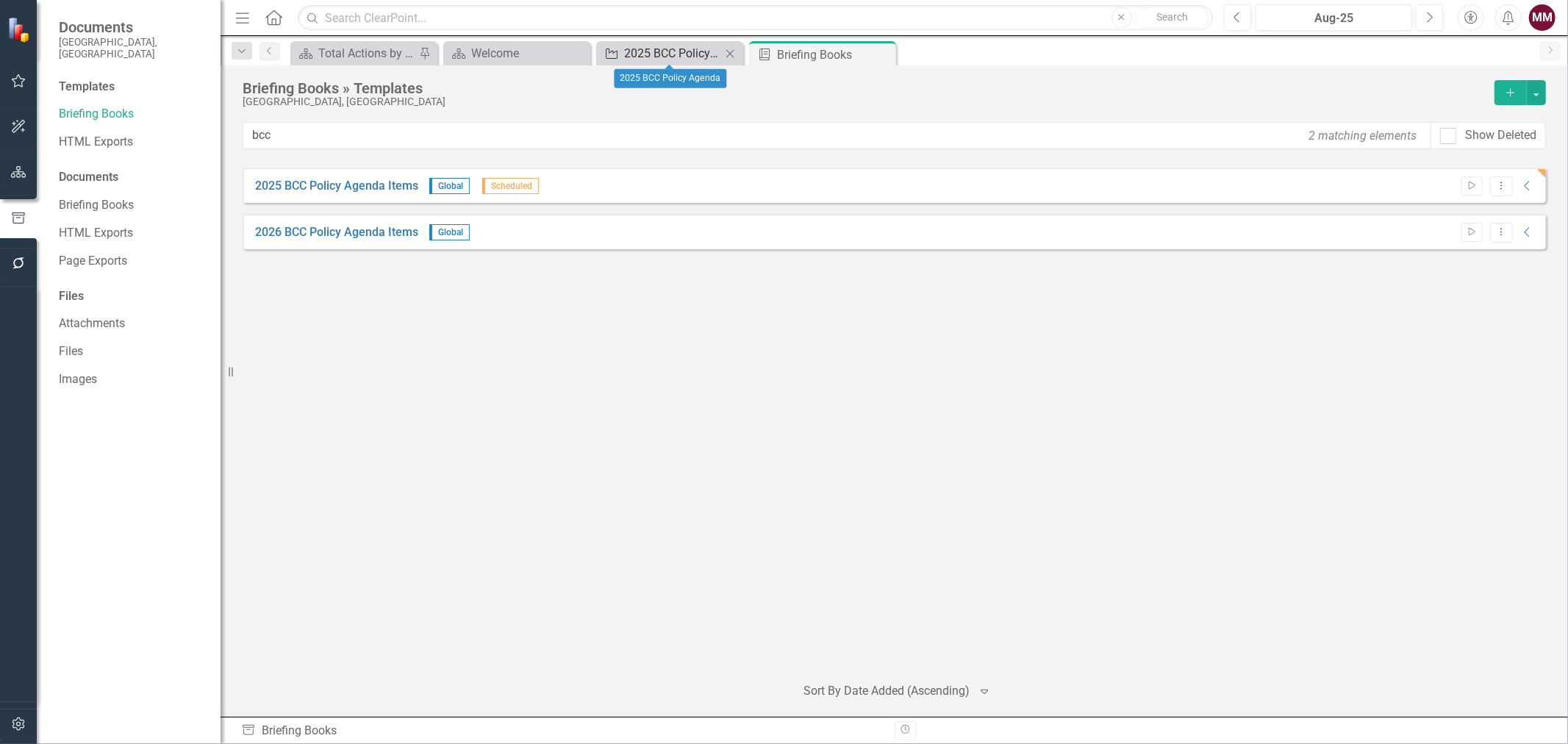
click at [634, 46] on div "2025 BCC Policy Agenda" at bounding box center [673, 53] width 97 height 18
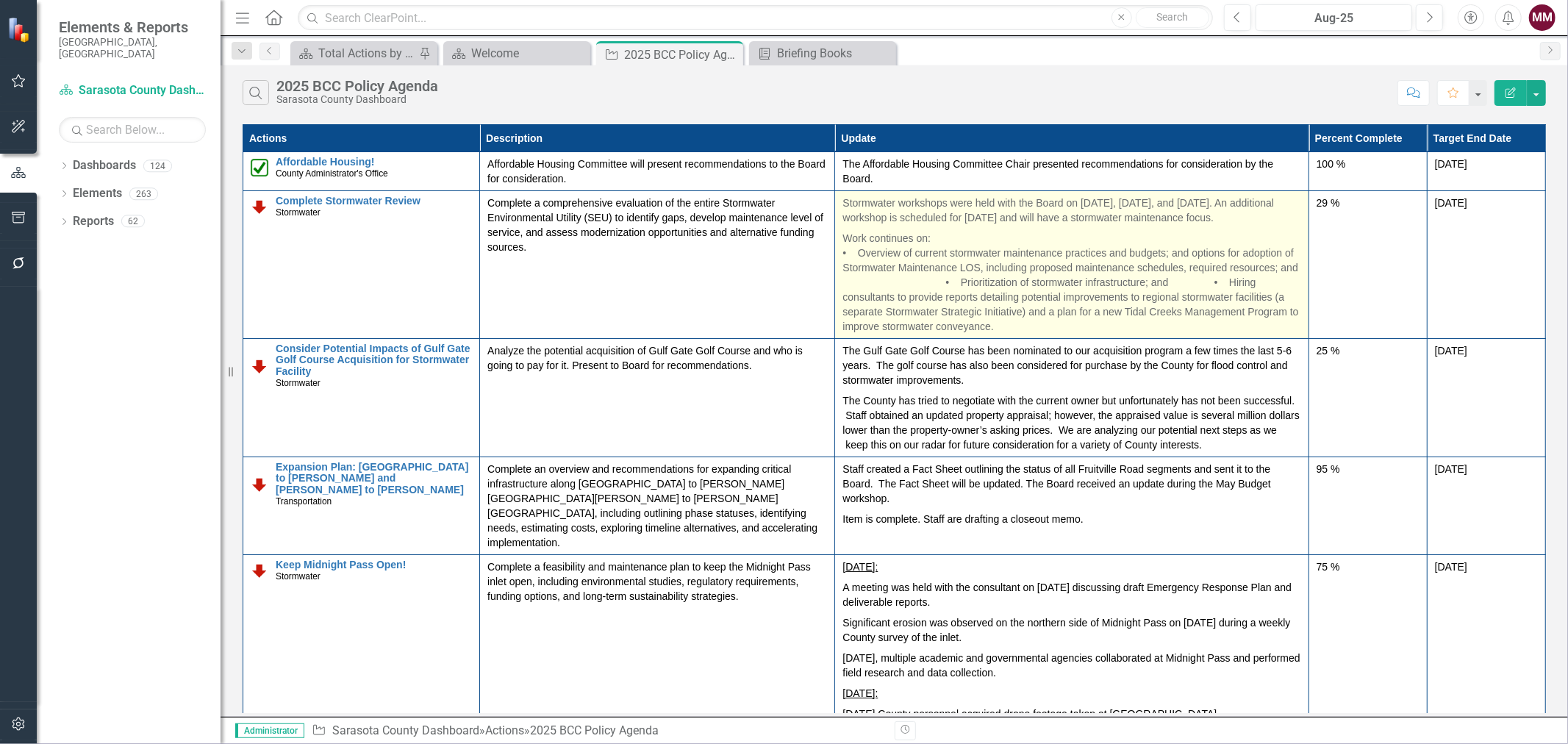
click at [959, 283] on p "Work continues on: • Overview of current stormwater maintenance practices and b…" at bounding box center [1071, 280] width 458 height 106
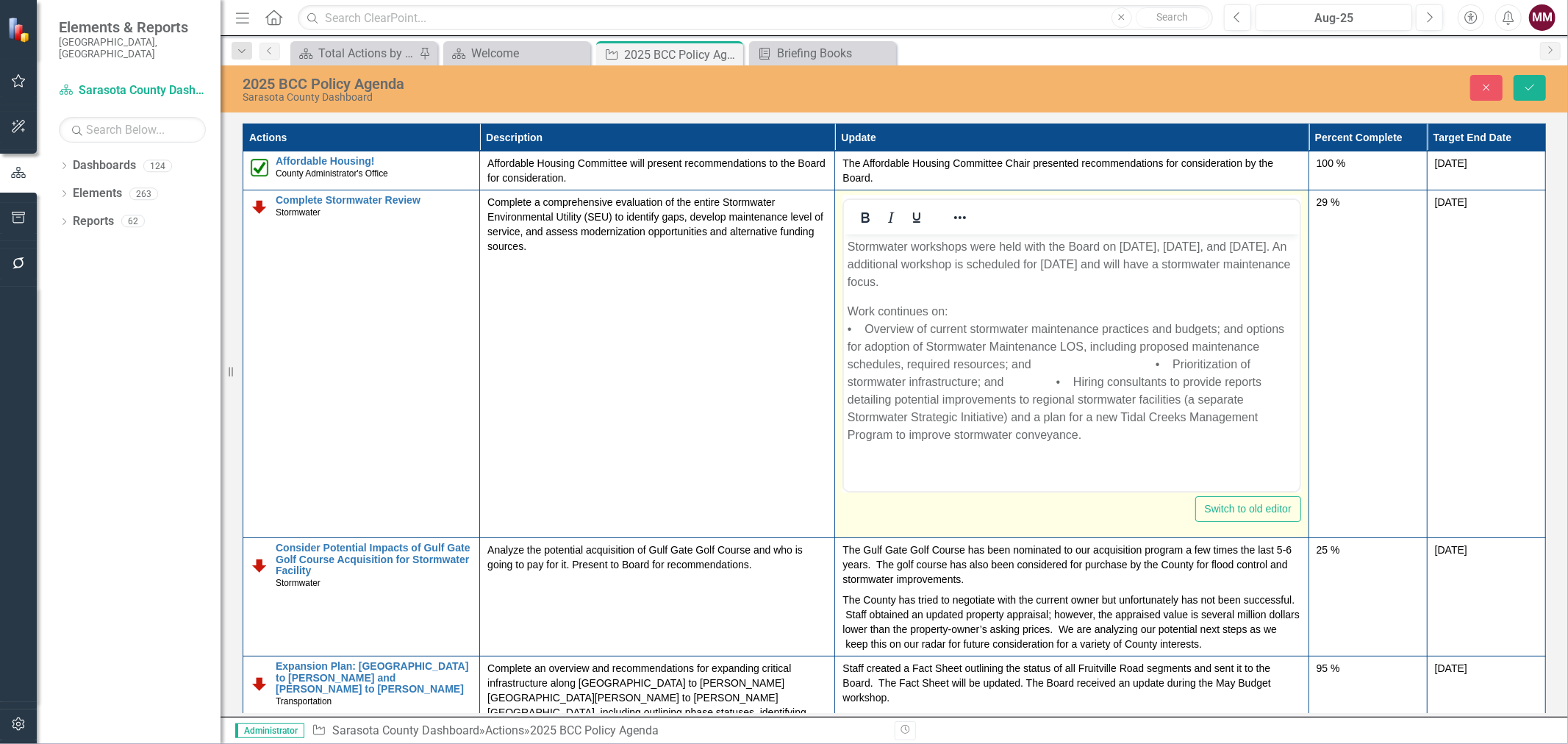
click at [1137, 359] on p "Work continues on: • Overview of current stormwater maintenance practices and b…" at bounding box center [1072, 374] width 448 height 141
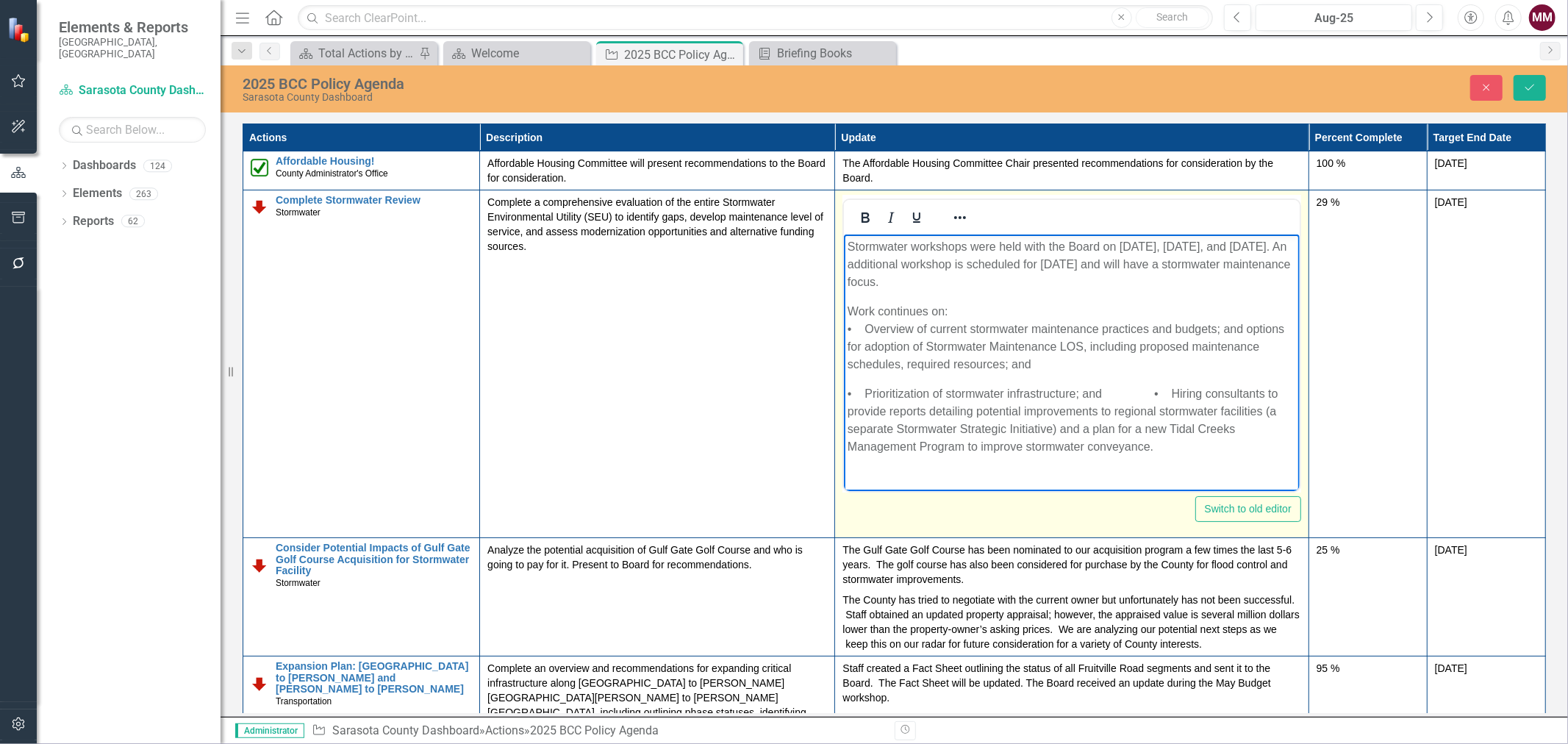
click at [880, 375] on body "Stormwater workshops were held with the Board on 1/21/25, 3/12/25, and 5/21/25.…" at bounding box center [1072, 353] width 455 height 236
click at [1106, 364] on p "Work continues on: • Overview of current stormwater maintenance practices and b…" at bounding box center [1072, 339] width 448 height 71
click at [1037, 364] on p "Work continues on: • Overview of current stormwater maintenance practices and b…" at bounding box center [1072, 339] width 448 height 71
click at [1103, 392] on p "• Prioritization of stormwater infrastructure; and • Hiring consultants to prov…" at bounding box center [1072, 421] width 448 height 71
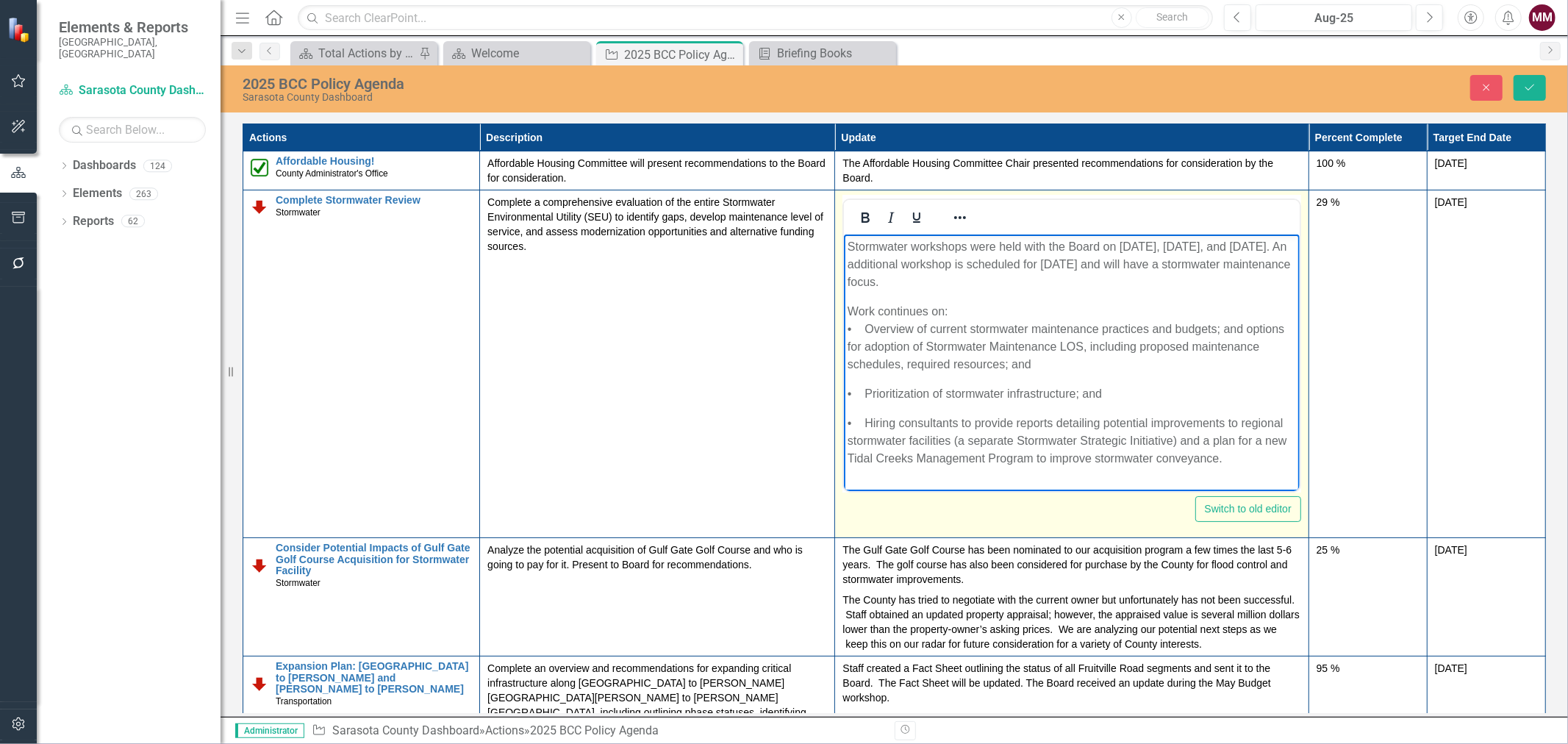
click at [1087, 360] on p "Work continues on: • Overview of current stormwater maintenance practices and b…" at bounding box center [1072, 339] width 448 height 71
click at [860, 384] on body "Stormwater workshops were held with the Board on 1/21/25, 3/12/25, and 5/21/25.…" at bounding box center [1072, 359] width 455 height 248
drag, startPoint x: 1049, startPoint y: 361, endPoint x: 1087, endPoint y: 364, distance: 38.1
click at [1049, 361] on p "Work continues on: • Overview of current stormwater maintenance practices and b…" at bounding box center [1072, 339] width 448 height 71
click at [967, 216] on icon "Reveal or hide additional toolbar items" at bounding box center [960, 218] width 17 height 17
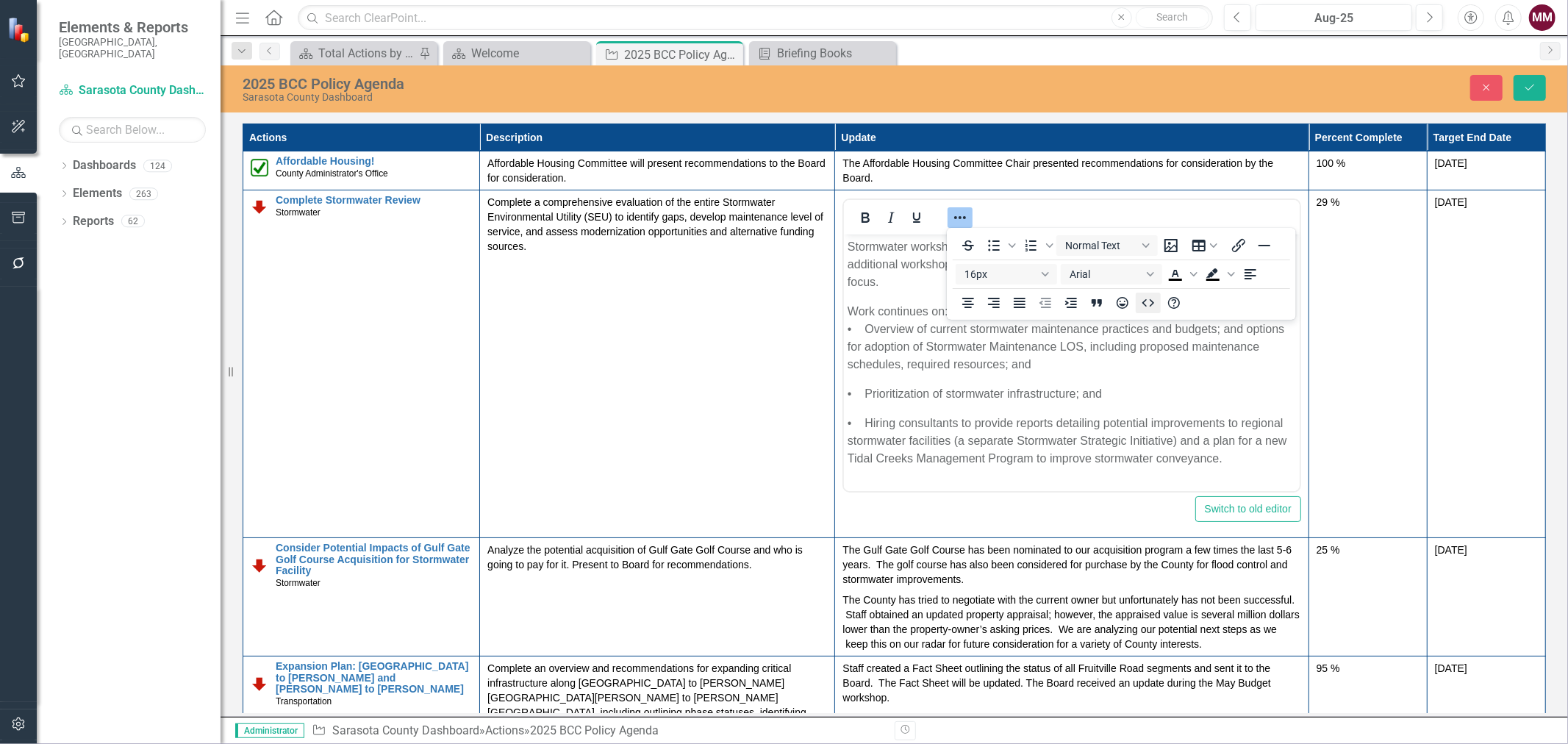
click at [1149, 304] on icon "HTML Editor" at bounding box center [1148, 303] width 17 height 17
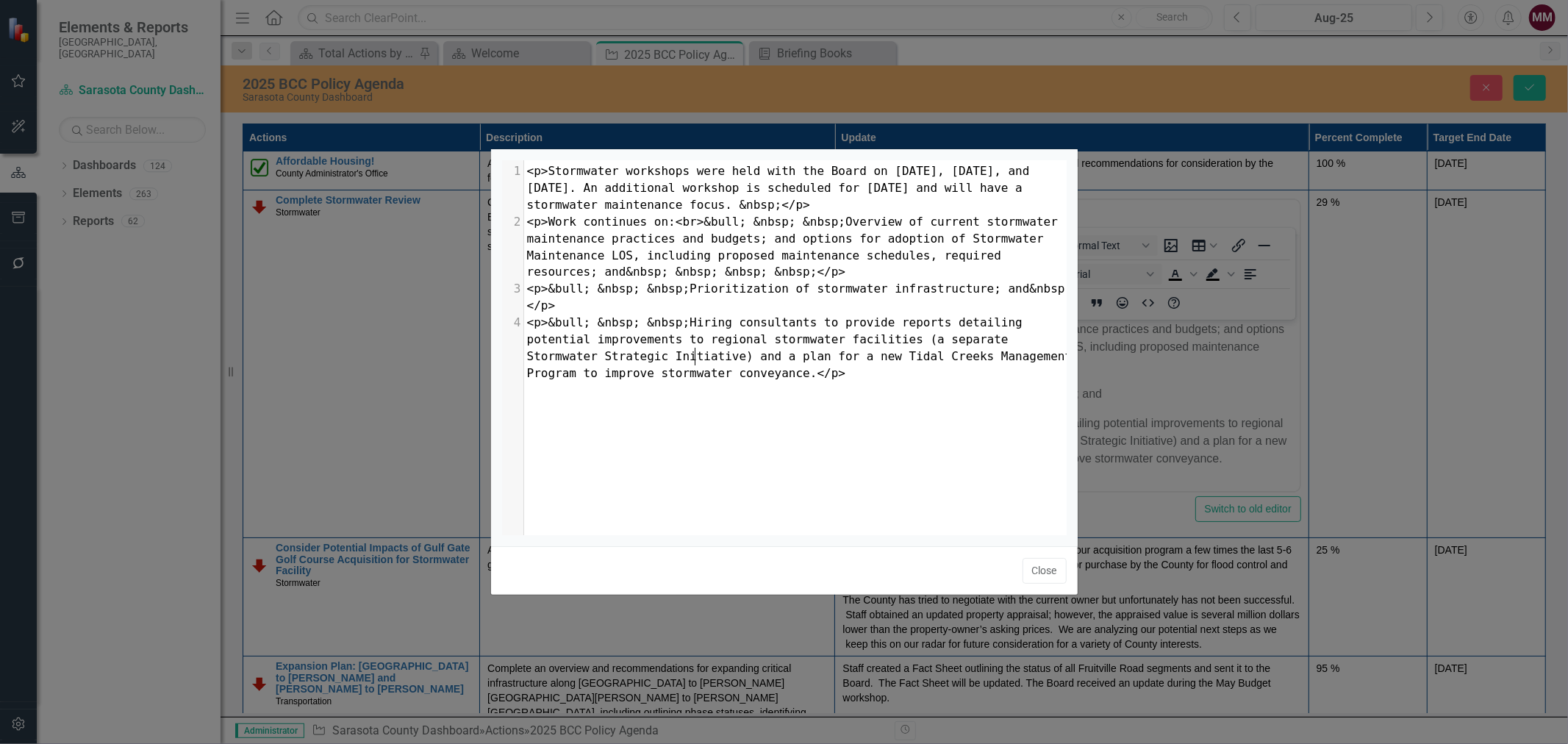
scroll to position [5, 0]
type textarea "&nbsp; &nbsp; &nbsp; &nbsp;</p>"
drag, startPoint x: 768, startPoint y: 269, endPoint x: 549, endPoint y: 273, distance: 219.0
click at [549, 273] on pre "<p>Work continues on:<br>&bull; &nbsp; &nbsp;Overview of current stormwater mai…" at bounding box center [801, 247] width 553 height 67
type textarea "&bull; &nbsp; &nbsp;"
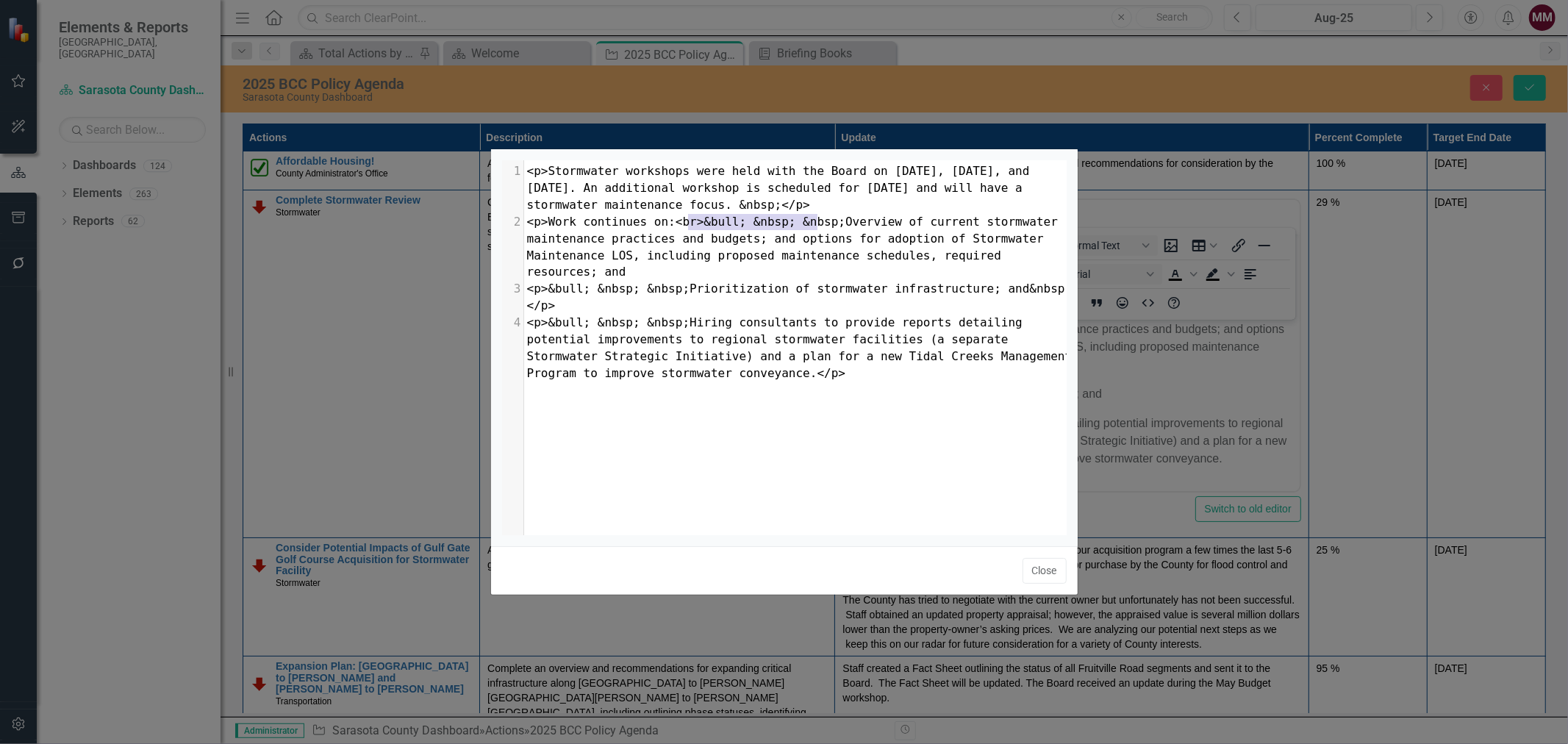
drag, startPoint x: 816, startPoint y: 216, endPoint x: 689, endPoint y: 222, distance: 127.1
click at [689, 222] on span "<p>Work continues on:<br>&bull; &nbsp; &nbsp;Overview of current stormwater mai…" at bounding box center [795, 247] width 538 height 64
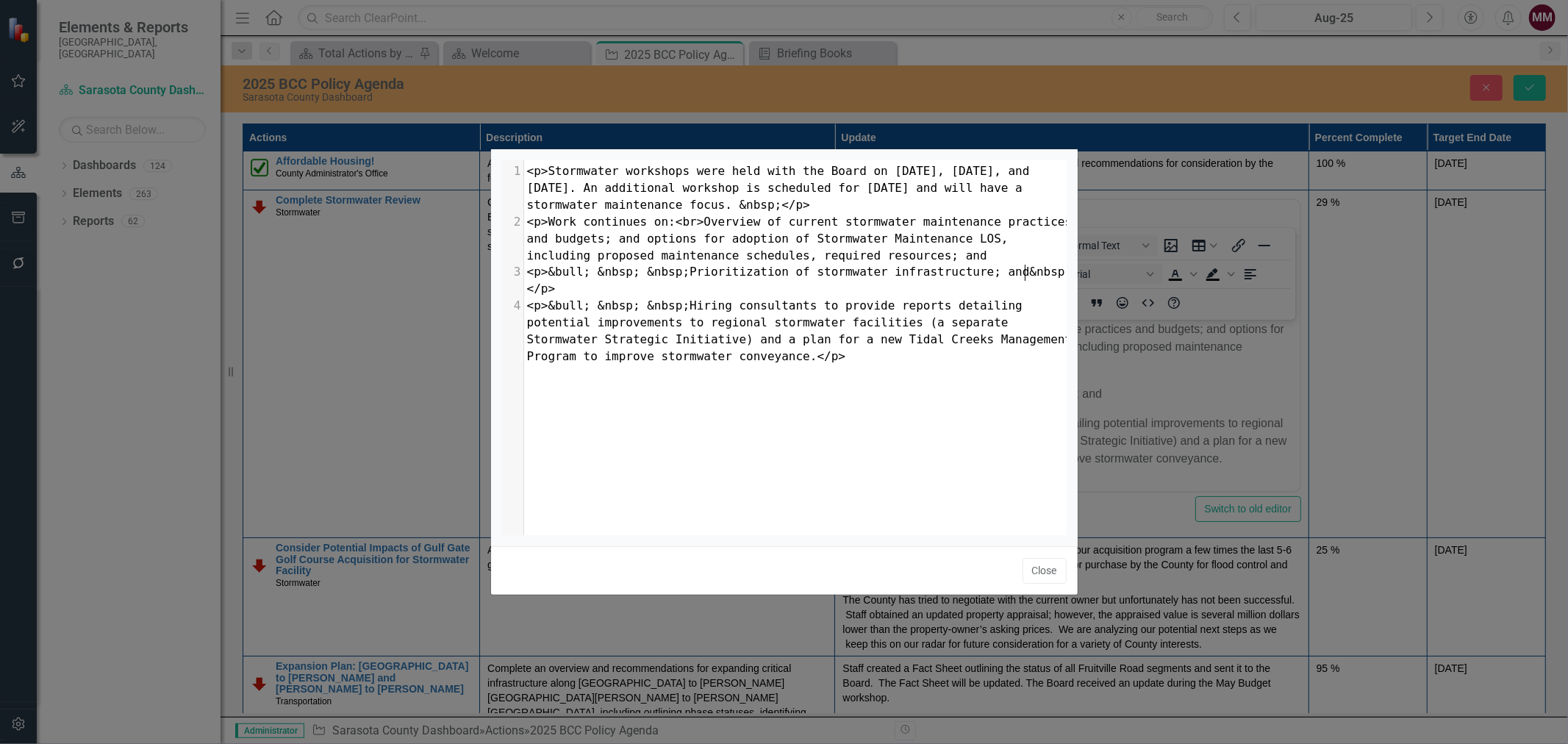
click at [1023, 271] on span "<p>&bull; &nbsp; &nbsp;Prioritization of stormwater infrastructure; and&nbsp;</…" at bounding box center [799, 280] width 546 height 31
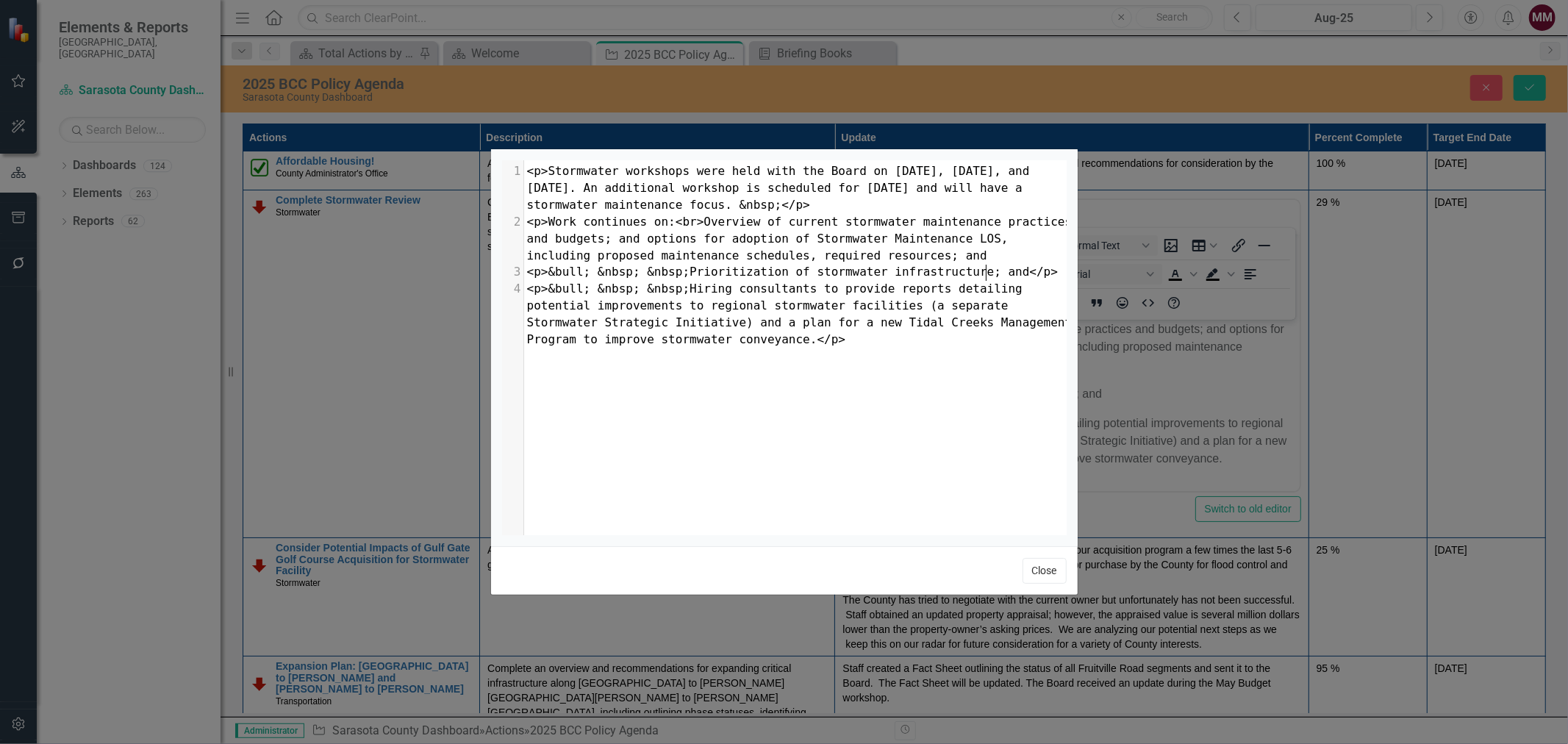
click at [1036, 569] on button "Close" at bounding box center [1044, 571] width 44 height 26
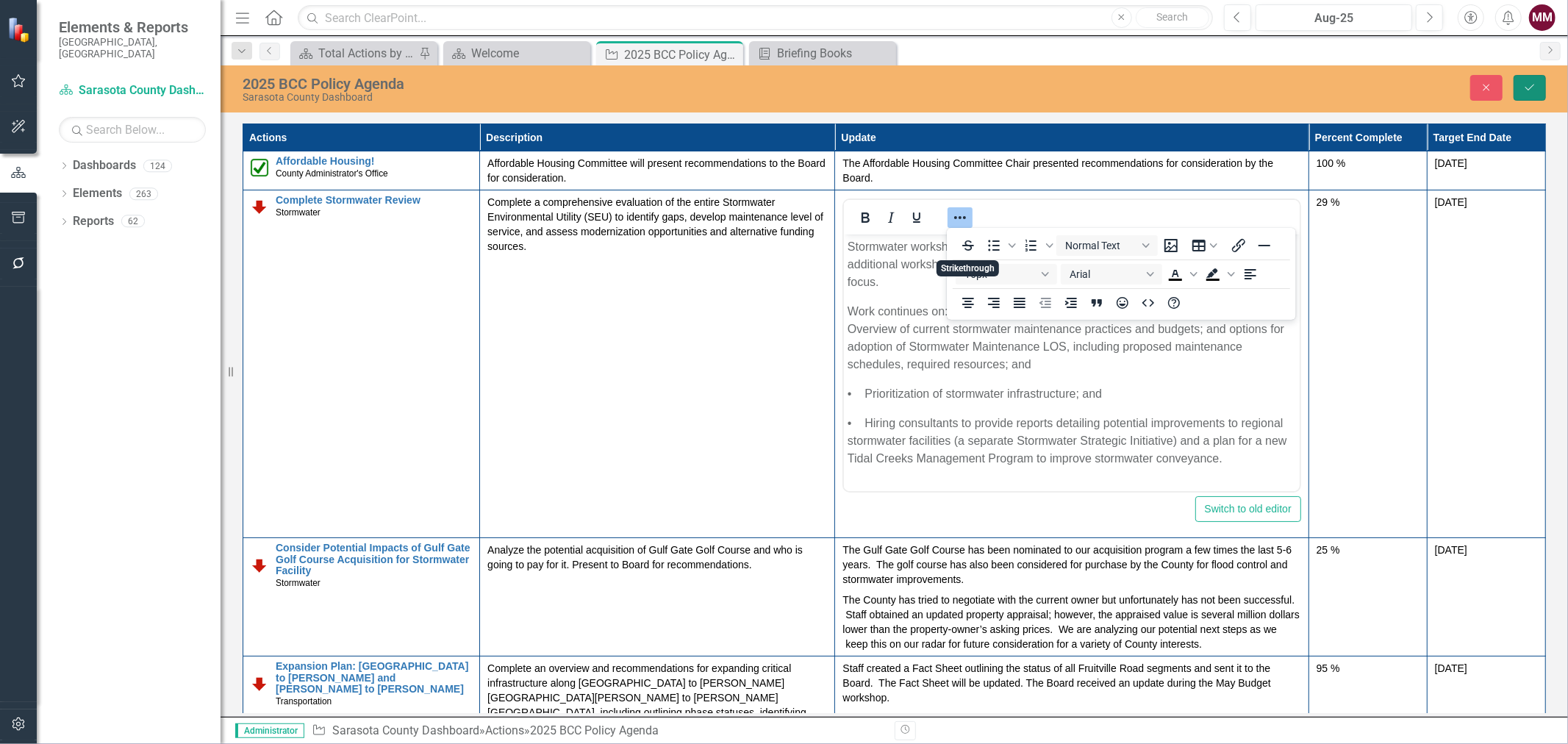
click at [1523, 88] on icon "Save" at bounding box center [1530, 87] width 13 height 10
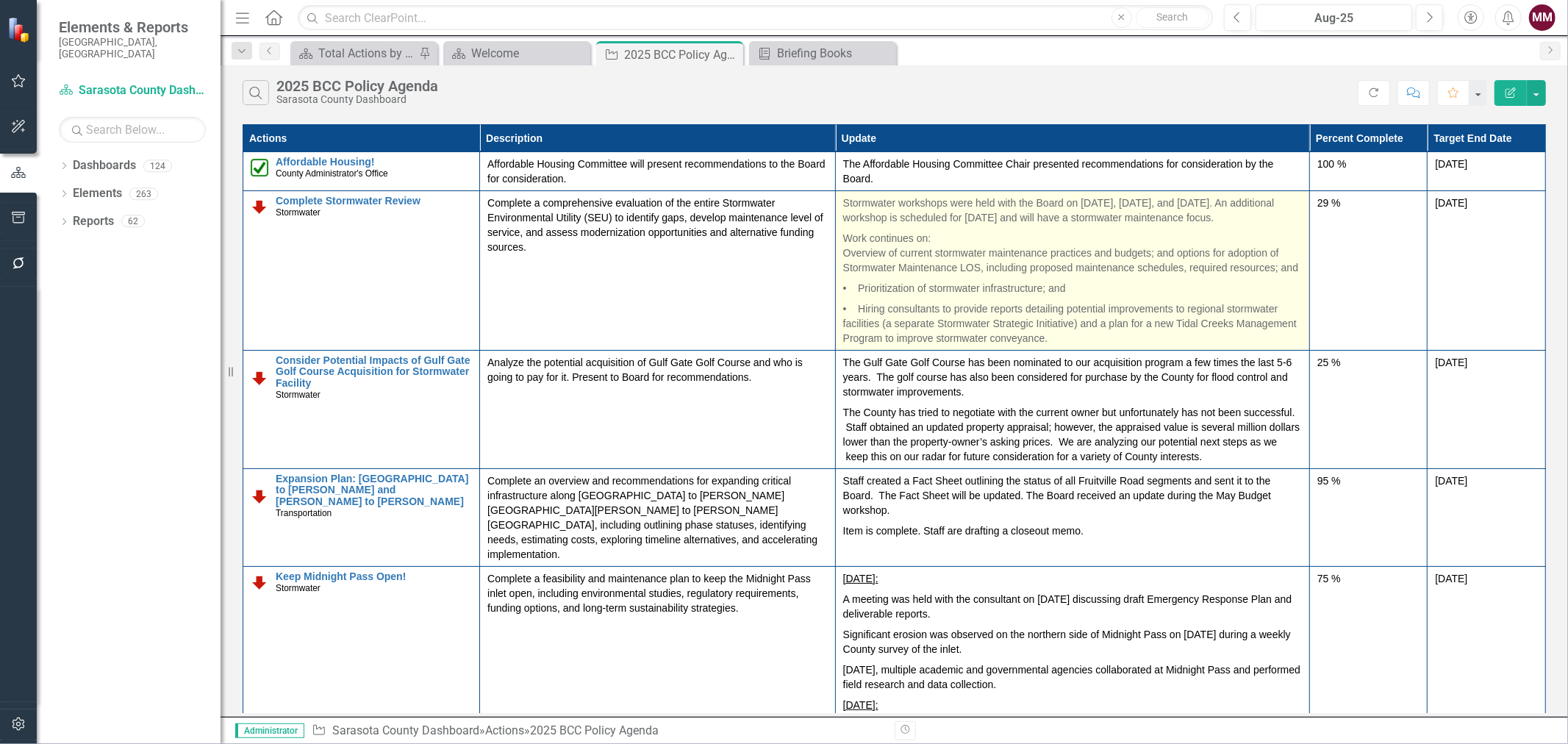
click at [927, 295] on p "• Prioritization of stormwater infrastructure; and" at bounding box center [1073, 288] width 459 height 20
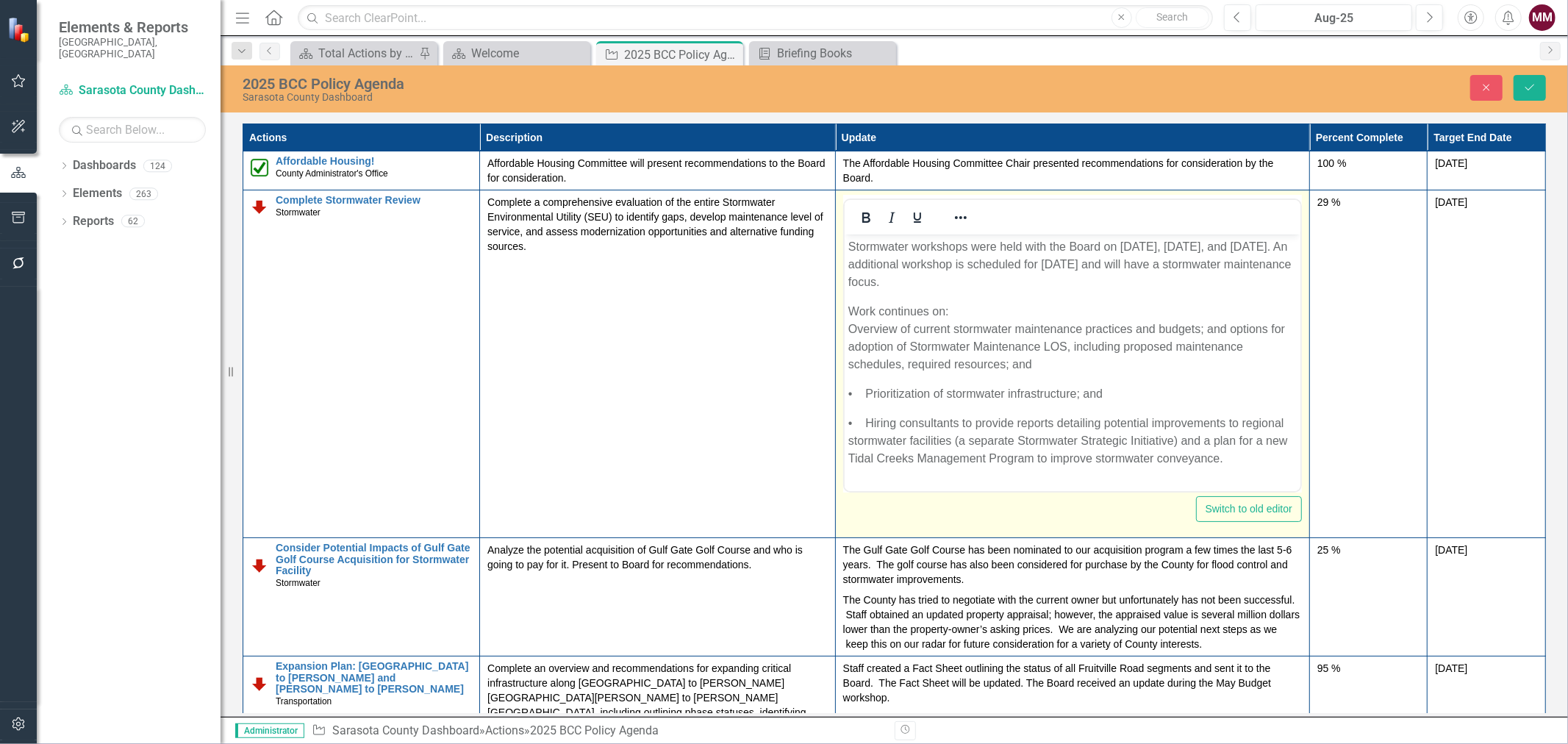
scroll to position [0, 0]
click at [952, 215] on icon "Reveal or hide additional toolbar items" at bounding box center [960, 218] width 17 height 17
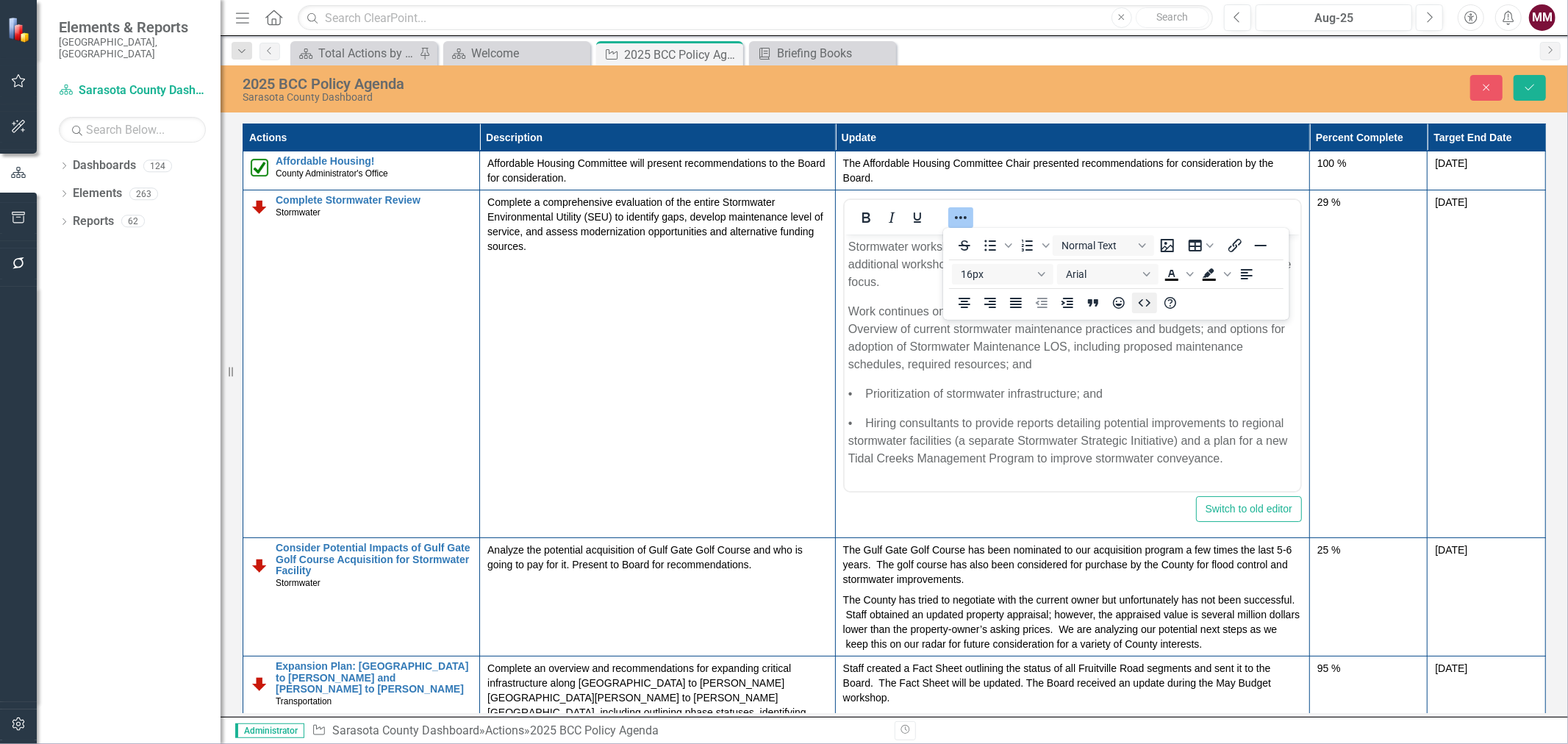
click at [1137, 302] on icon "HTML Editor" at bounding box center [1144, 303] width 17 height 17
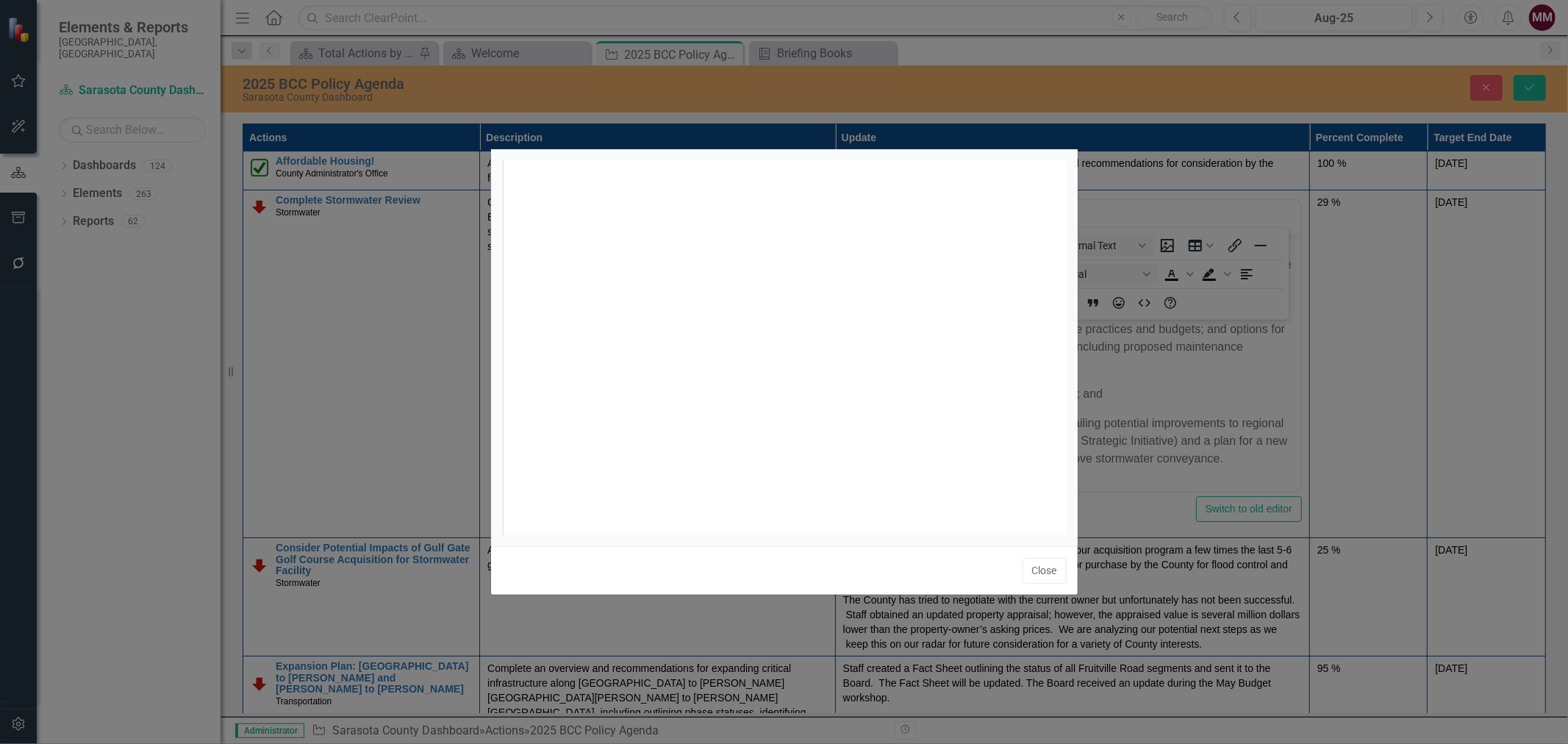
scroll to position [5, 0]
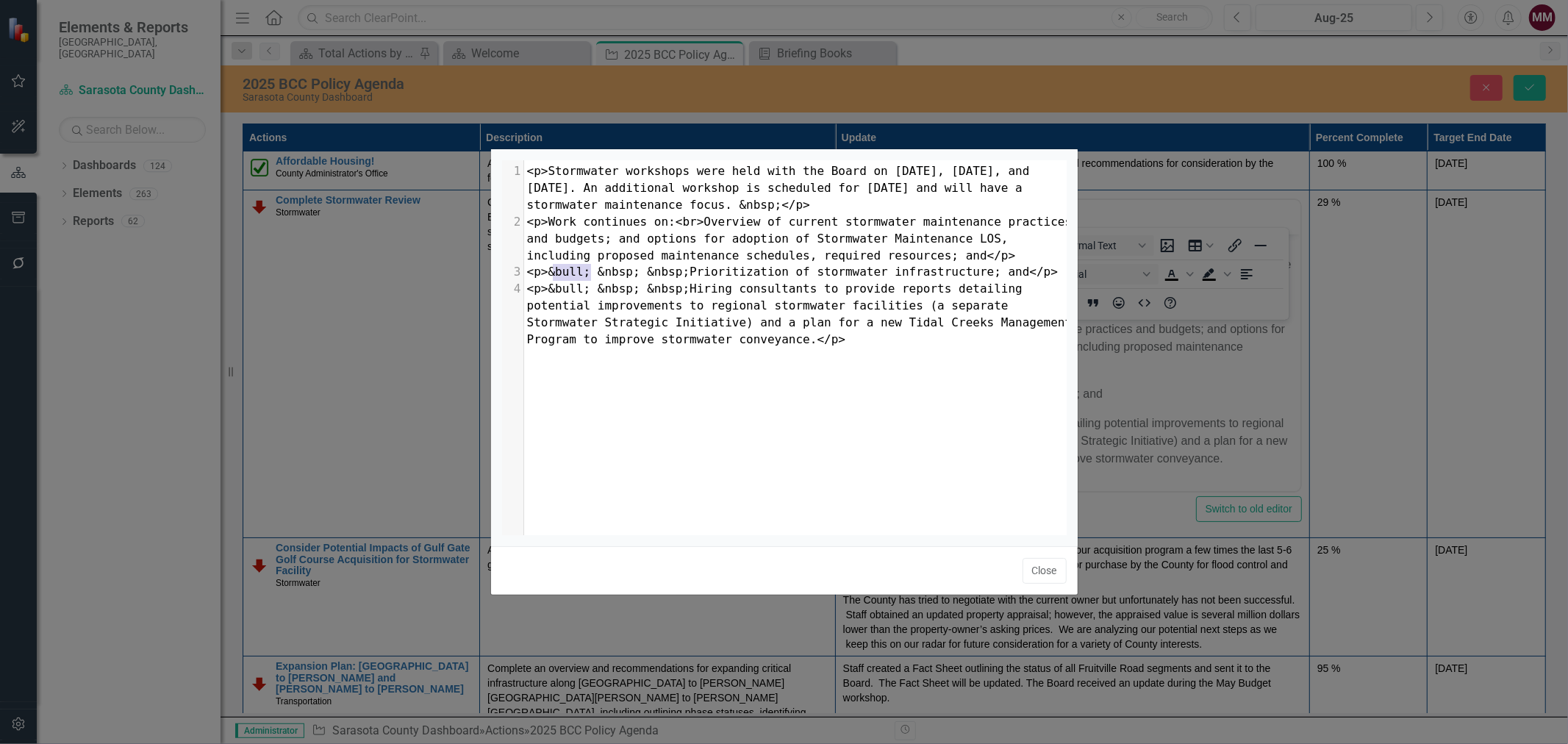
type textarea "&bull;"
drag, startPoint x: 590, startPoint y: 271, endPoint x: 547, endPoint y: 268, distance: 43.1
click at [547, 268] on span "<p>&bull; &nbsp; &nbsp;Prioritization of stormwater infrastructure; and</p>" at bounding box center [792, 272] width 532 height 14
click at [547, 226] on span "<p>Work continues on:<br>Overview of current stormwater maintenance practices a…" at bounding box center [802, 238] width 552 height 48
click at [689, 218] on span "<p>Work continues on:<br>Overview of current stormwater maintenance practices a…" at bounding box center [802, 238] width 552 height 48
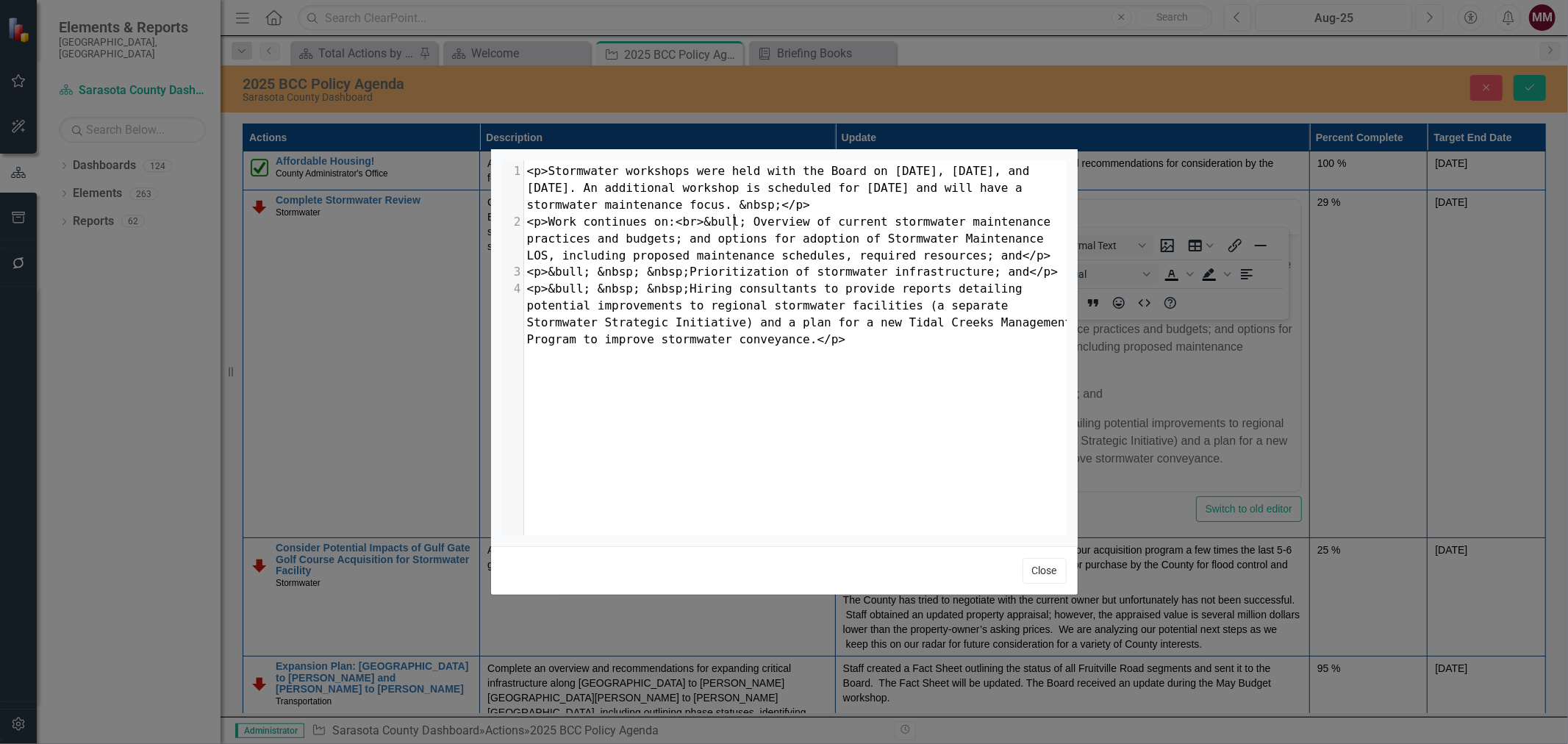
click at [1043, 566] on button "Close" at bounding box center [1044, 571] width 44 height 26
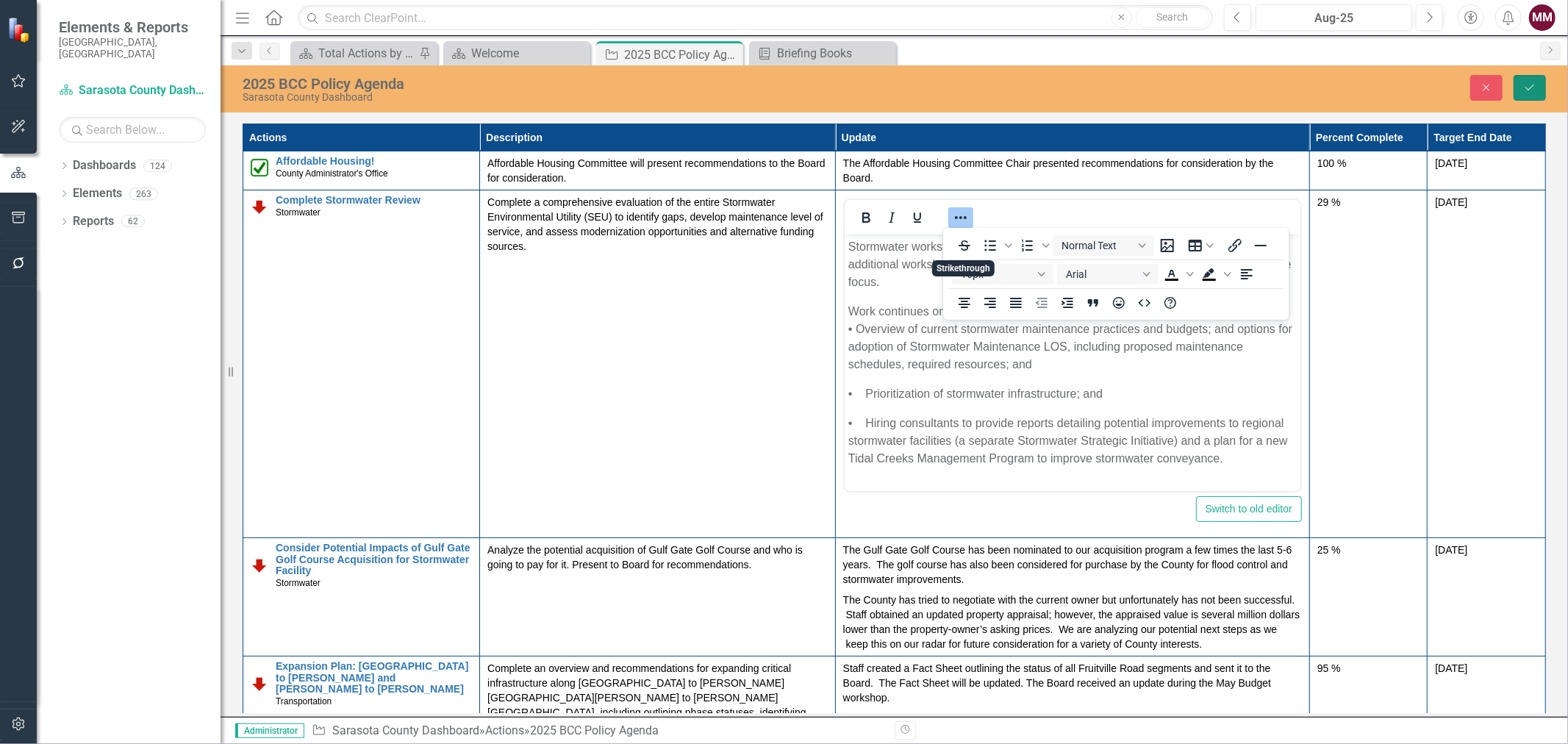
click at [1529, 82] on icon "Save" at bounding box center [1530, 87] width 13 height 10
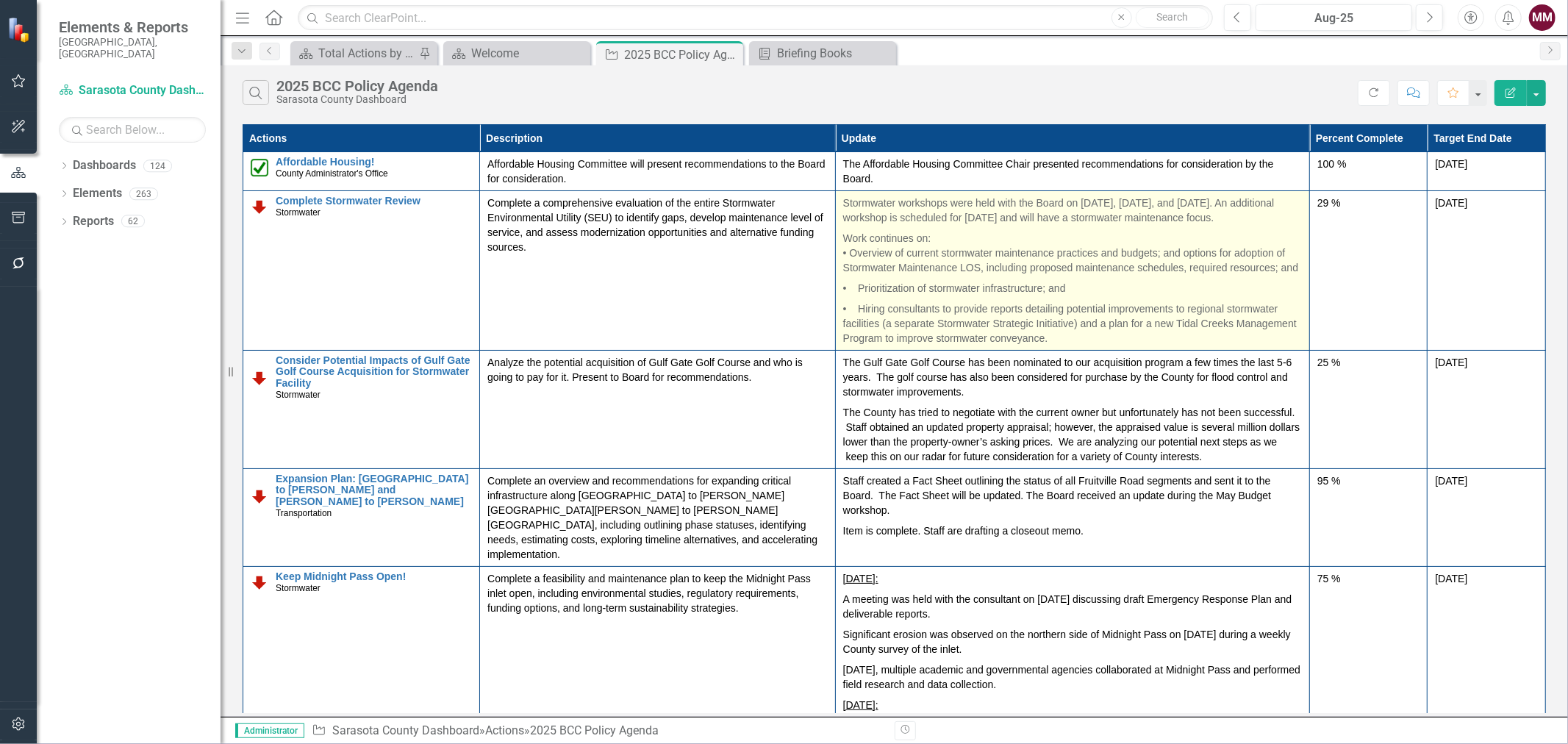
click at [986, 278] on p "Work continues on: • Overview of current stormwater maintenance practices and b…" at bounding box center [1073, 253] width 459 height 50
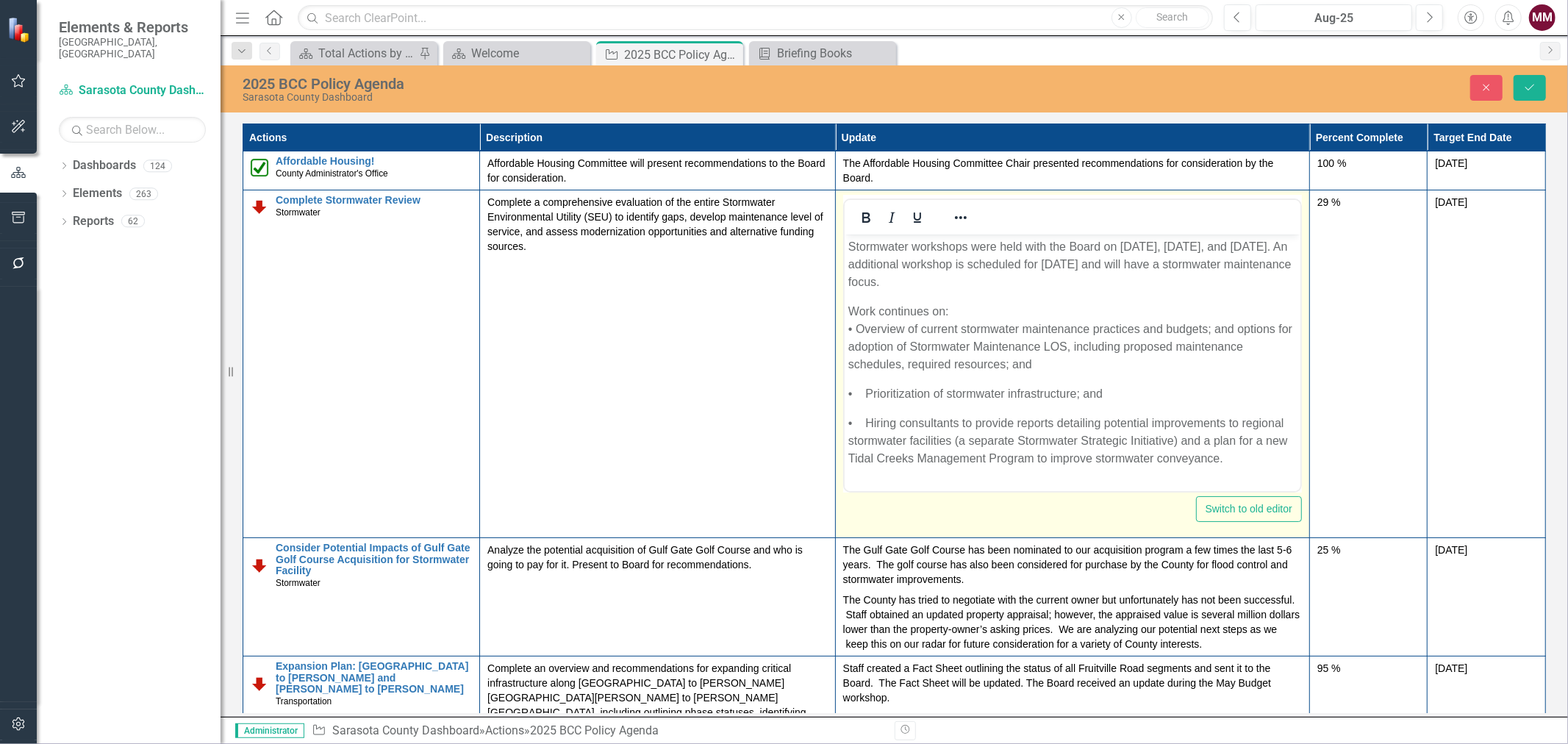
scroll to position [0, 0]
click at [960, 212] on icon "Reveal or hide additional toolbar items" at bounding box center [960, 218] width 17 height 17
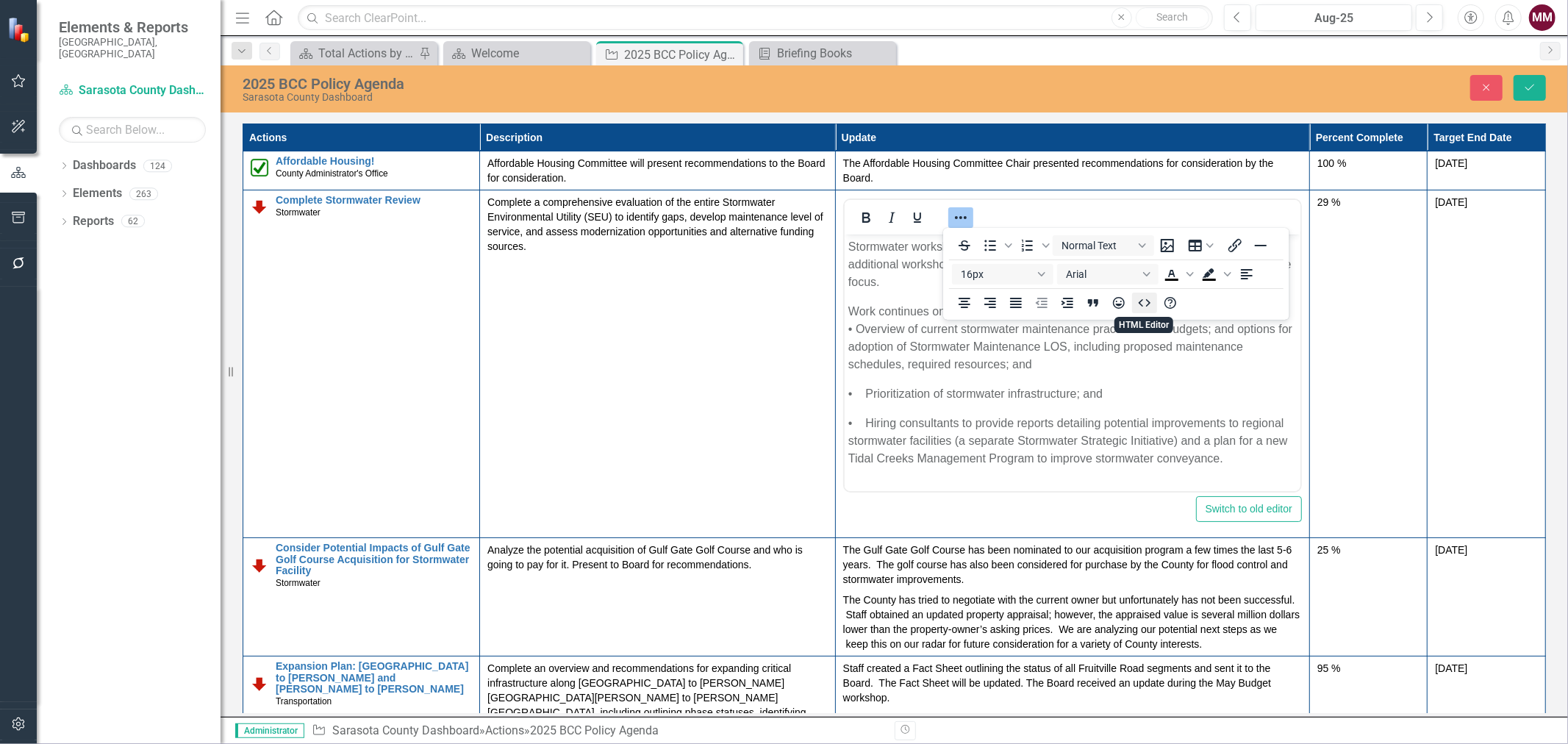
click at [1147, 306] on icon "HTML Editor" at bounding box center [1143, 302] width 12 height 7
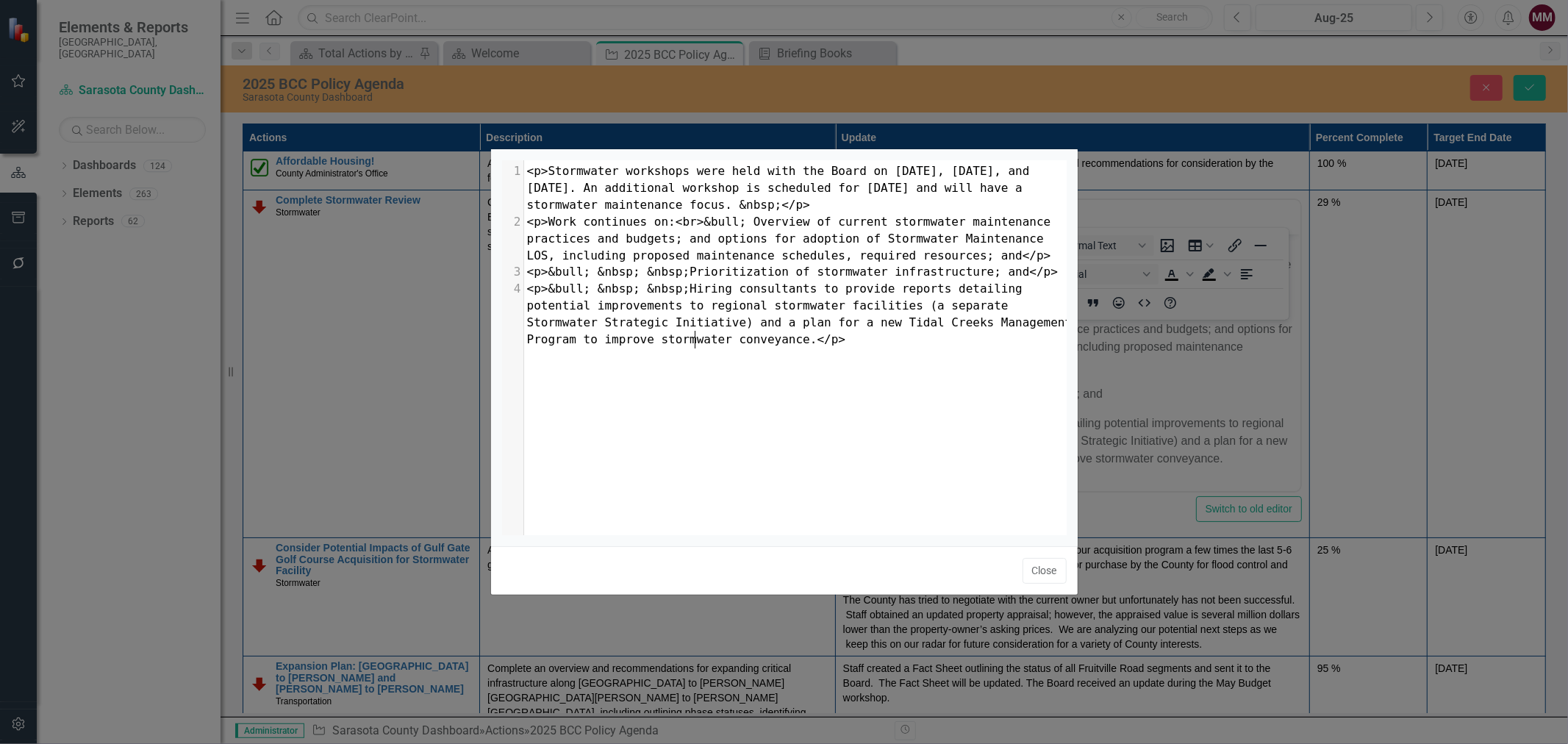
scroll to position [5, 0]
type textarea "&nbsp;"
drag, startPoint x: 629, startPoint y: 271, endPoint x: 590, endPoint y: 271, distance: 39.0
click at [590, 271] on span "<p>&bull; &nbsp; &nbsp;Prioritization of stormwater infrastructure; and</p>" at bounding box center [792, 272] width 532 height 14
type textarea "&nbsp; &nbsp;"
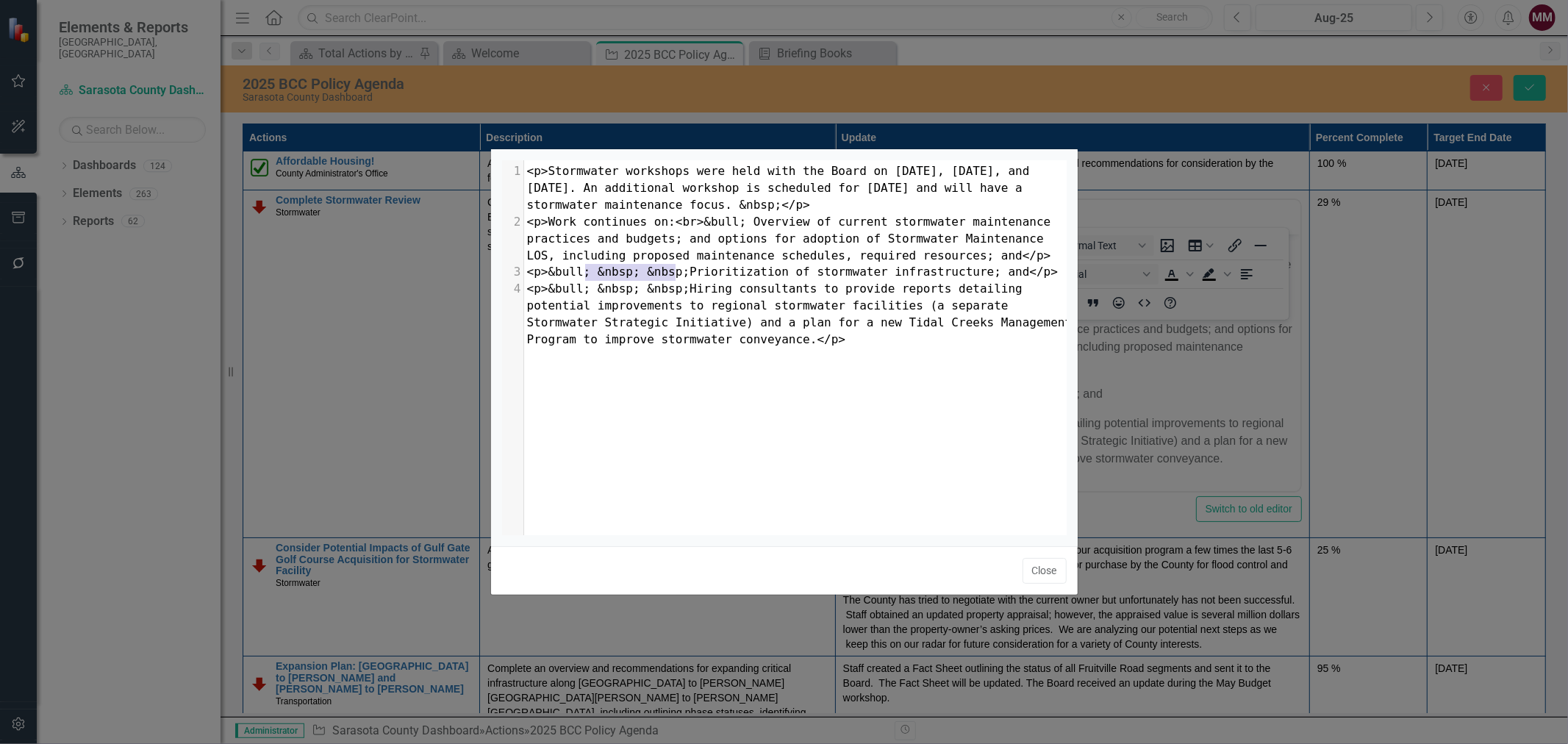
drag, startPoint x: 674, startPoint y: 271, endPoint x: 583, endPoint y: 271, distance: 91.0
click at [583, 271] on span "<p>&bull; &nbsp; &nbsp;Prioritization of stormwater infrastructure; and</p>" at bounding box center [792, 272] width 532 height 14
click at [732, 218] on span "<p>Work continues on:<br>&bull; Overview of current stormwater maintenance prac…" at bounding box center [792, 238] width 531 height 48
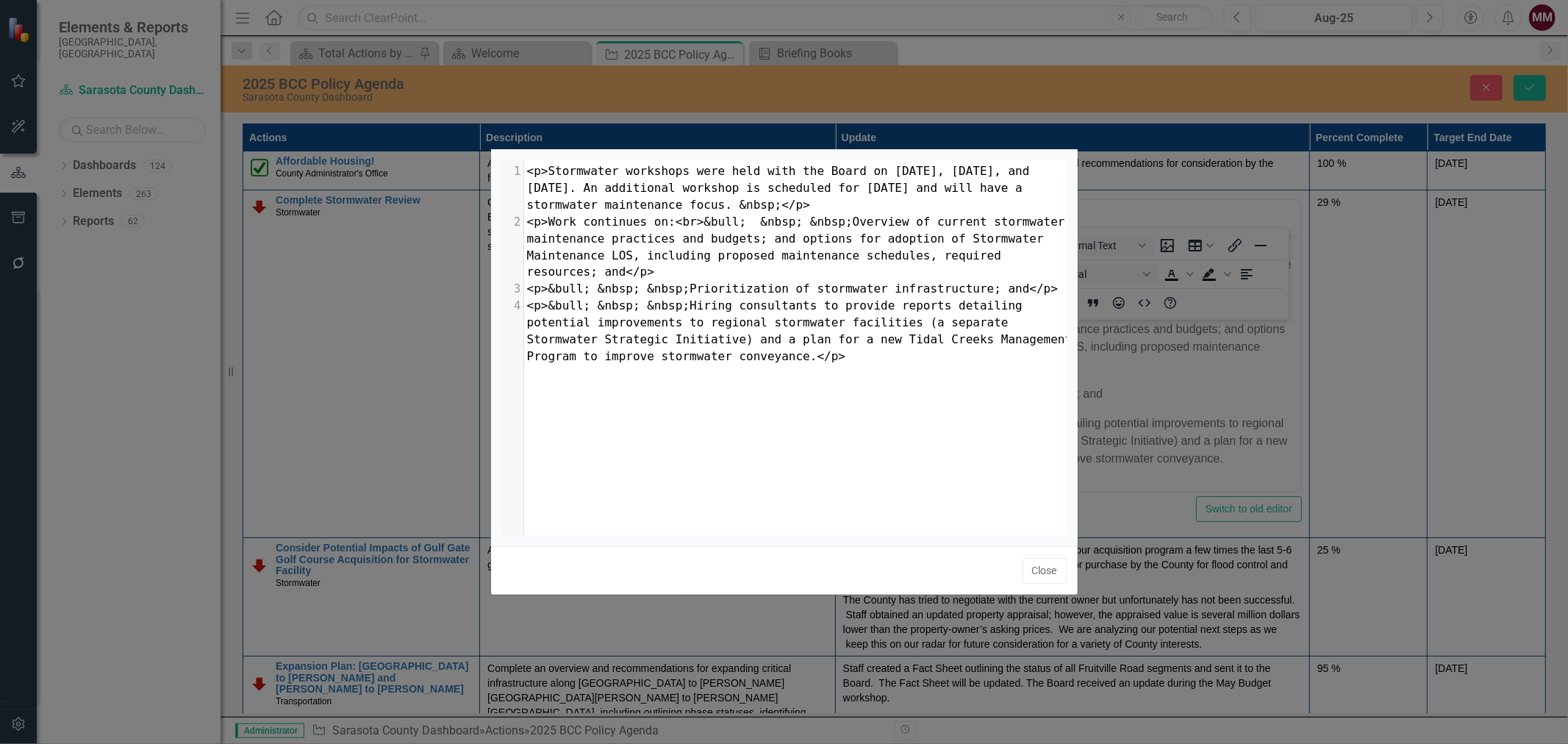
click at [729, 218] on span "<p>Work continues on:<br>&bull; &nbsp; &nbsp;Overview of current stormwater mai…" at bounding box center [799, 247] width 546 height 64
click at [1055, 568] on button "Close" at bounding box center [1044, 571] width 44 height 26
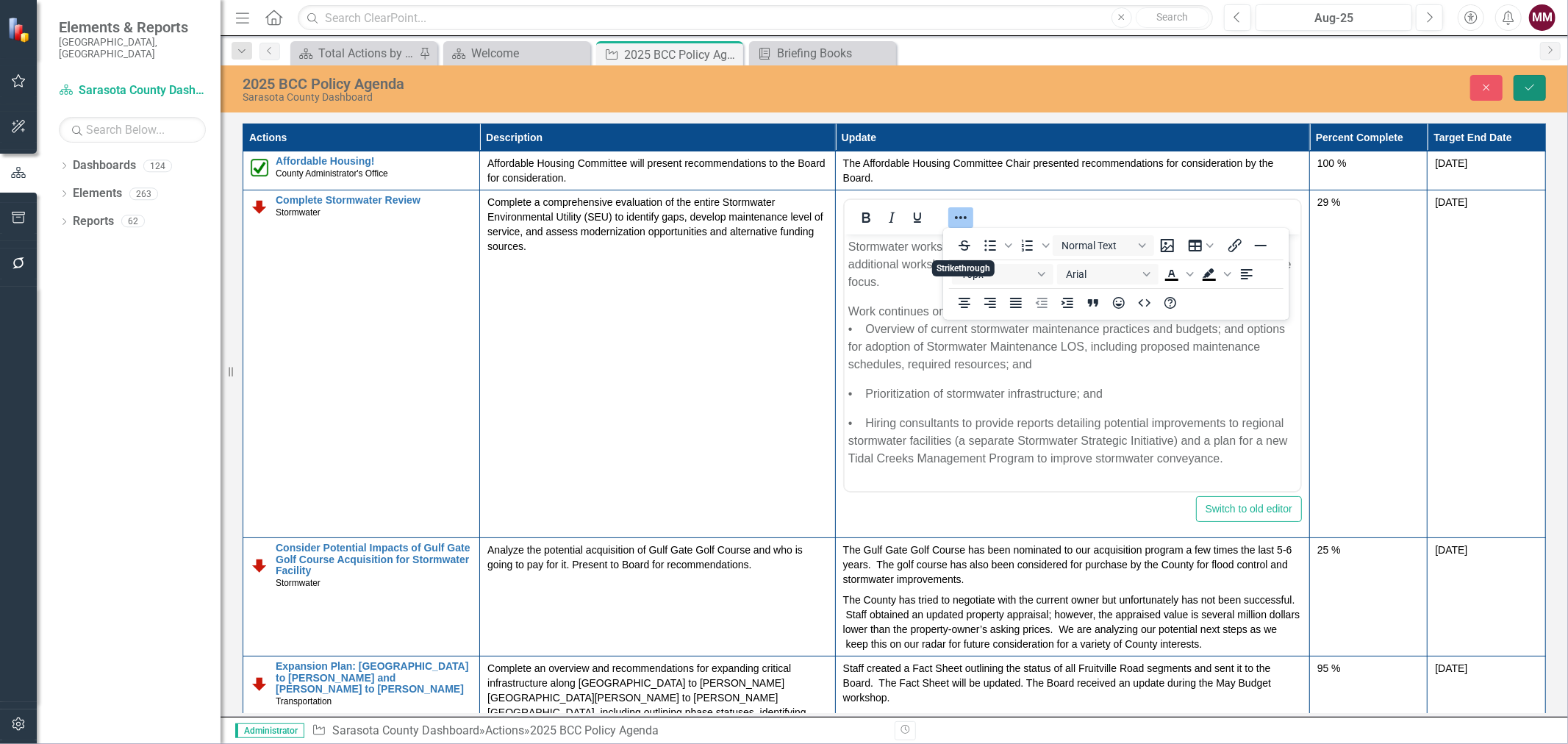
click at [1530, 97] on button "Save" at bounding box center [1530, 87] width 32 height 26
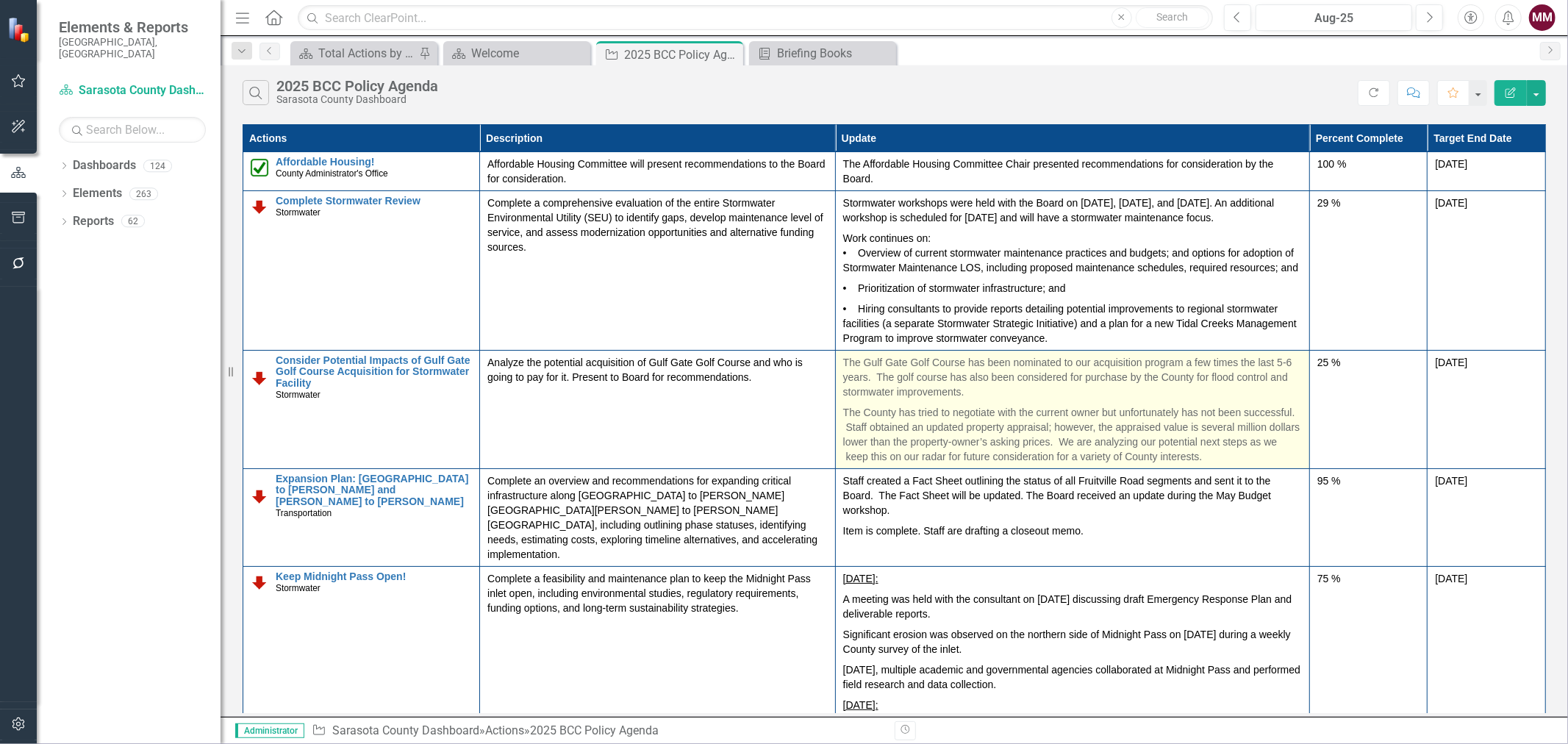
click at [1135, 464] on p "The County has tried to negotiate with the current owner but unfortunately has …" at bounding box center [1073, 433] width 459 height 62
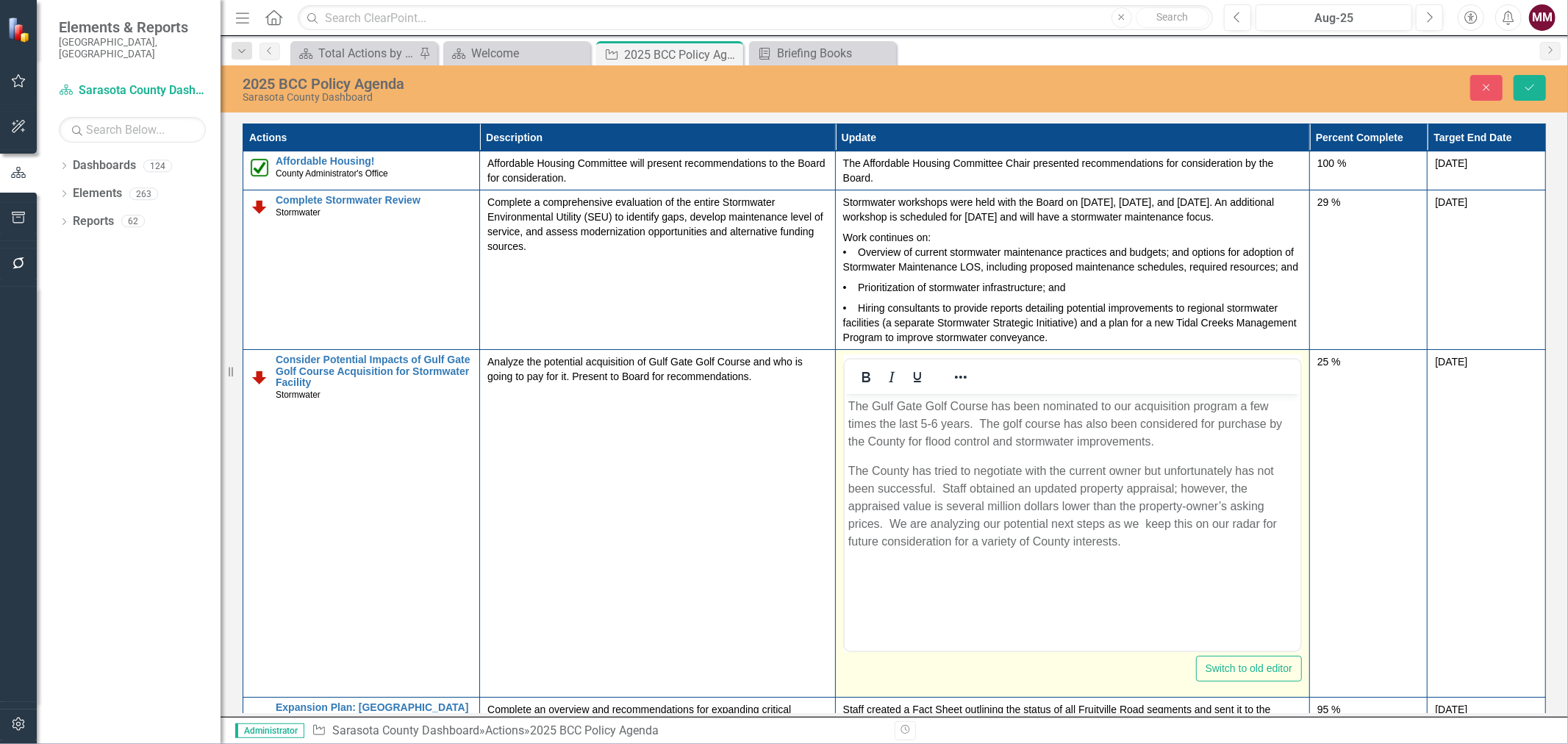
scroll to position [0, 0]
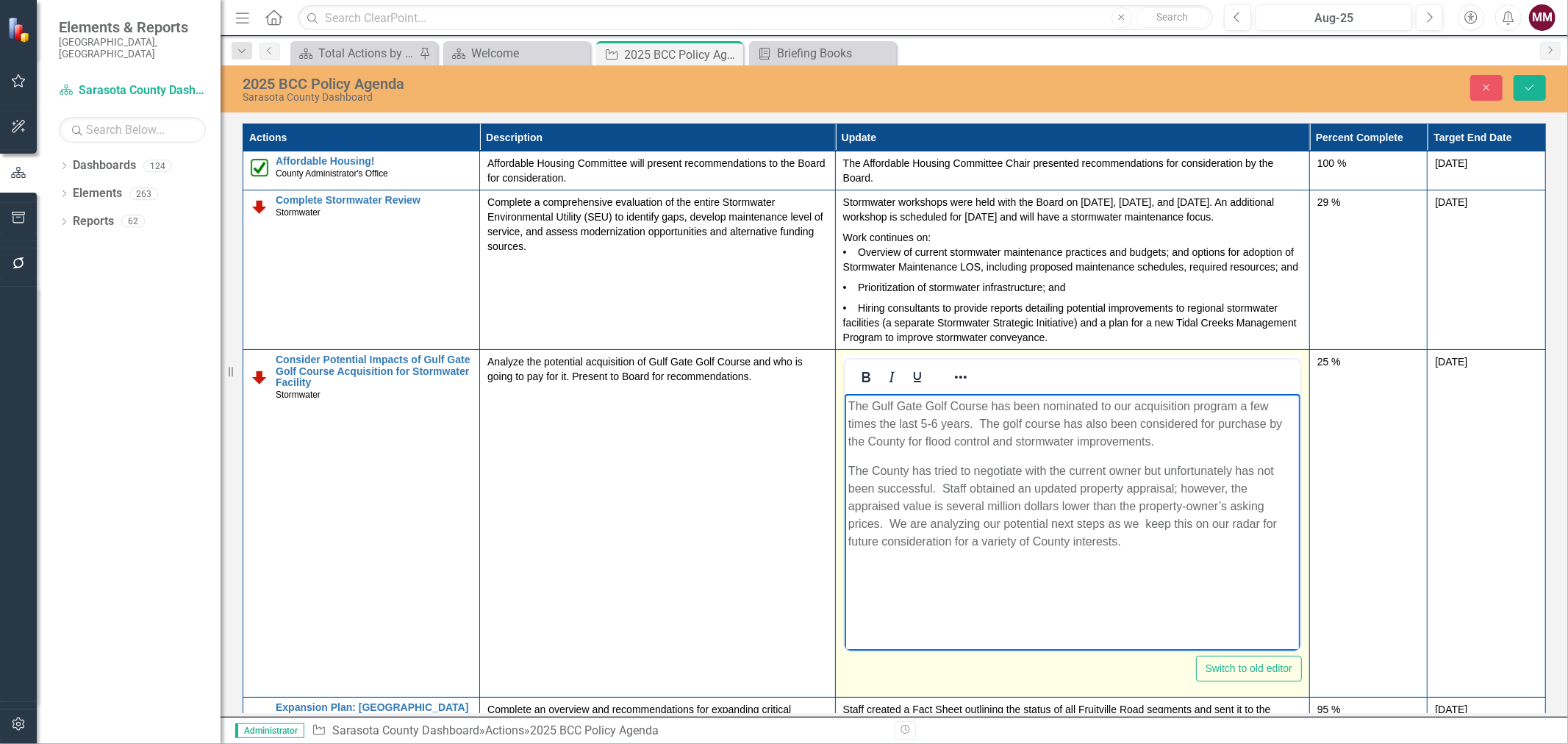
click at [1035, 542] on p "The County has tried to negotiate with the current owner but unfortunately has …" at bounding box center [1072, 507] width 448 height 88
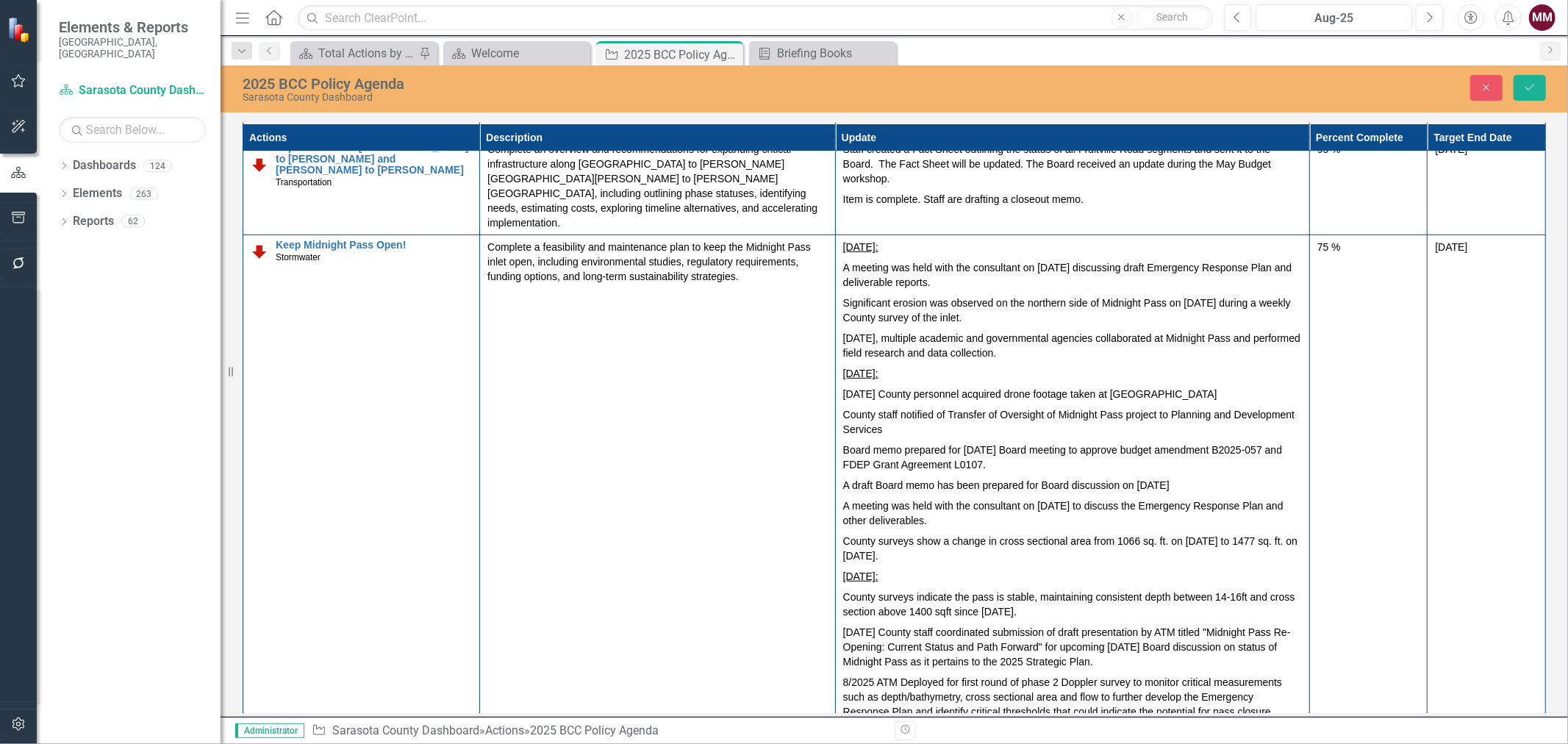
scroll to position [571, 0]
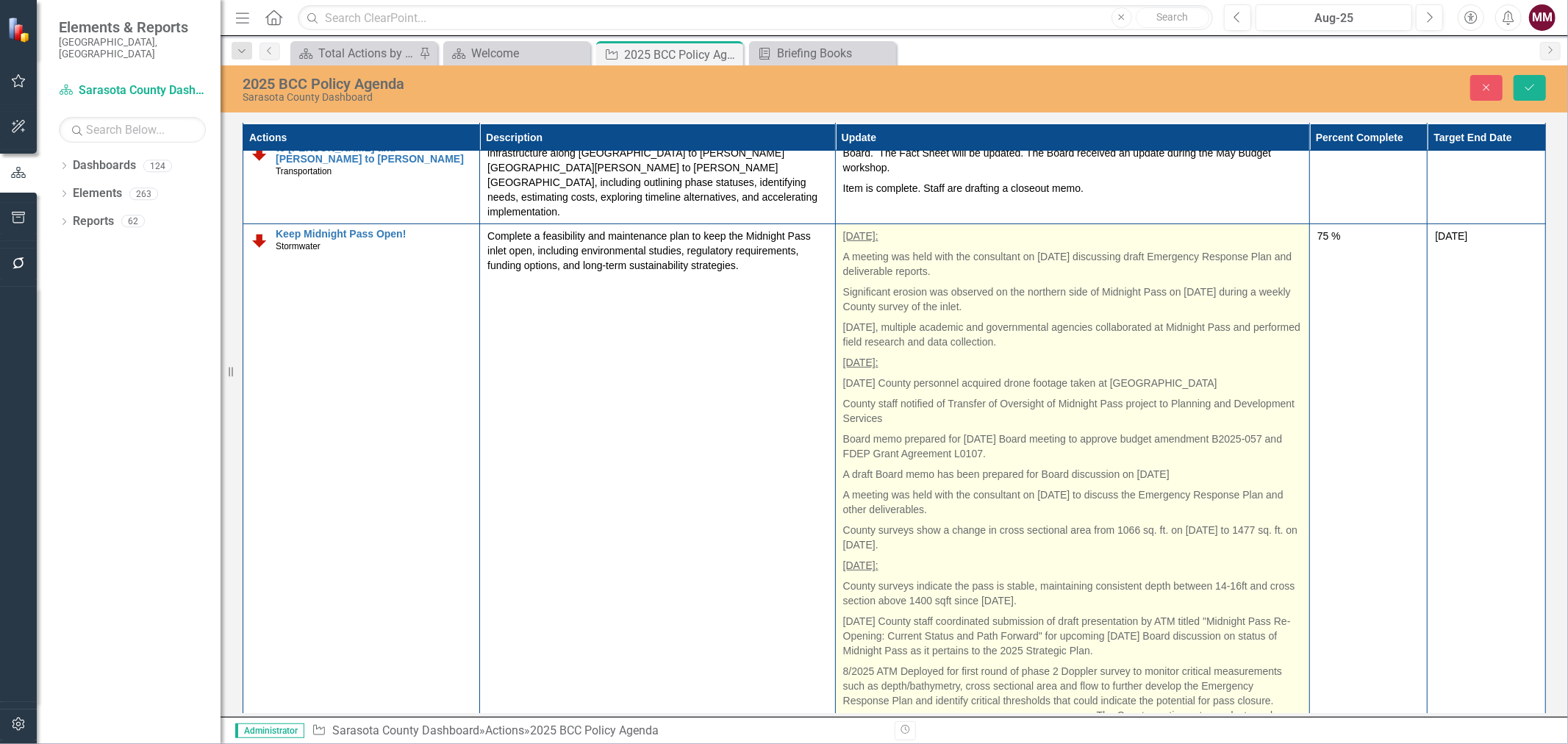
click at [843, 303] on p "Significant erosion was observed on the northern side of Midnight Pass on [DATE…" at bounding box center [1073, 299] width 459 height 35
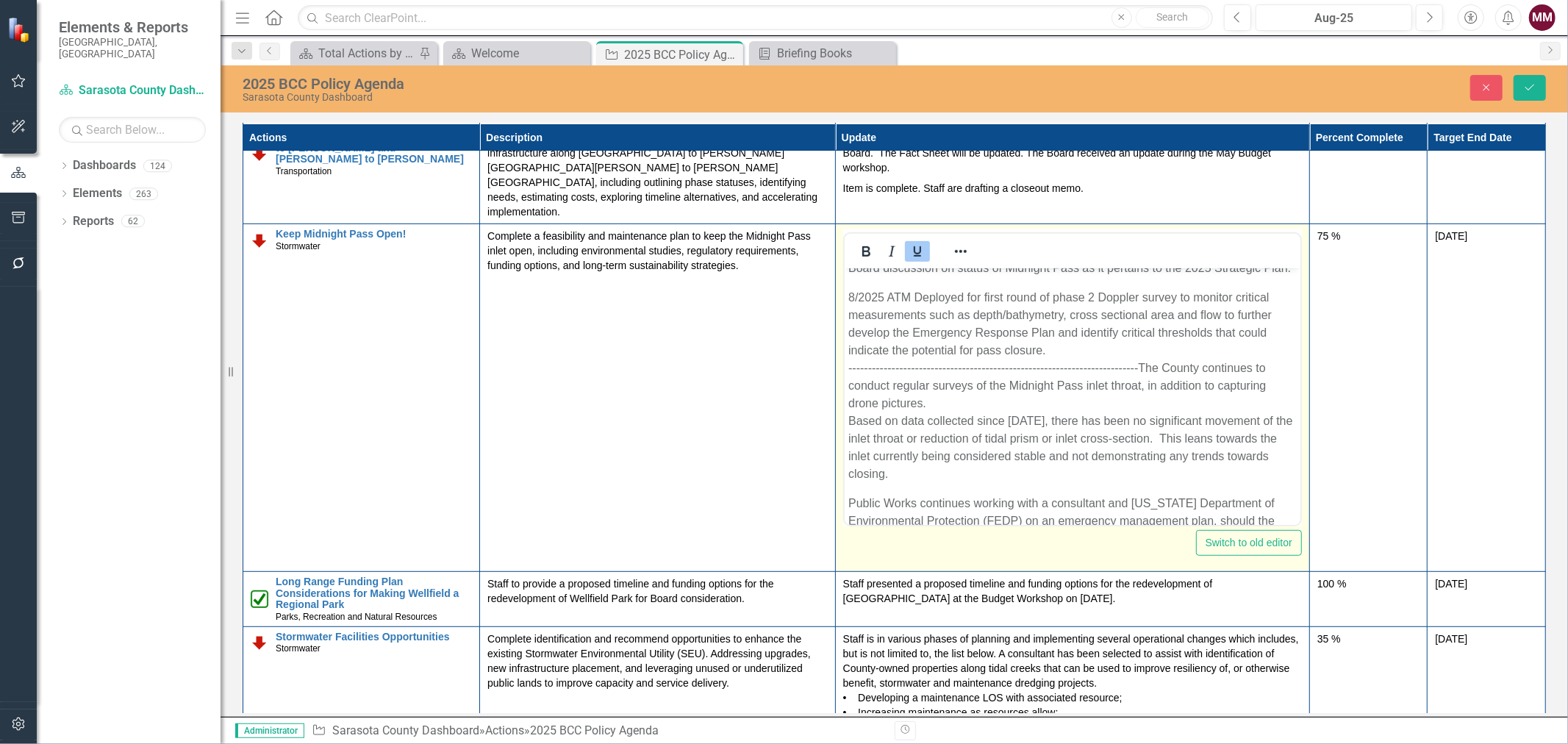
drag, startPoint x: 1159, startPoint y: 387, endPoint x: 1288, endPoint y: 361, distance: 131.6
click at [1160, 387] on p "8/2025 ATM Deployed for first round of phase 2 Doppler survey to monitor critic…" at bounding box center [1072, 386] width 448 height 194
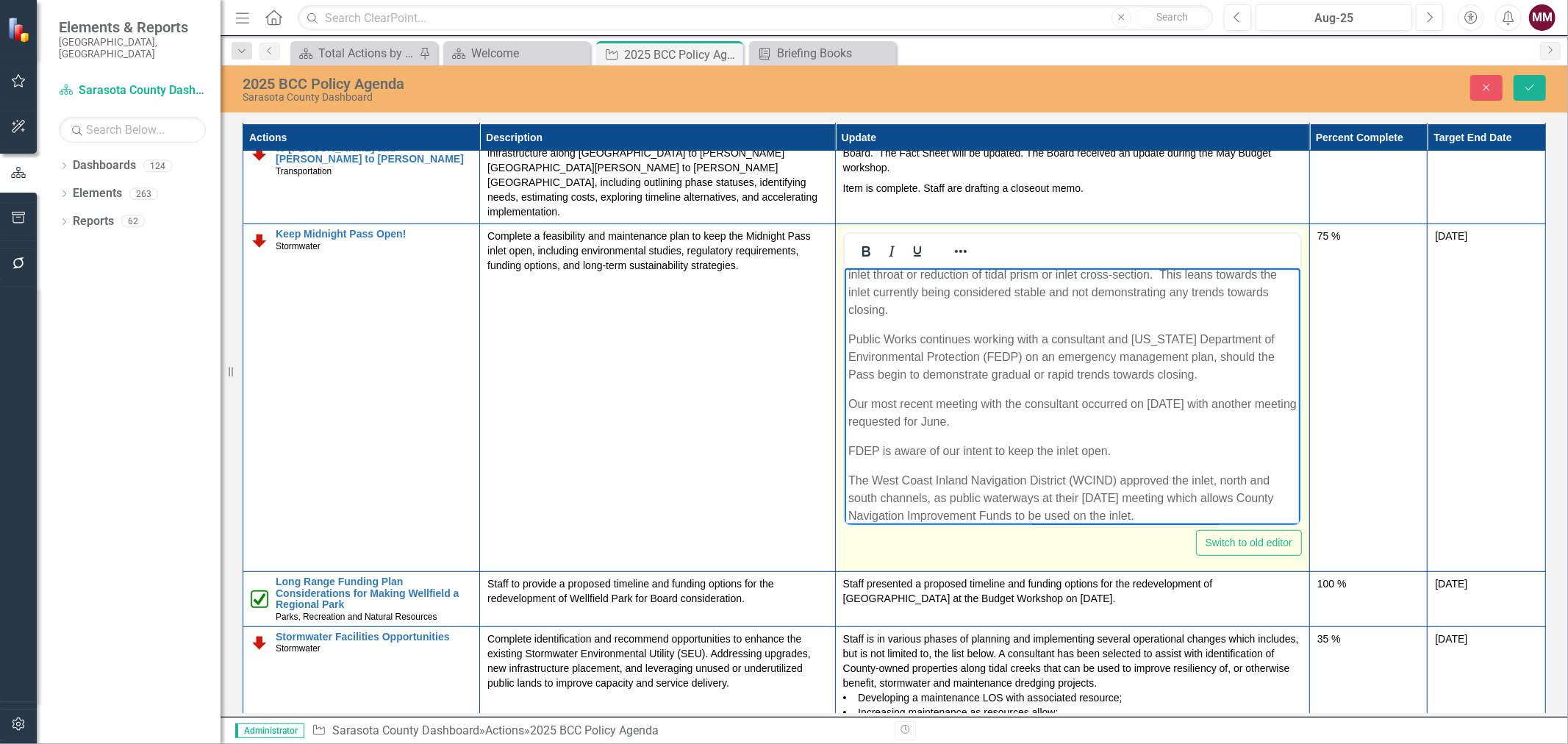
scroll to position [768, 0]
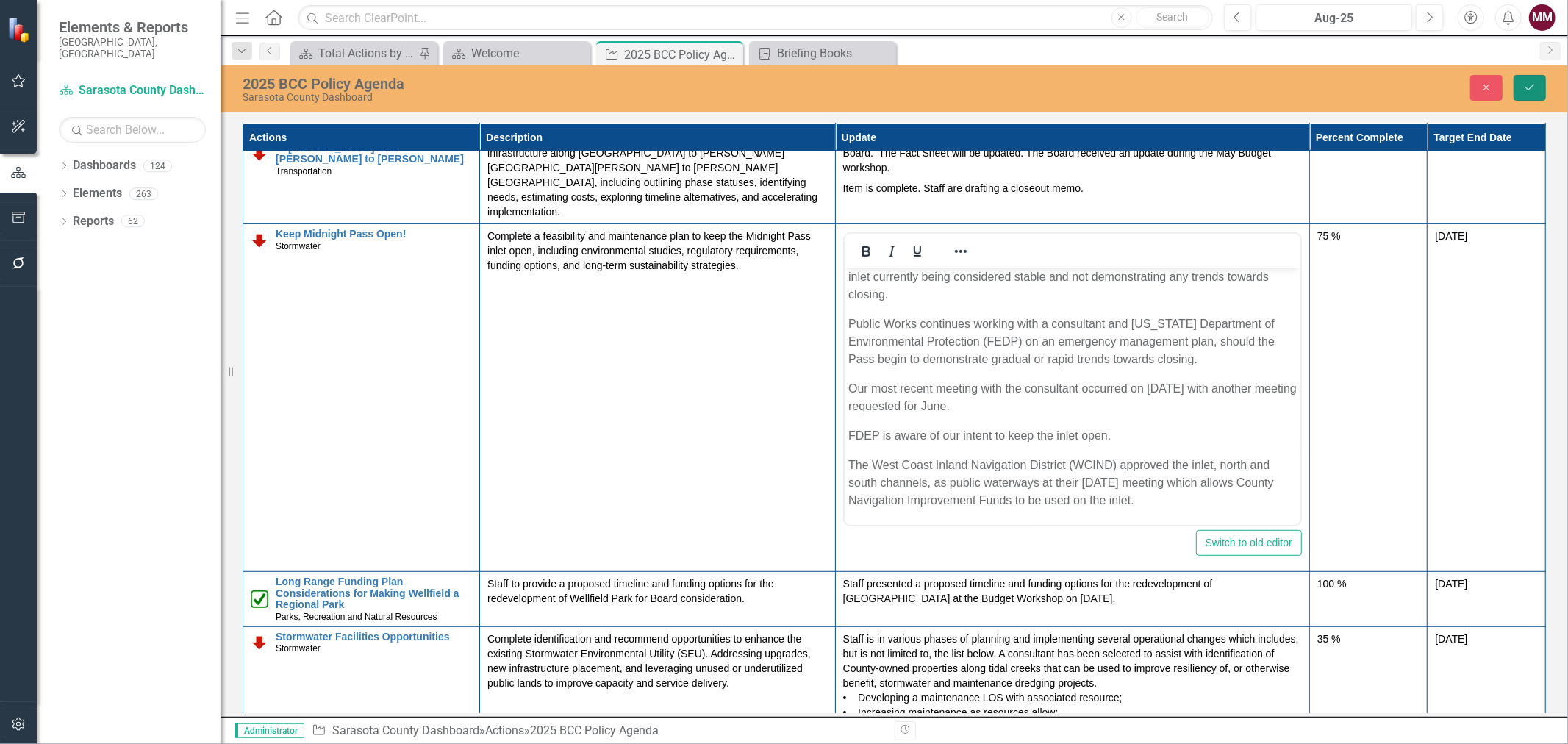
click at [1532, 90] on icon "Save" at bounding box center [1530, 87] width 13 height 10
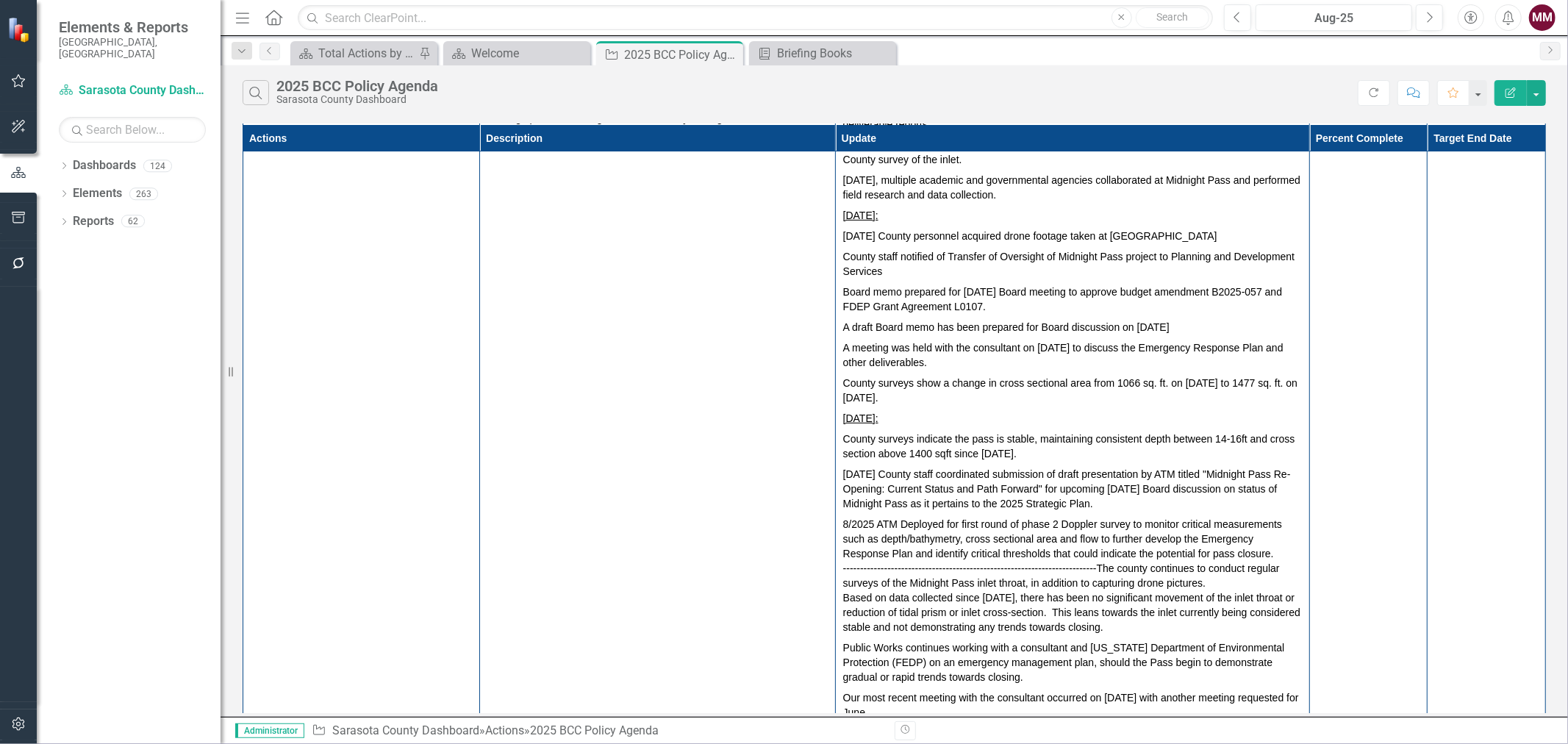
scroll to position [571, 0]
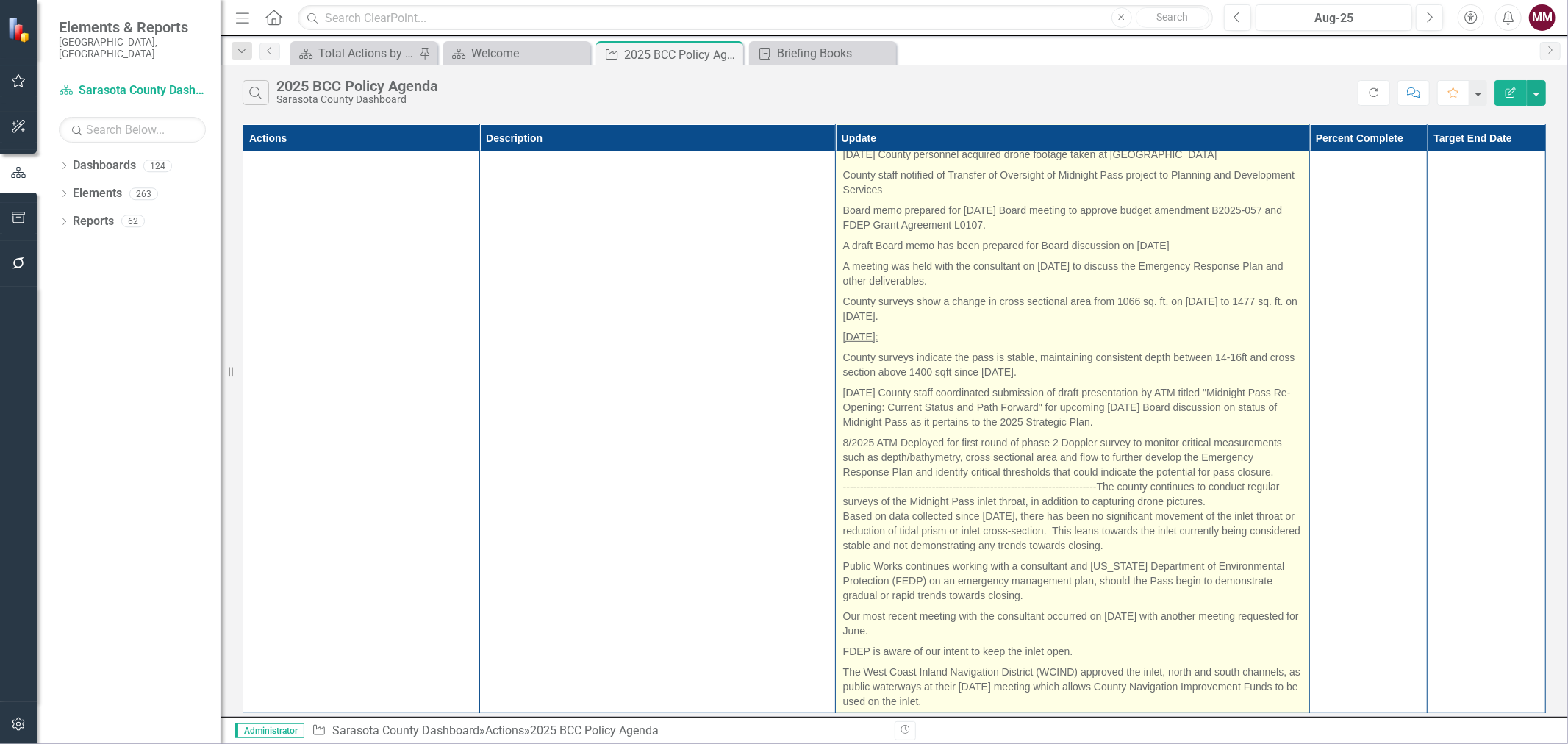
click at [1291, 467] on p "8/2025 ATM Deployed for first round of phase 2 Doppler survey to monitor critic…" at bounding box center [1073, 494] width 459 height 123
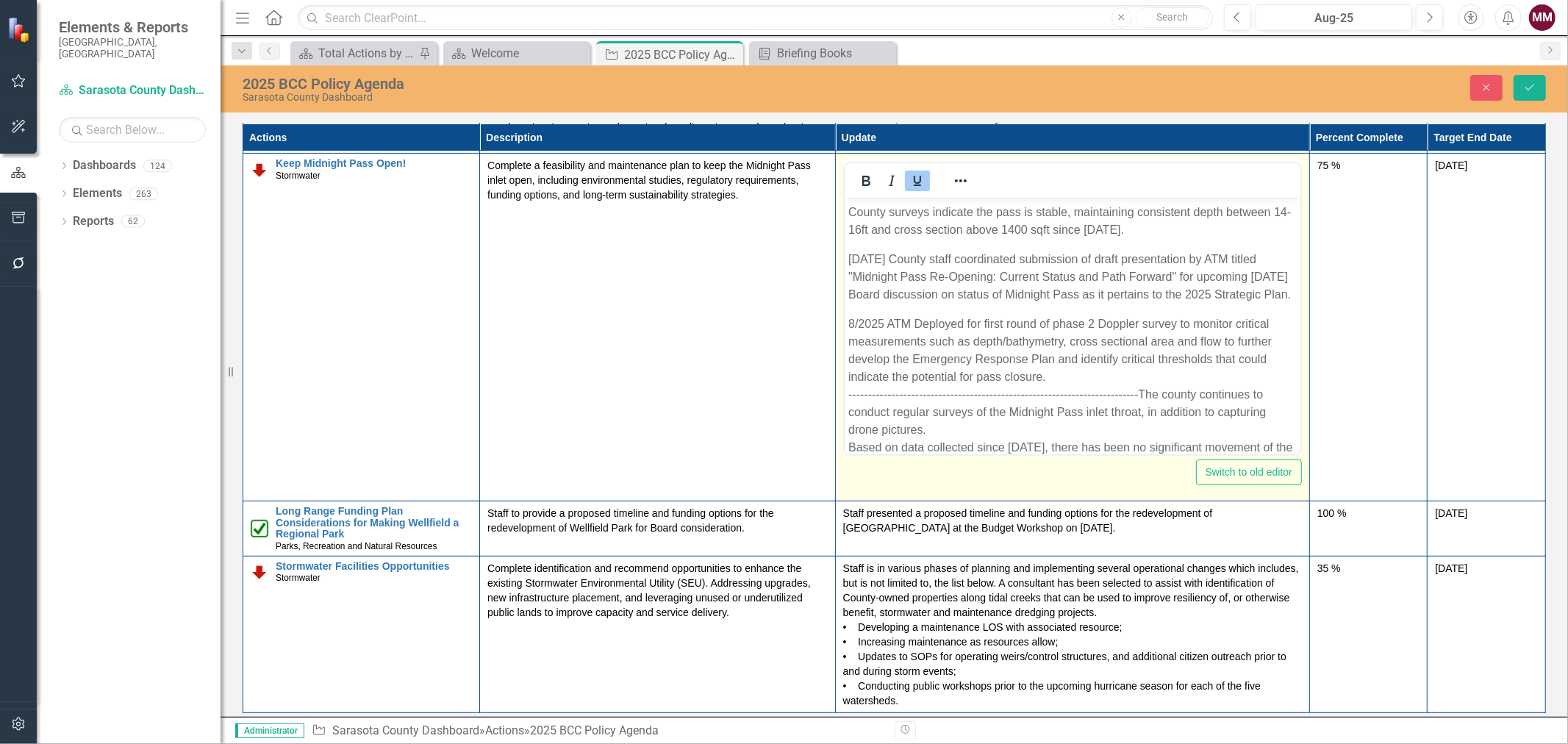
scroll to position [490, 0]
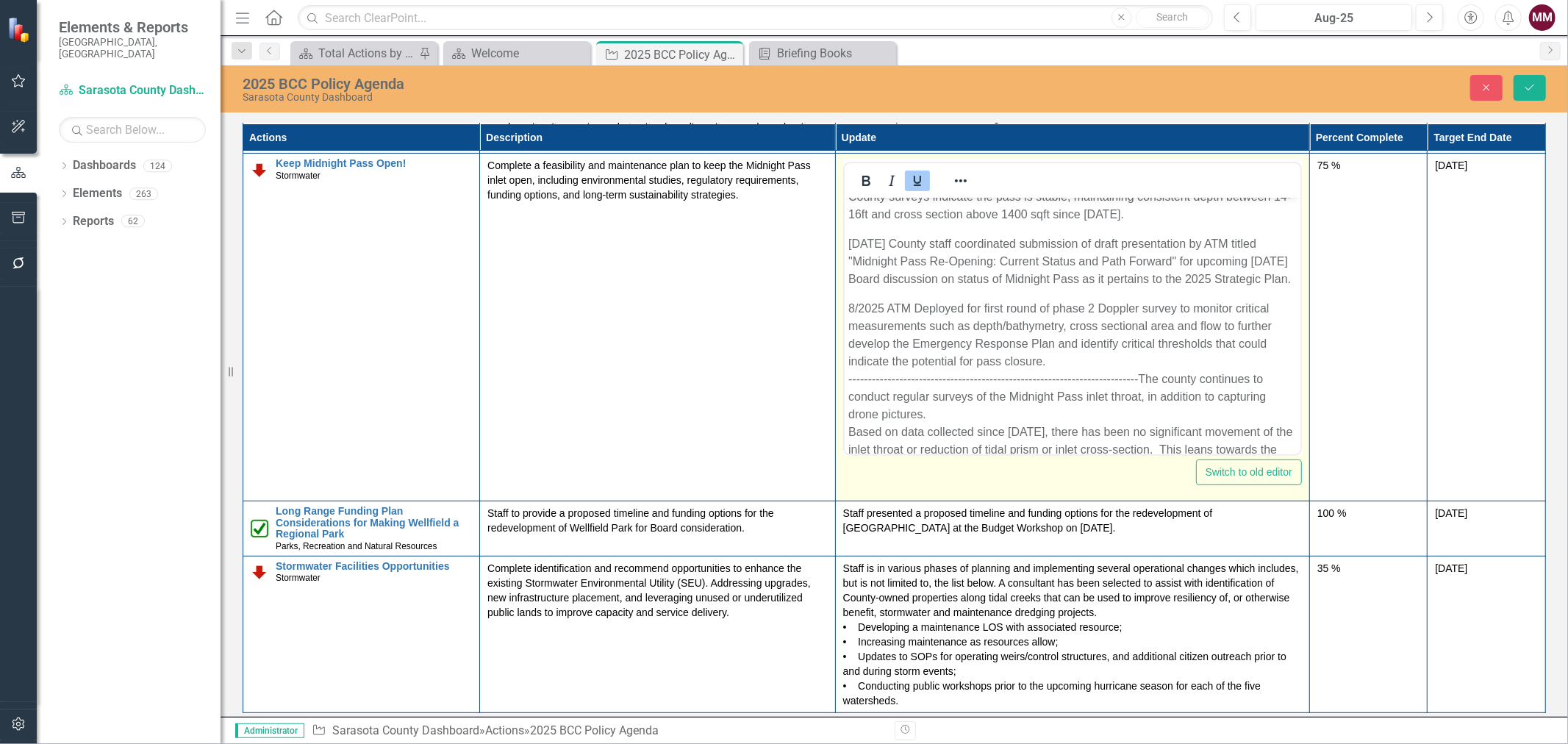
click at [1136, 397] on p "8/2025 ATM Deployed for first round of phase 2 Doppler survey to monitor critic…" at bounding box center [1072, 397] width 448 height 194
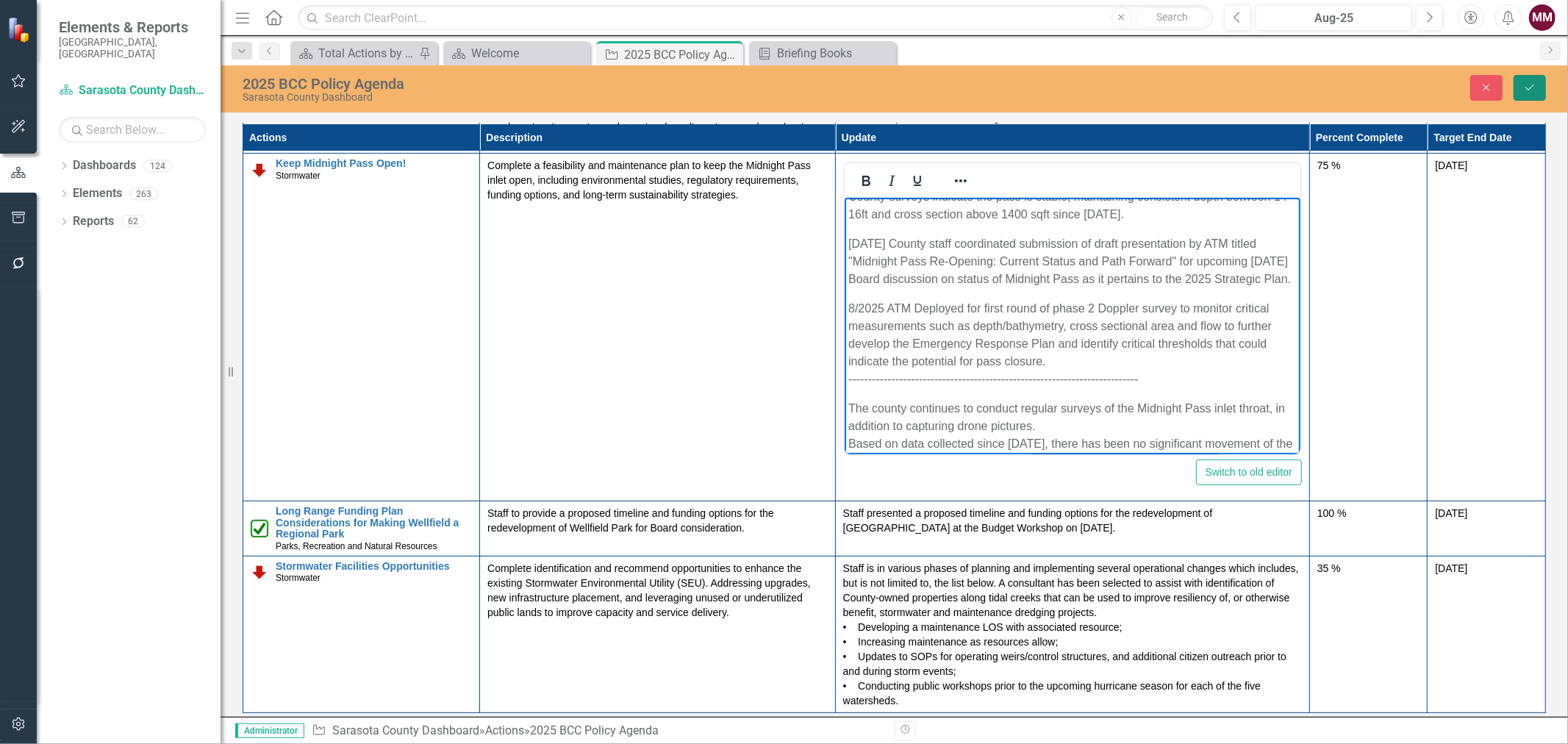
click at [1540, 82] on button "Save" at bounding box center [1530, 87] width 32 height 26
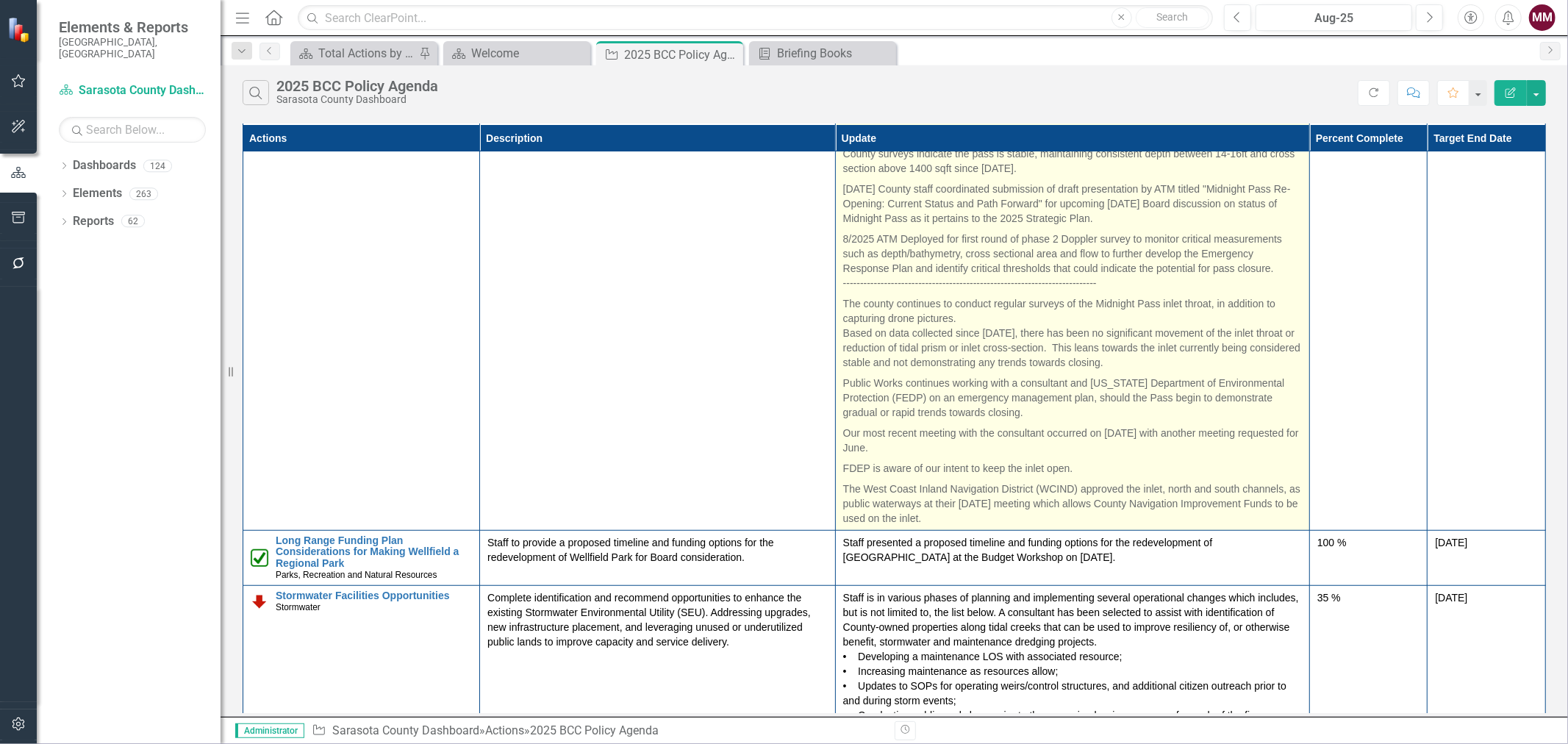
scroll to position [803, 0]
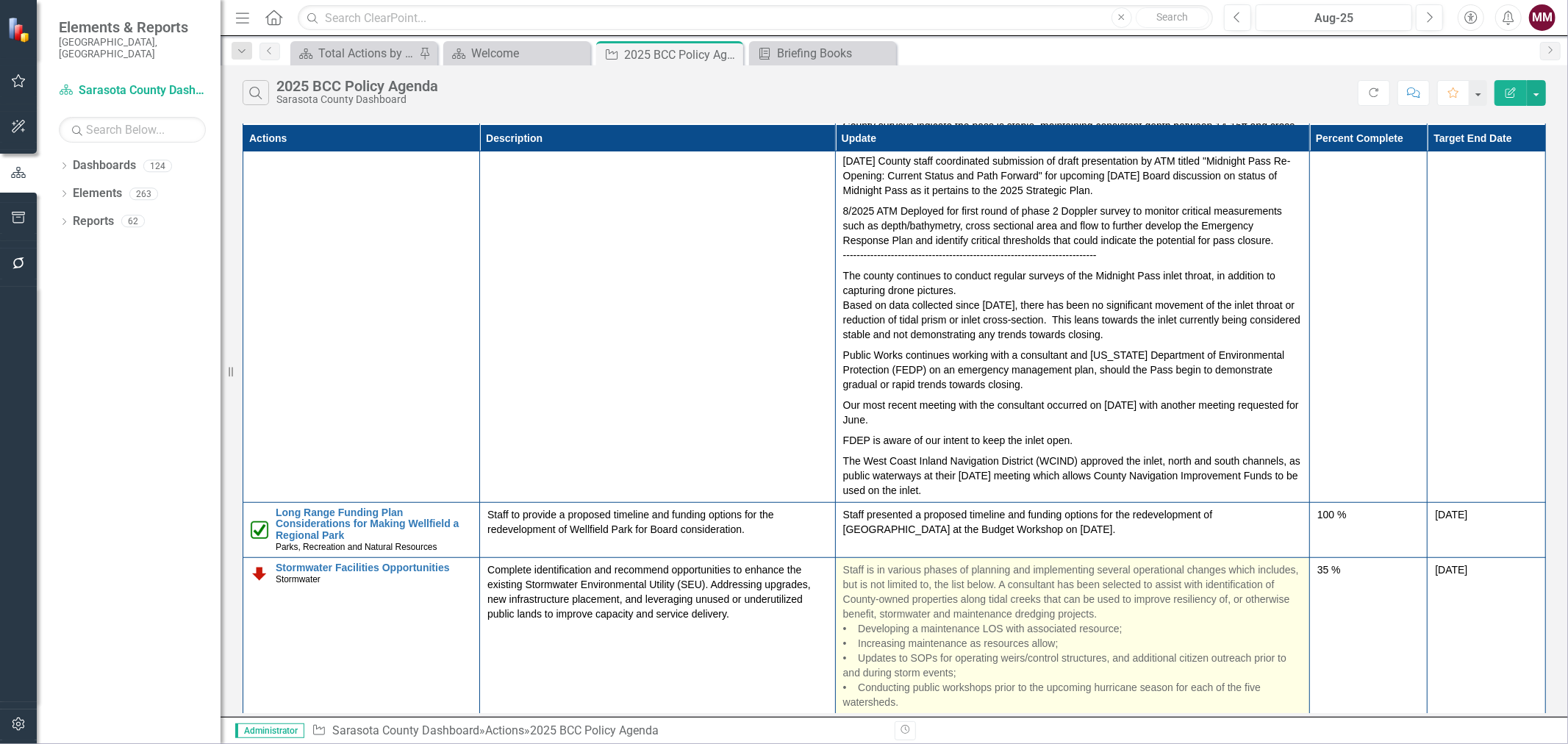
click at [996, 619] on p "Staff is in various phases of planning and implementing several operational cha…" at bounding box center [1073, 636] width 459 height 147
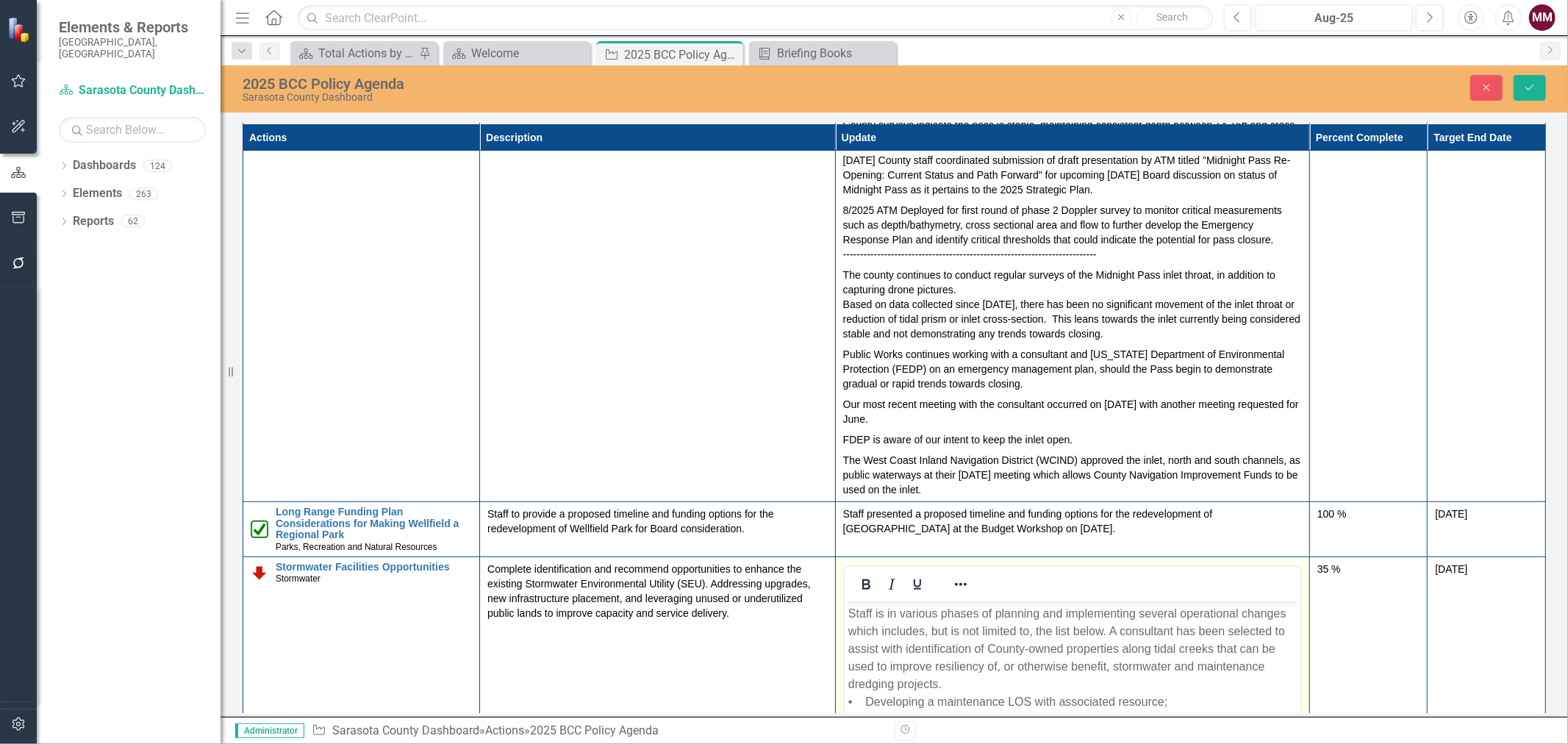
scroll to position [0, 0]
drag, startPoint x: 987, startPoint y: 647, endPoint x: 1178, endPoint y: 625, distance: 192.3
click at [989, 647] on p "Staff is in various phases of planning and implementing several operational cha…" at bounding box center [1072, 702] width 448 height 194
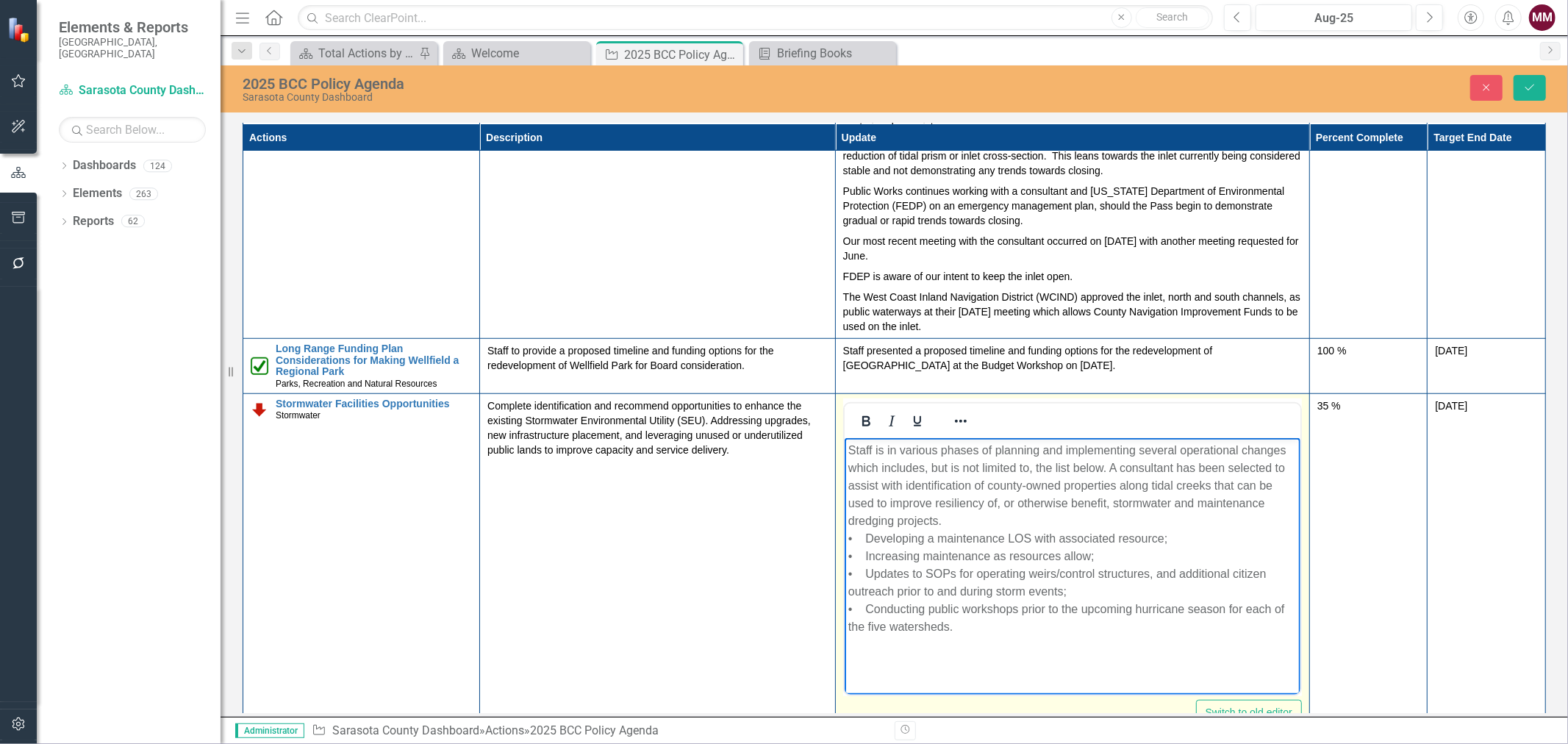
scroll to position [995, 0]
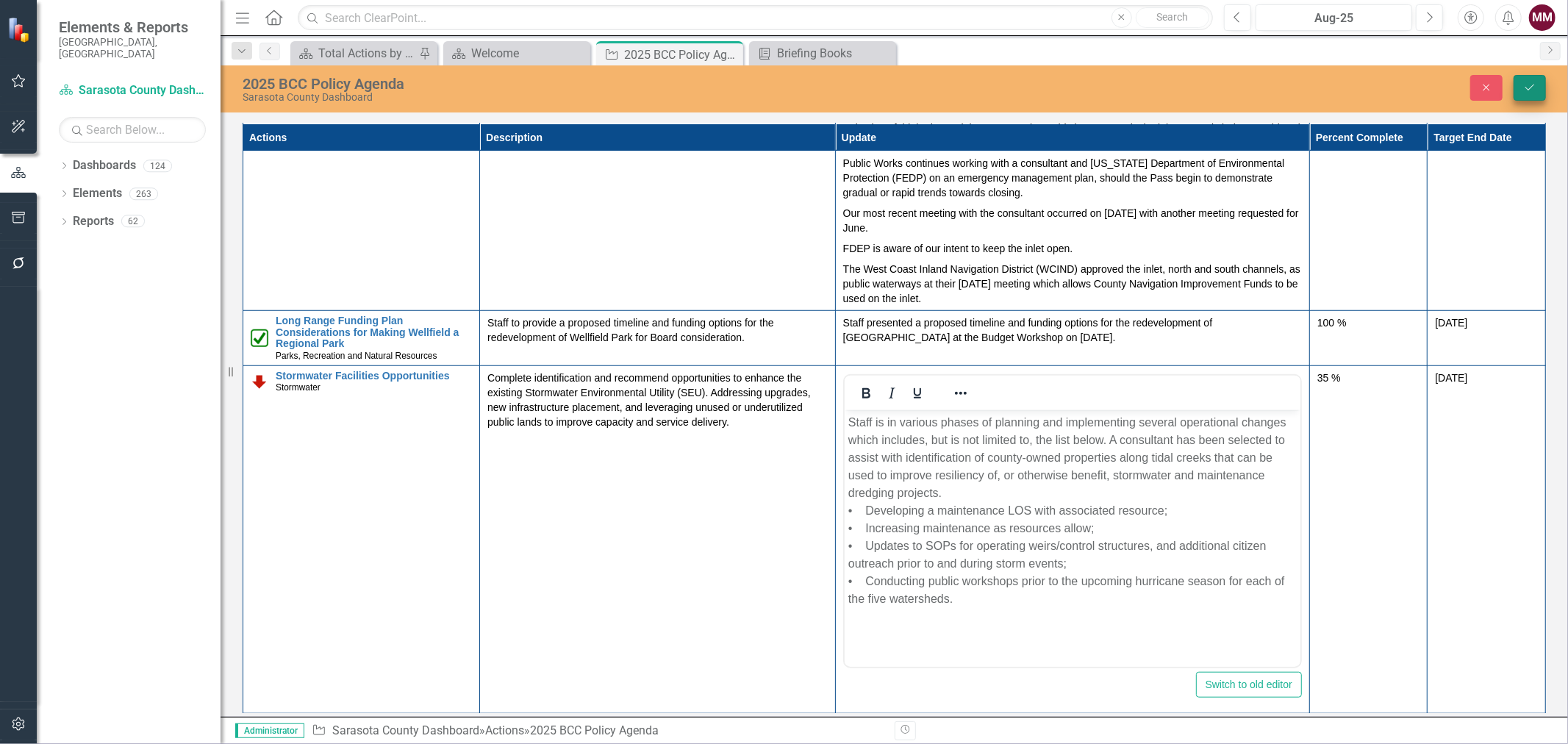
click at [1534, 86] on icon "Save" at bounding box center [1530, 87] width 13 height 10
